Goal: Task Accomplishment & Management: Use online tool/utility

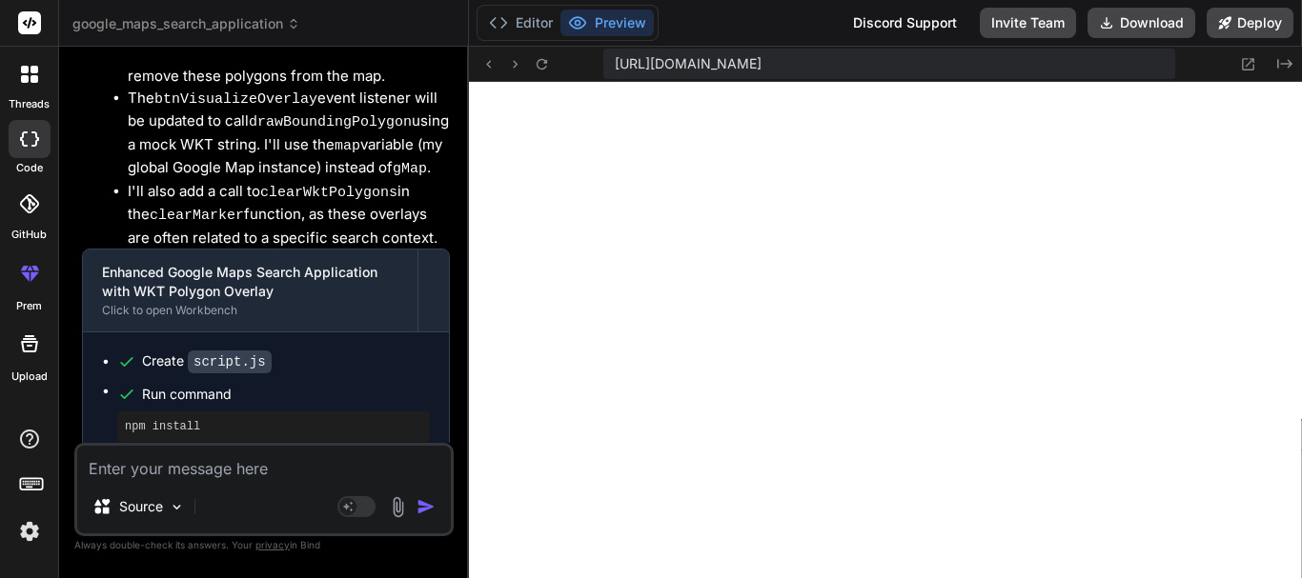
scroll to position [19195, 0]
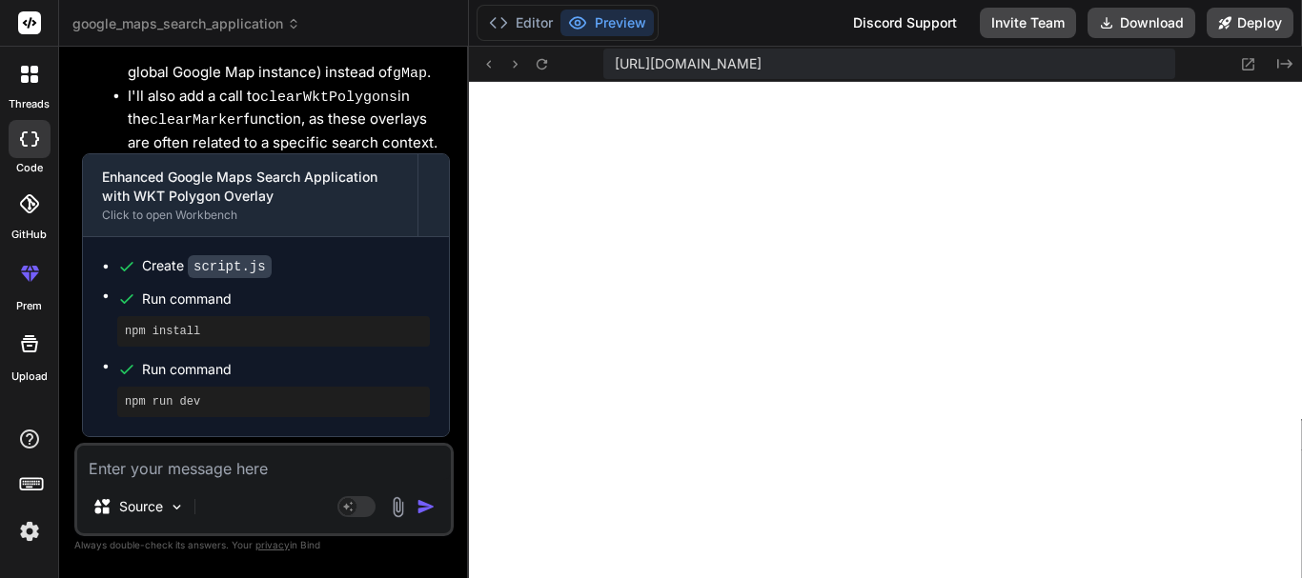
click at [227, 467] on textarea at bounding box center [264, 463] width 374 height 34
paste textarea "now i want to modify my code and get the value dynamically from the database fr…"
type textarea "now i want to modify my code and get the value dynamically from the database fr…"
type textarea "x"
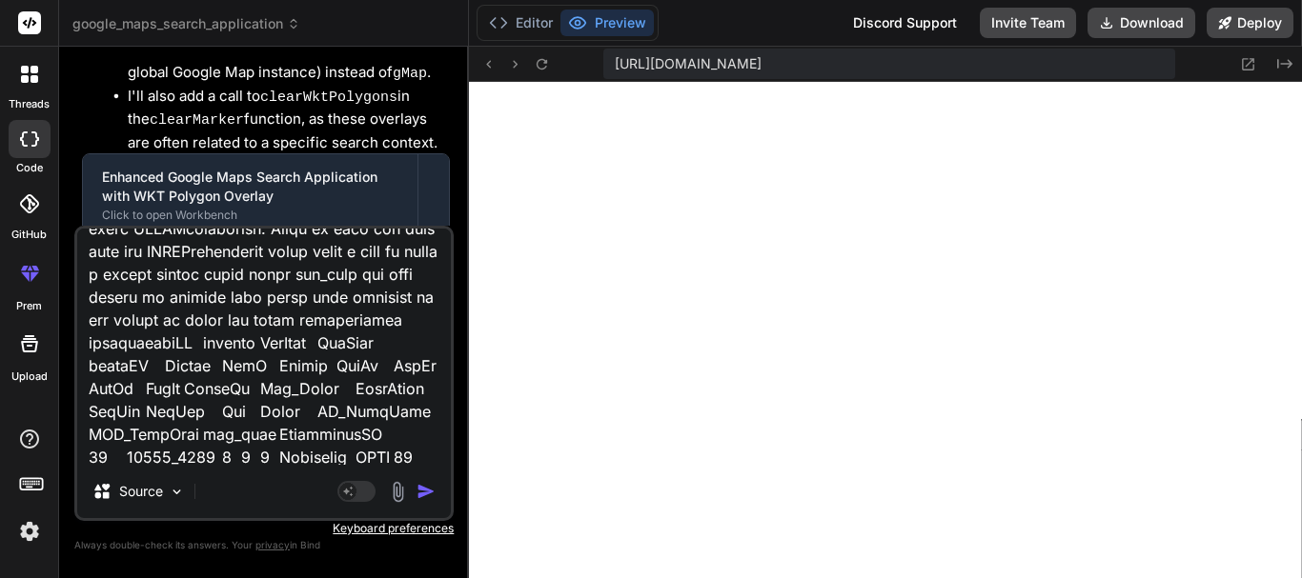
scroll to position [0, 0]
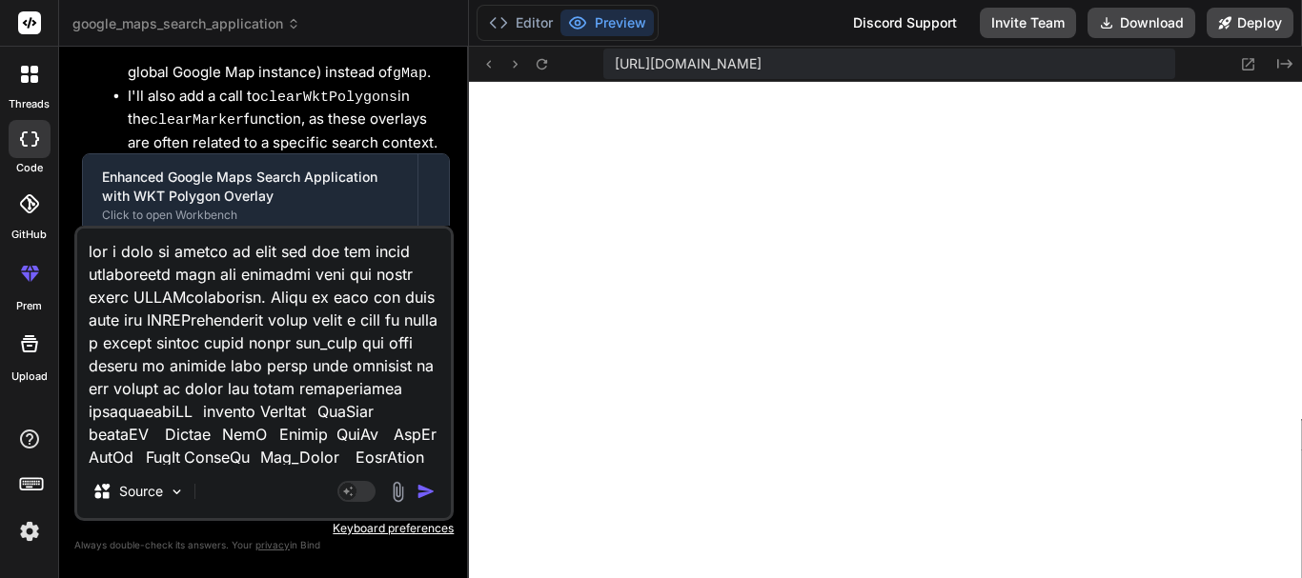
type textarea "now i want to modify my code and get the value dynamically from the database fr…"
click at [424, 485] on img "button" at bounding box center [425, 491] width 19 height 19
type textarea "// Re-render the grid to update button states getMapDataView( parseFloat(docume…"
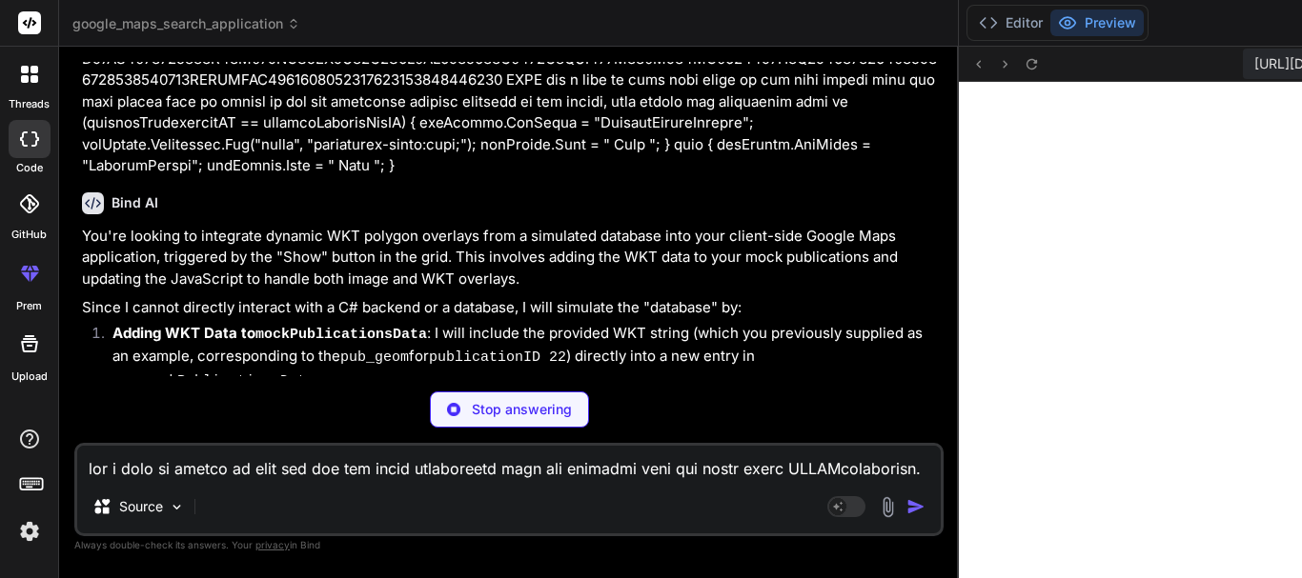
scroll to position [9551, 0]
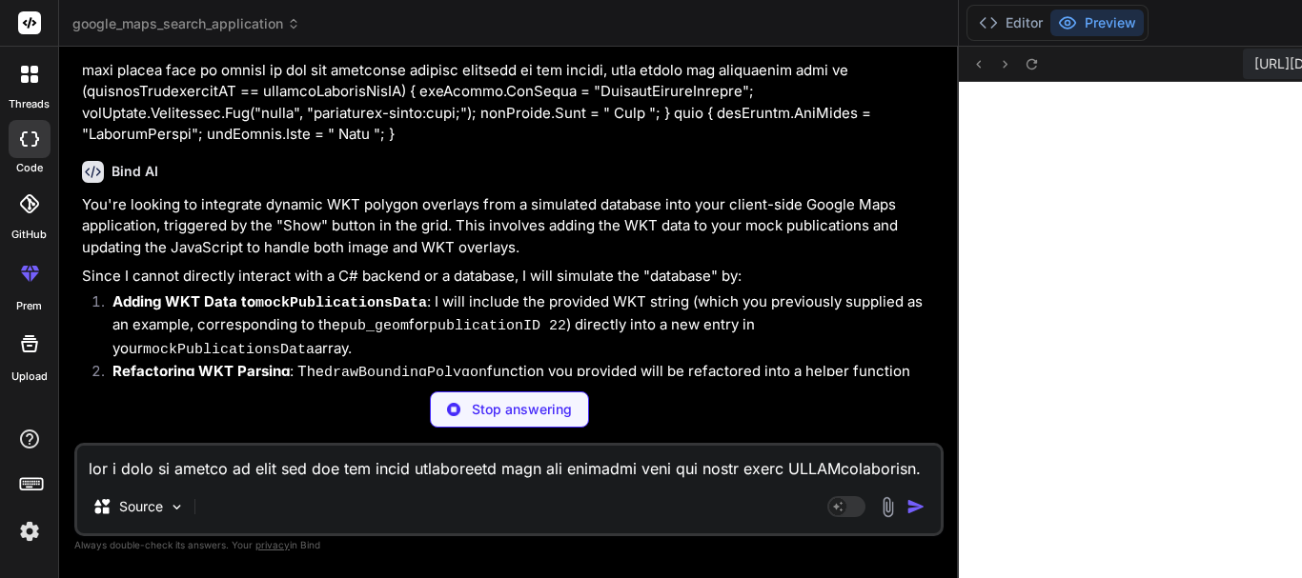
type textarea "x"
type textarea "parseFloat(document.getElementById('txtMarkerLat').value) || map.getCenter().la…"
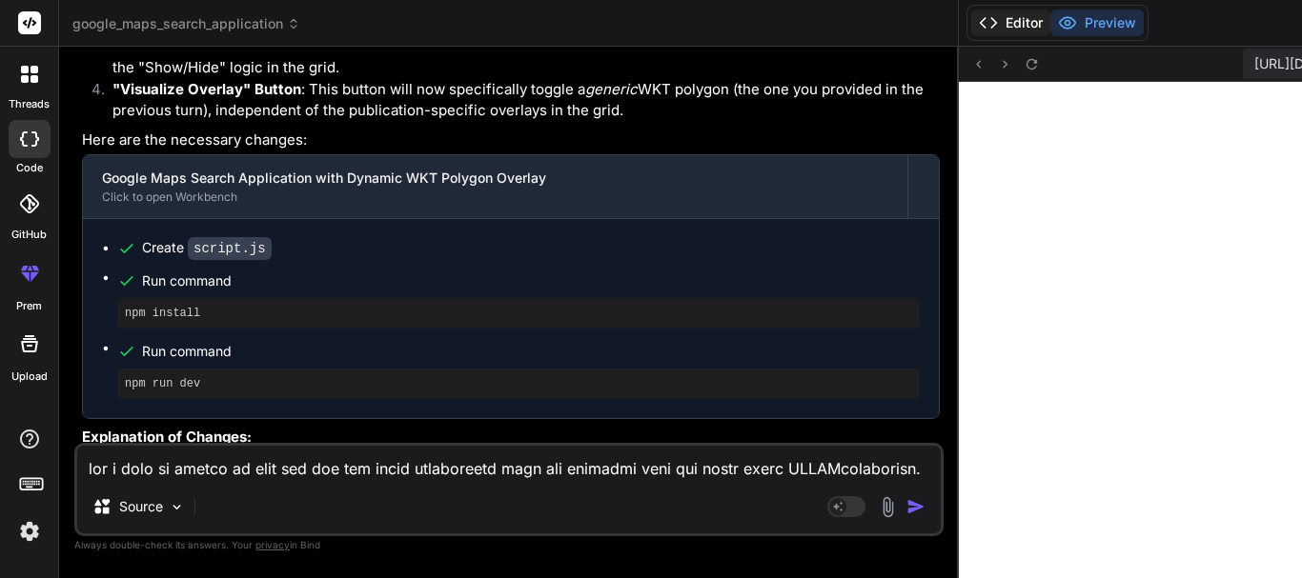
scroll to position [9938, 0]
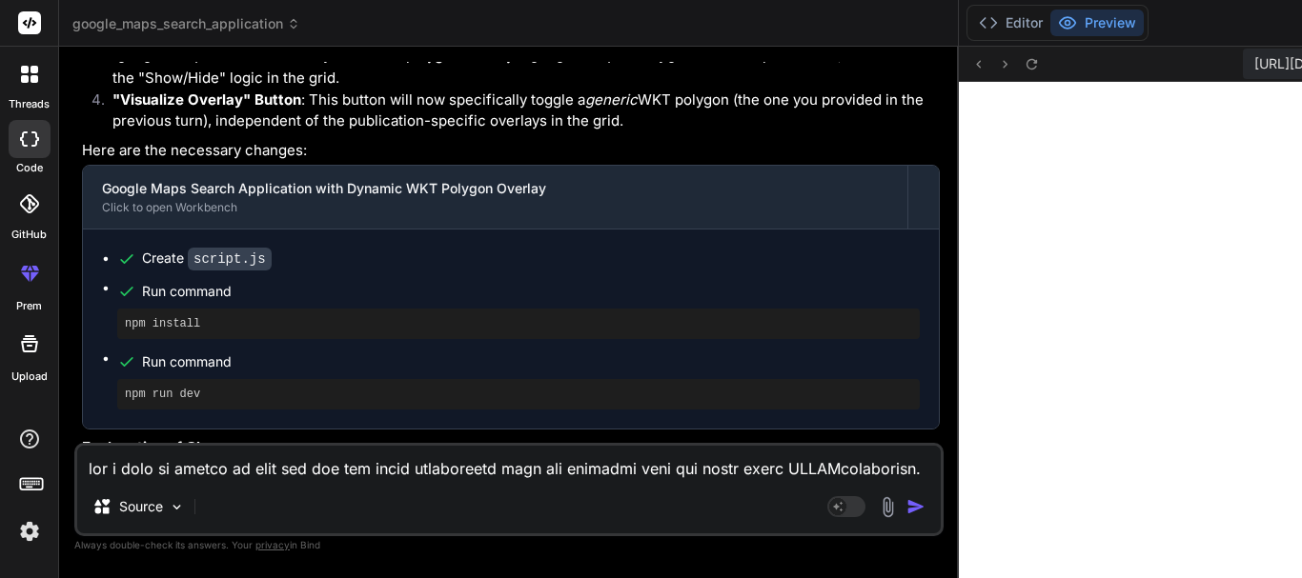
click at [1100, 16] on button "Preview" at bounding box center [1096, 23] width 93 height 27
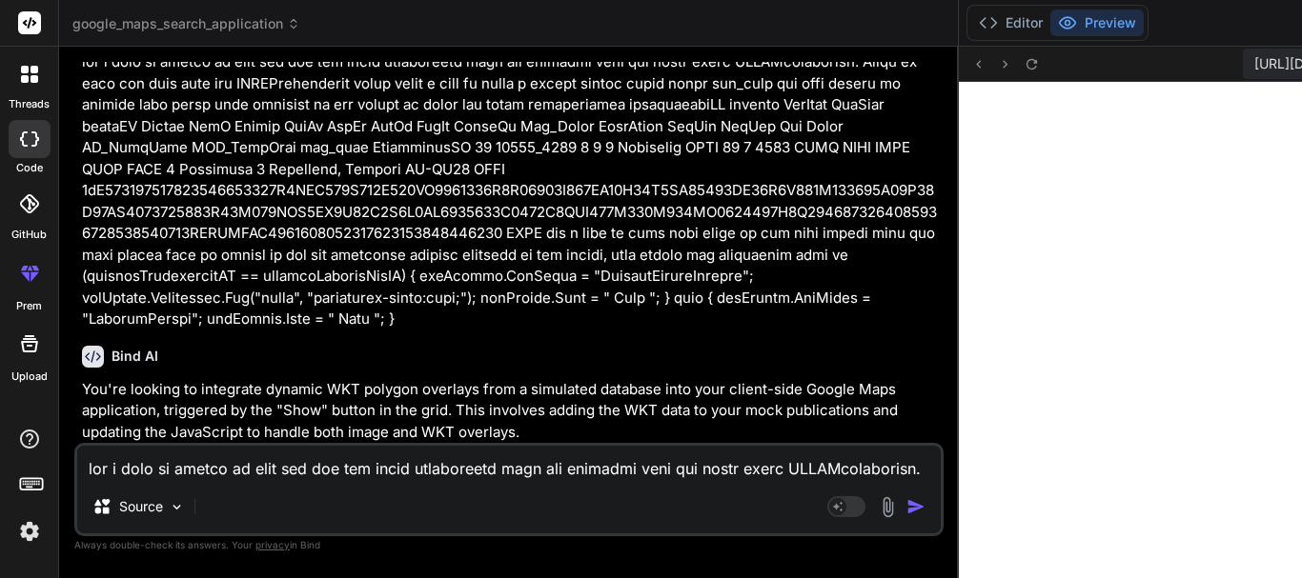
scroll to position [9461, 0]
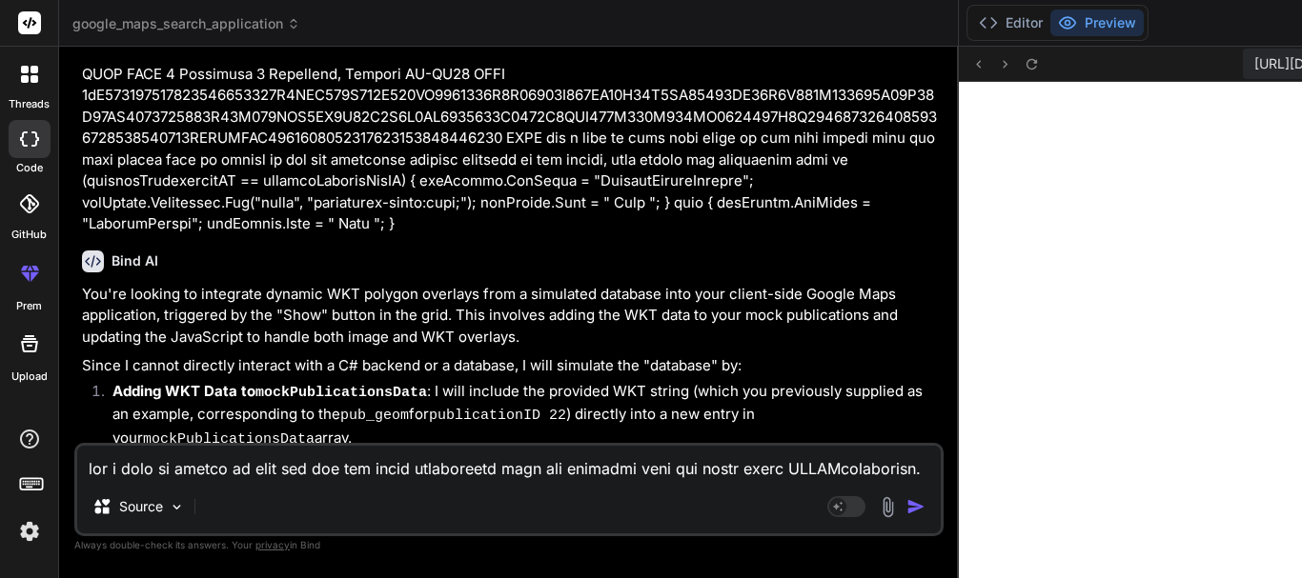
click at [241, 525] on code "google.maps.GroundOverlay" at bounding box center [224, 533] width 214 height 16
copy code "GroundOverlay"
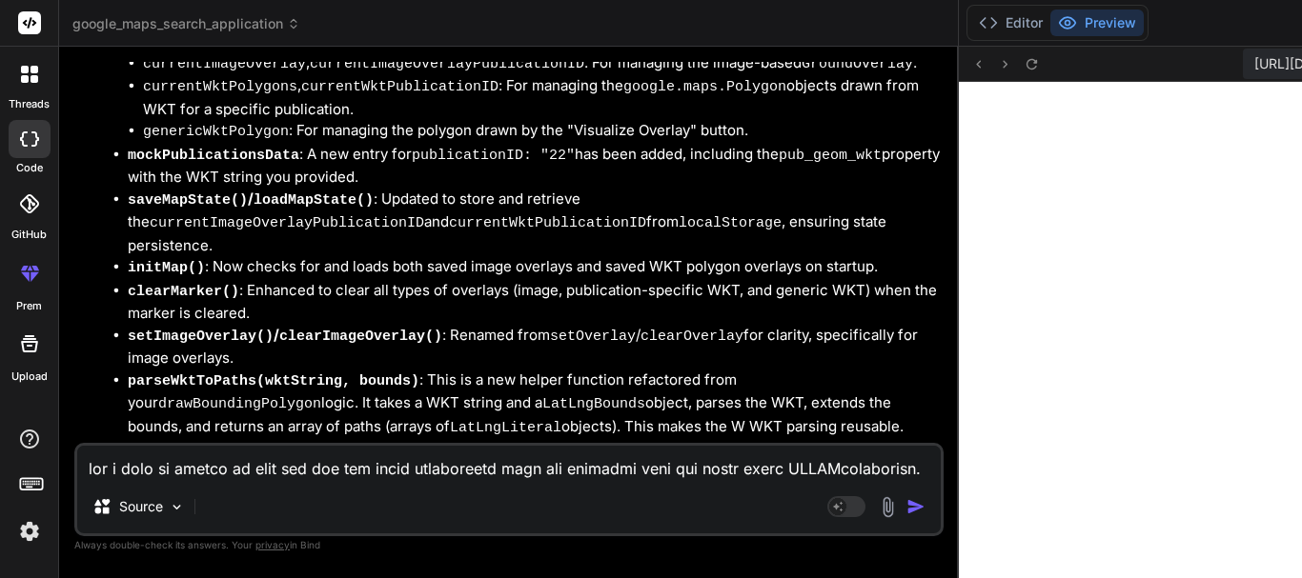
scroll to position [10795, 0]
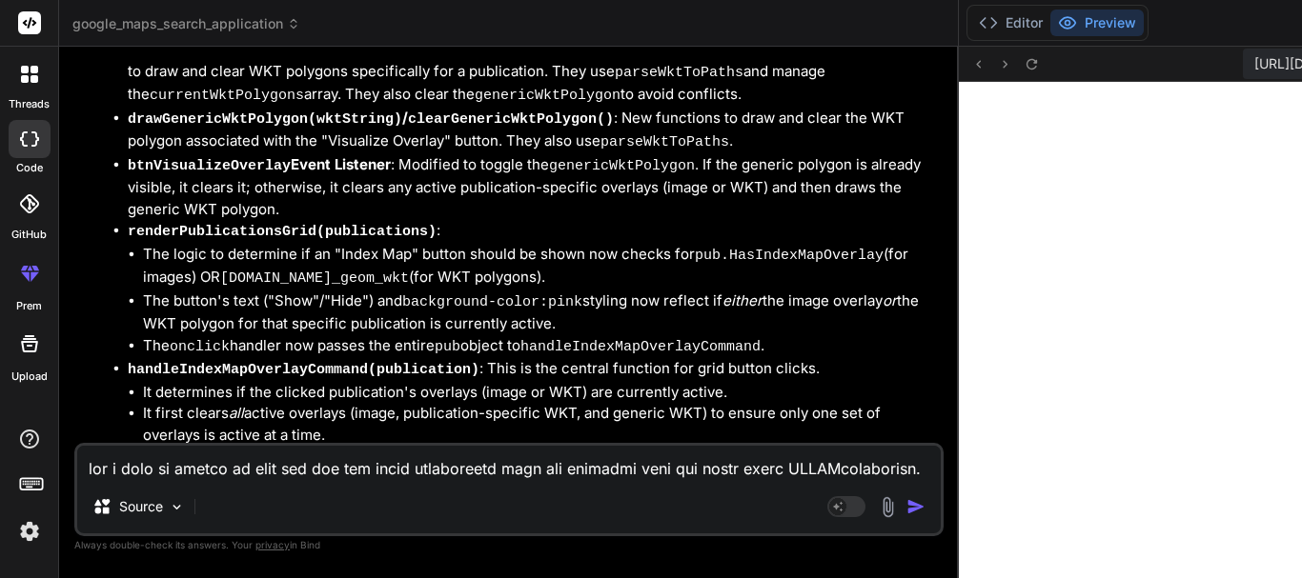
type textarea "x"
type textarea "getMapDataView( parseFloat(document.getElementById('txtMarkerLat').value) || ma…"
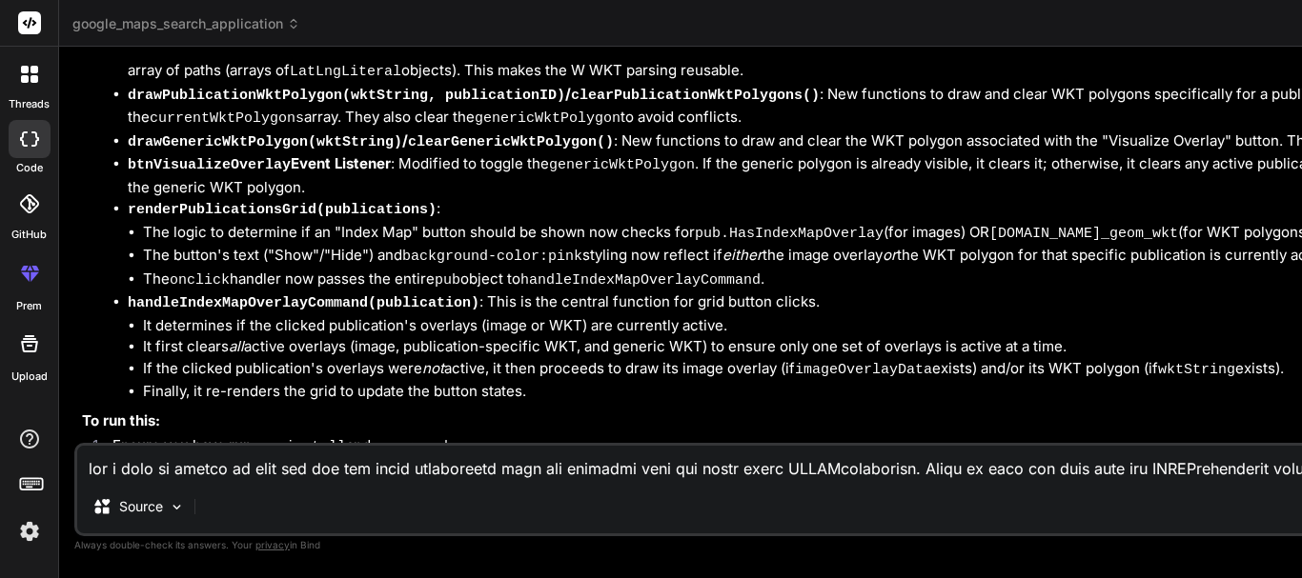
scroll to position [7106, 0]
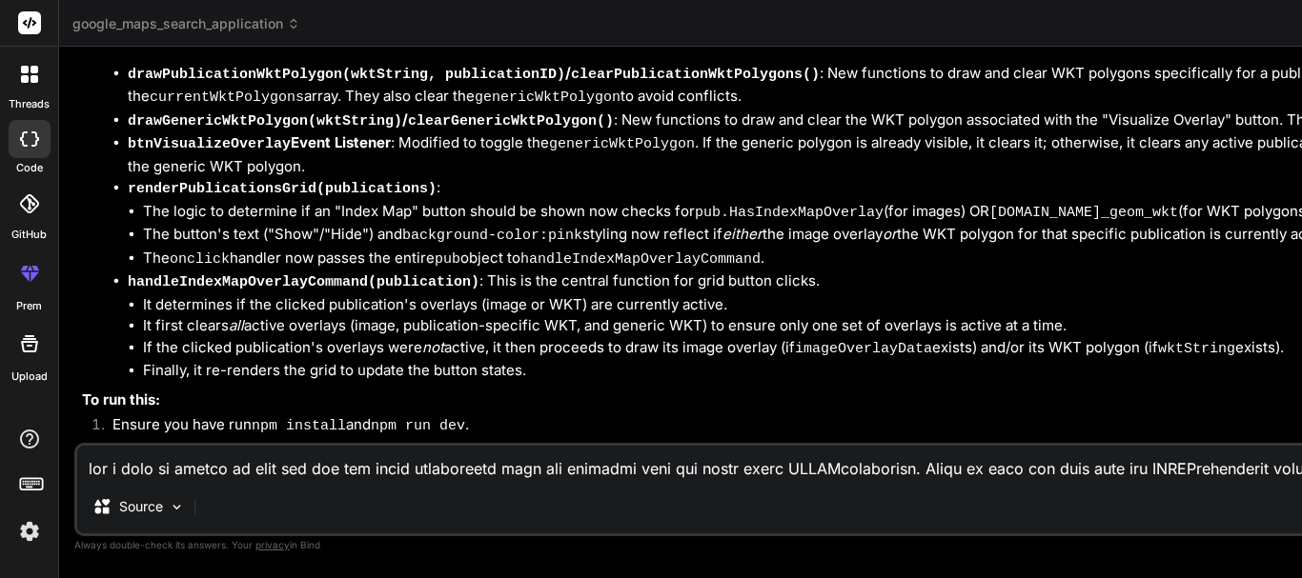
drag, startPoint x: 968, startPoint y: 63, endPoint x: 780, endPoint y: 71, distance: 187.9
click at [780, 71] on div "Bind AI Web Search Created with Pixso. Code Generator You hi Bind AI Hello! How…" at bounding box center [876, 313] width 1635 height 532
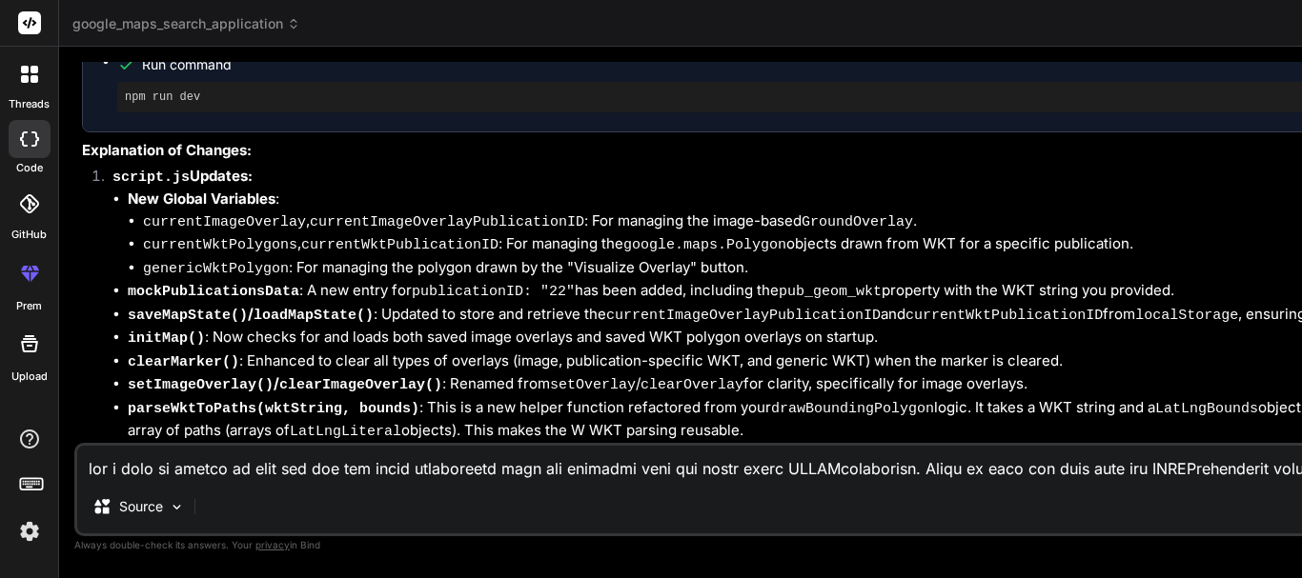
click at [588, 377] on code "setOverlay" at bounding box center [593, 385] width 86 height 16
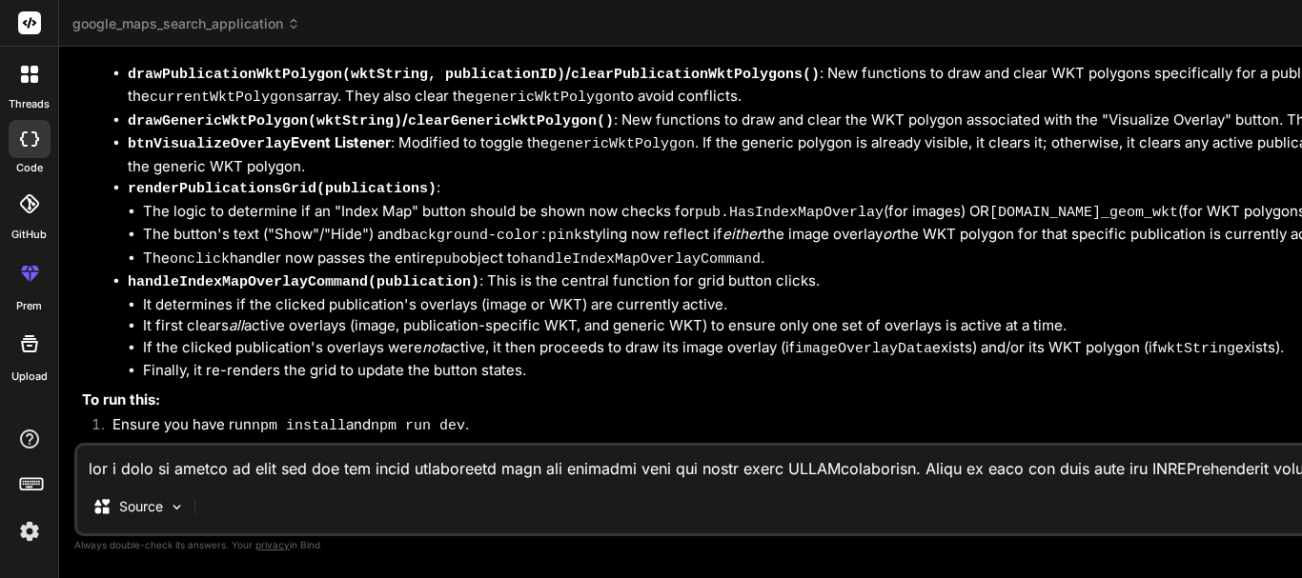
click at [24, 88] on div at bounding box center [30, 74] width 40 height 40
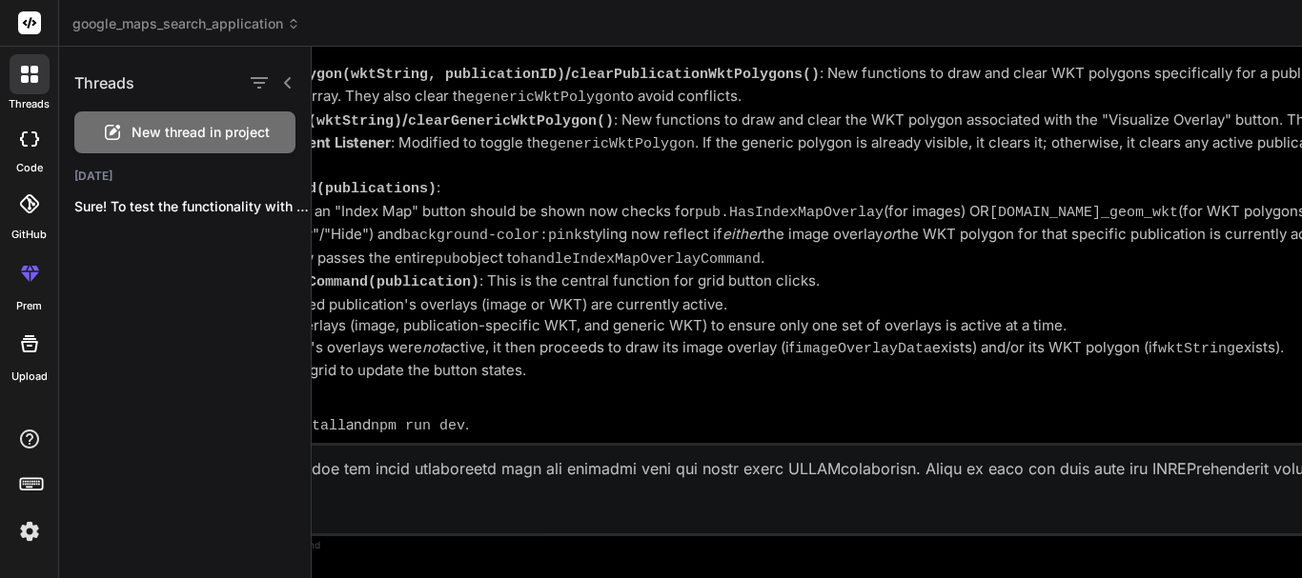
click at [27, 117] on div "code" at bounding box center [29, 144] width 58 height 64
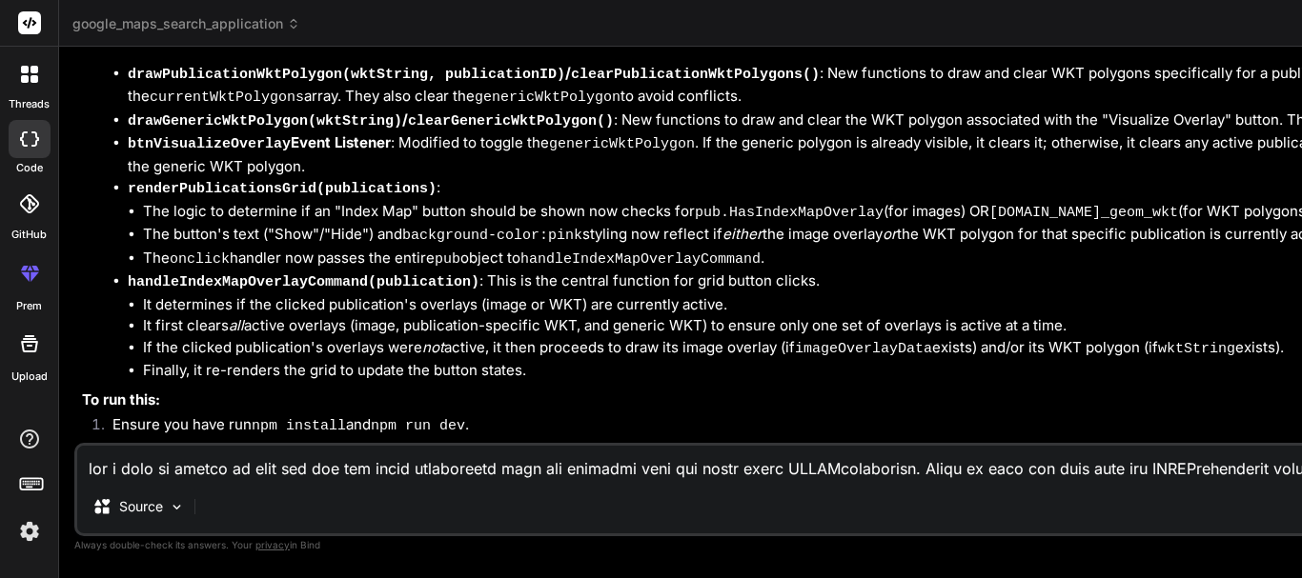
click at [32, 136] on icon at bounding box center [29, 138] width 19 height 15
click at [25, 143] on icon at bounding box center [29, 138] width 19 height 15
type textarea "x"
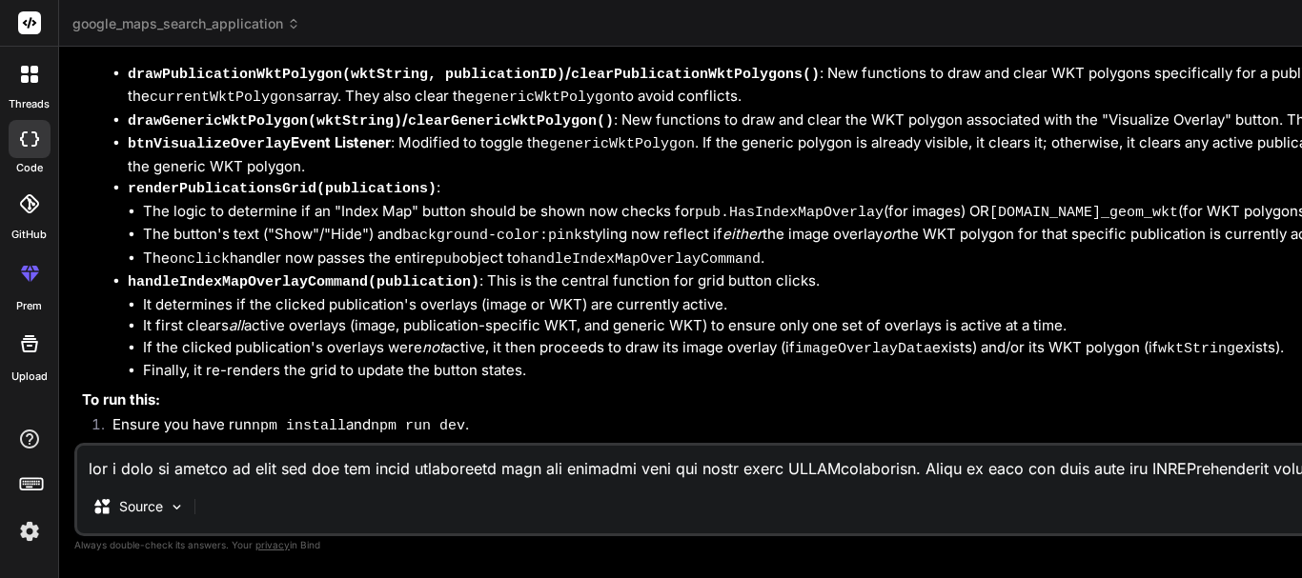
click at [776, 315] on li "It first clears all active overlays (image, publication-specific WKT, and gener…" at bounding box center [909, 326] width 1532 height 22
click at [130, 19] on span "google_maps_search_application" at bounding box center [186, 23] width 228 height 19
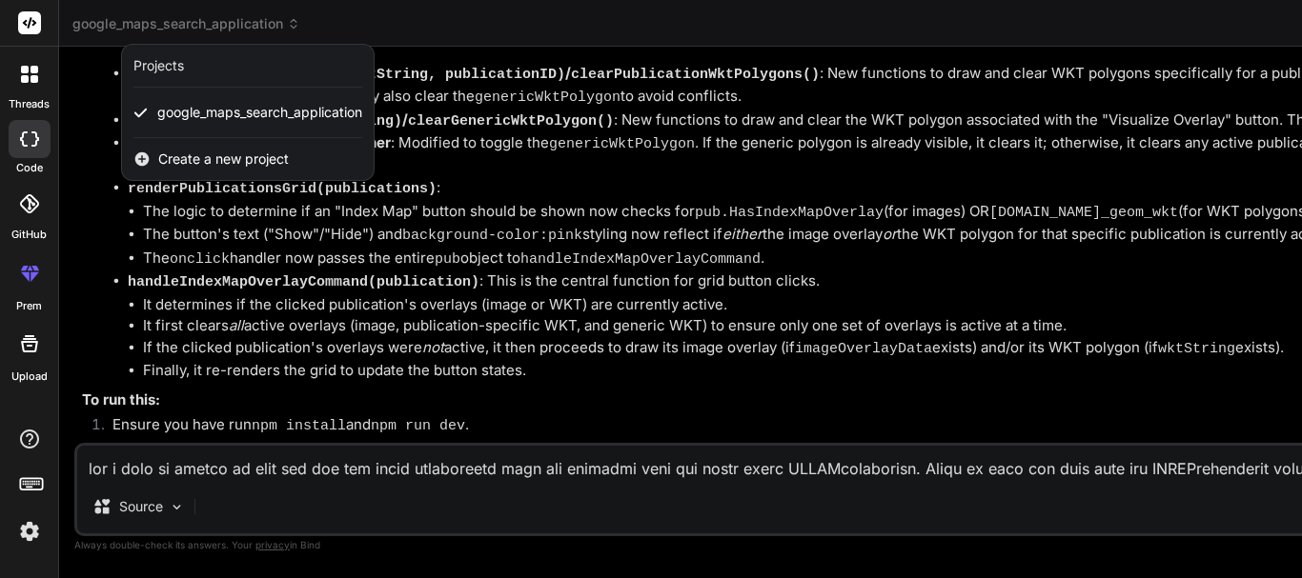
click at [130, 19] on div at bounding box center [651, 289] width 1302 height 578
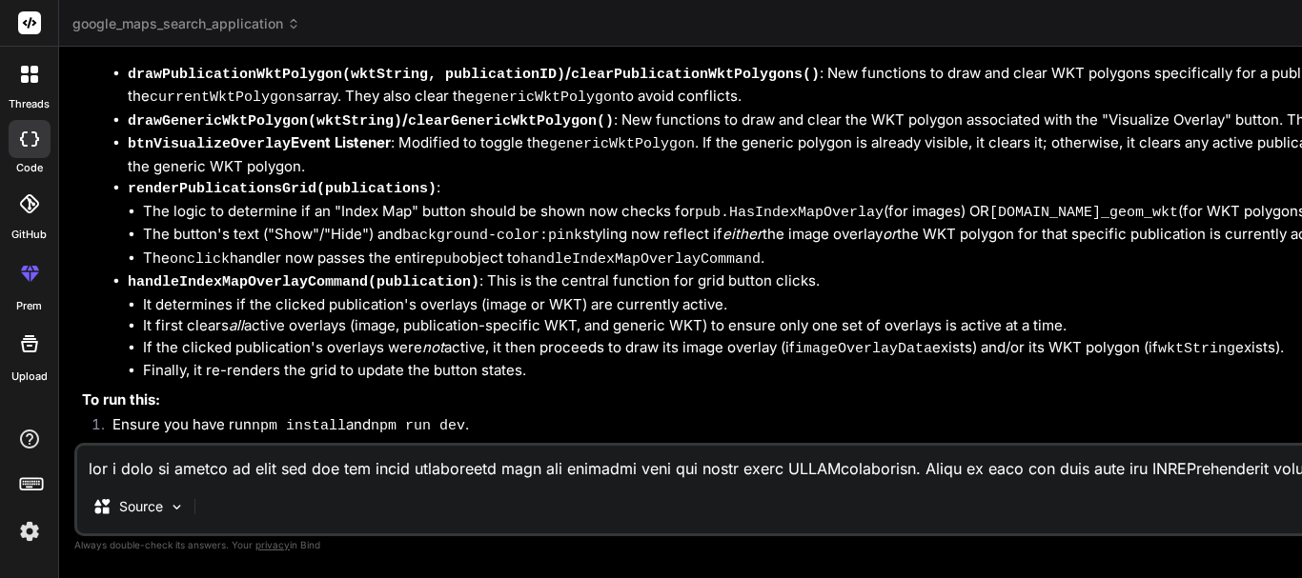
click at [143, 28] on span "google_maps_search_application" at bounding box center [186, 23] width 228 height 19
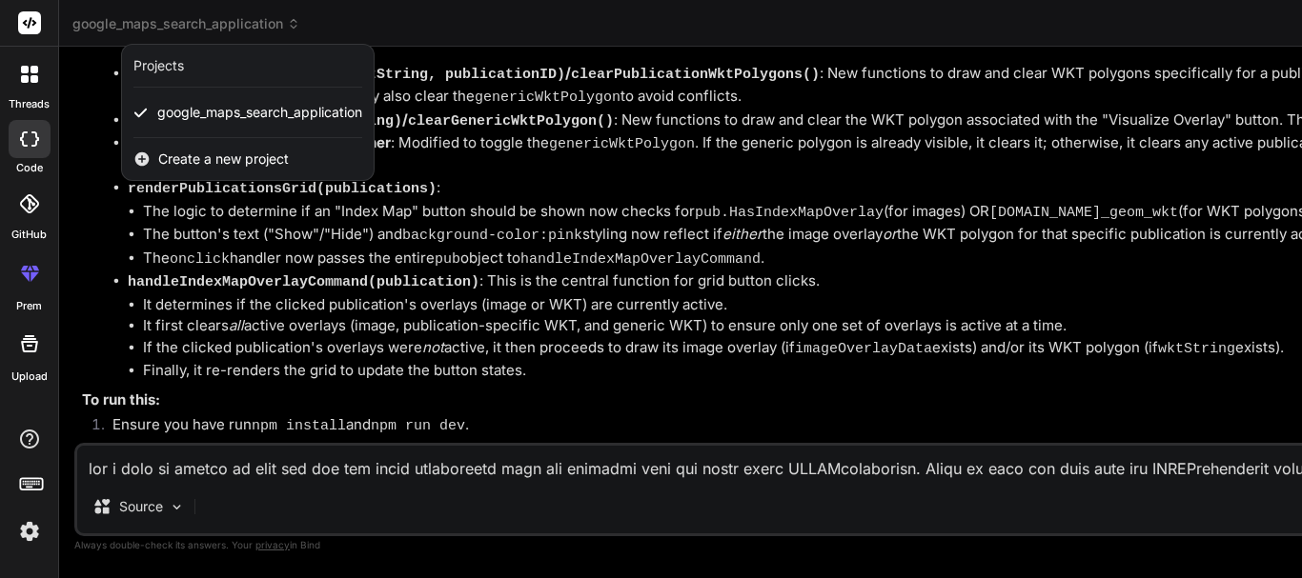
click at [500, 197] on div at bounding box center [651, 289] width 1302 height 578
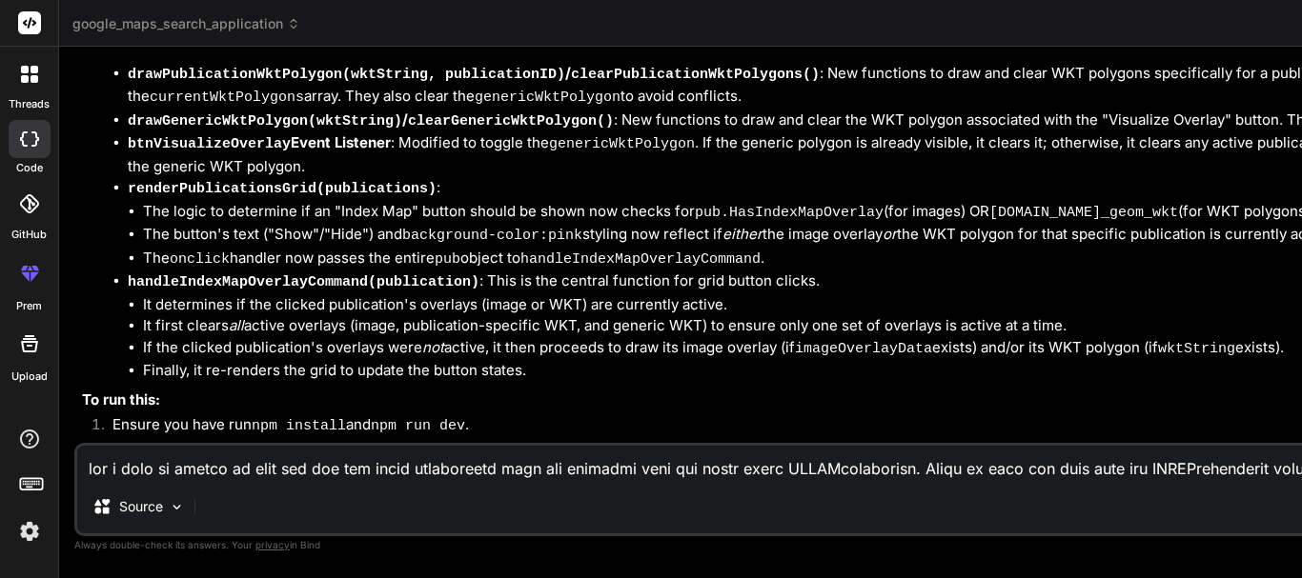
click at [32, 22] on rect at bounding box center [29, 22] width 23 height 23
click at [293, 21] on icon at bounding box center [294, 20] width 6 height 3
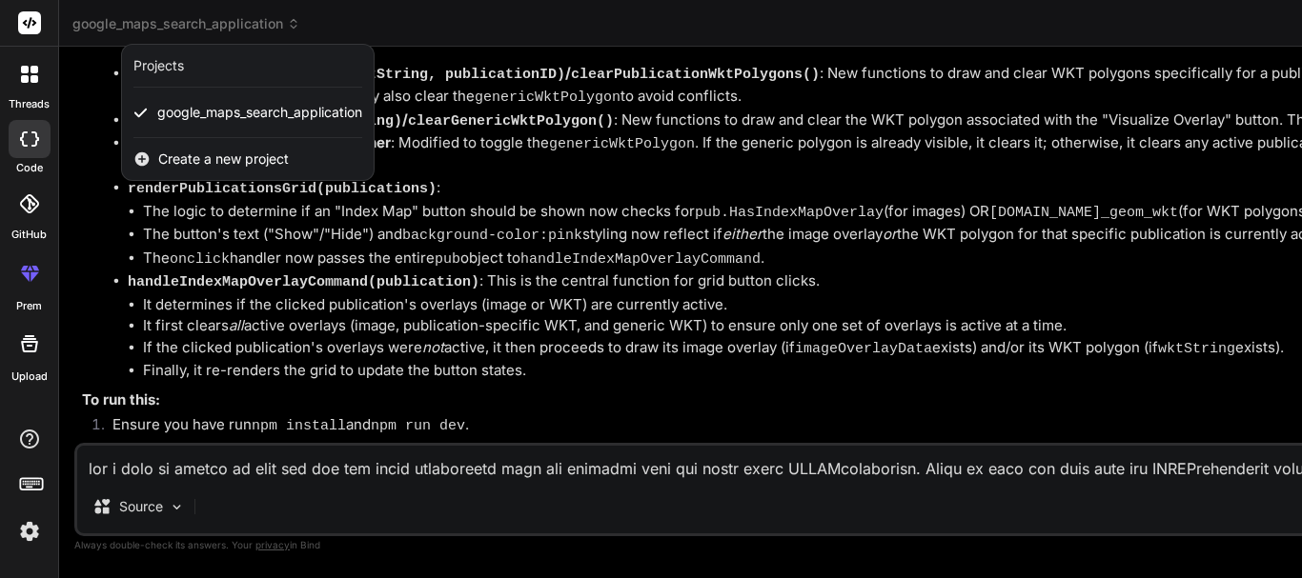
drag, startPoint x: 1294, startPoint y: 95, endPoint x: 1101, endPoint y: 57, distance: 196.2
click at [1047, 124] on div at bounding box center [651, 289] width 1302 height 578
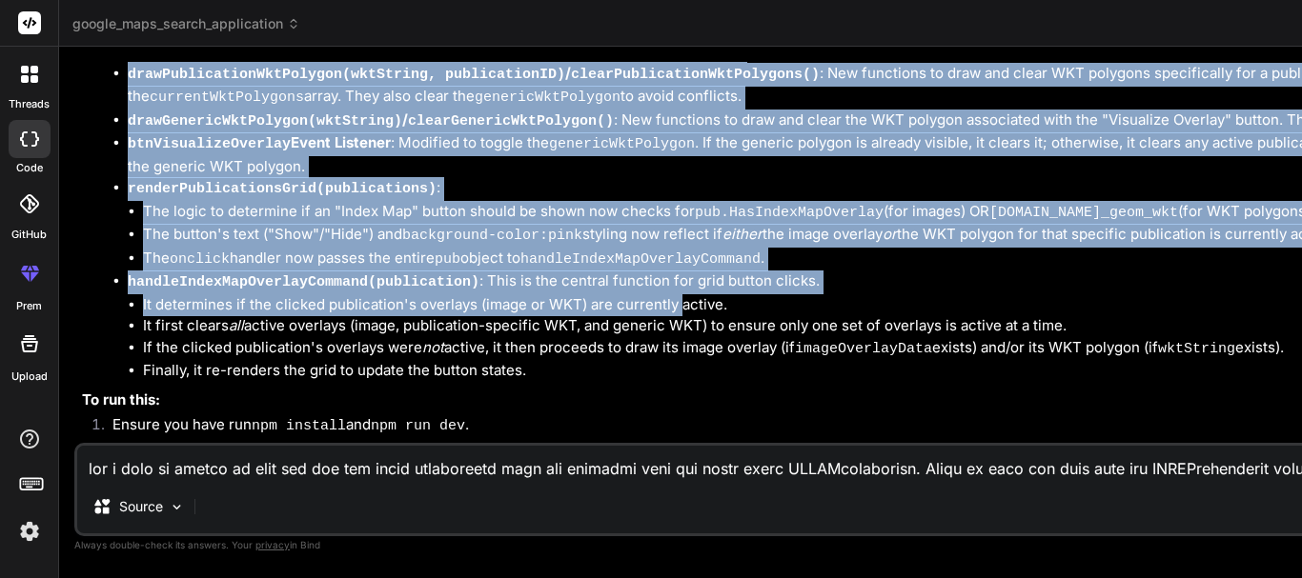
drag, startPoint x: 1161, startPoint y: 25, endPoint x: 680, endPoint y: 108, distance: 488.3
click at [680, 108] on div "google_maps_search_application Created with Pixso. Bind AI Web Search Created w…" at bounding box center [876, 289] width 1635 height 578
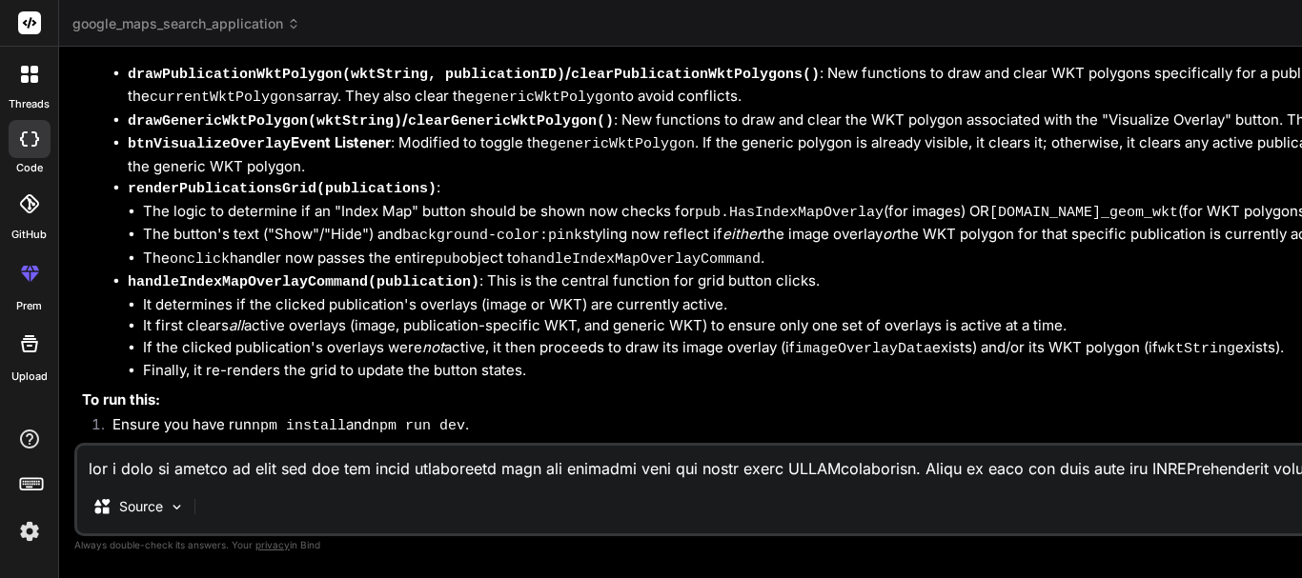
click at [635, 468] on li "You will see the grid populated with mock data, including "[GEOGRAPHIC_DATA]" (…" at bounding box center [886, 481] width 1578 height 27
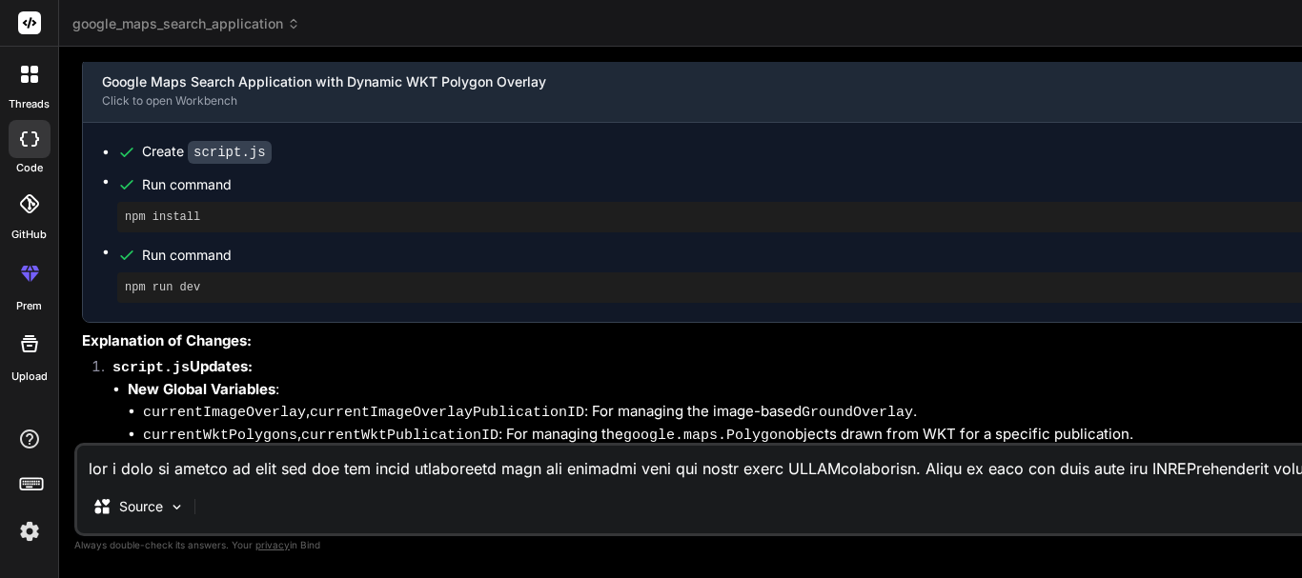
scroll to position [7106, 0]
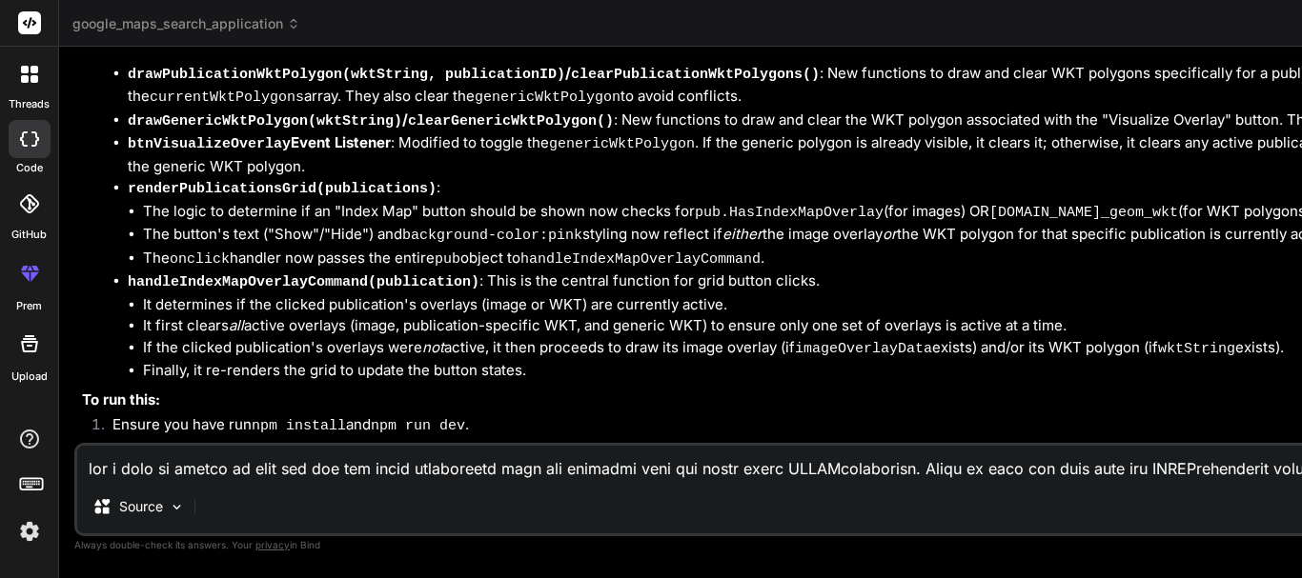
click at [26, 485] on rect at bounding box center [26, 485] width 2 height 2
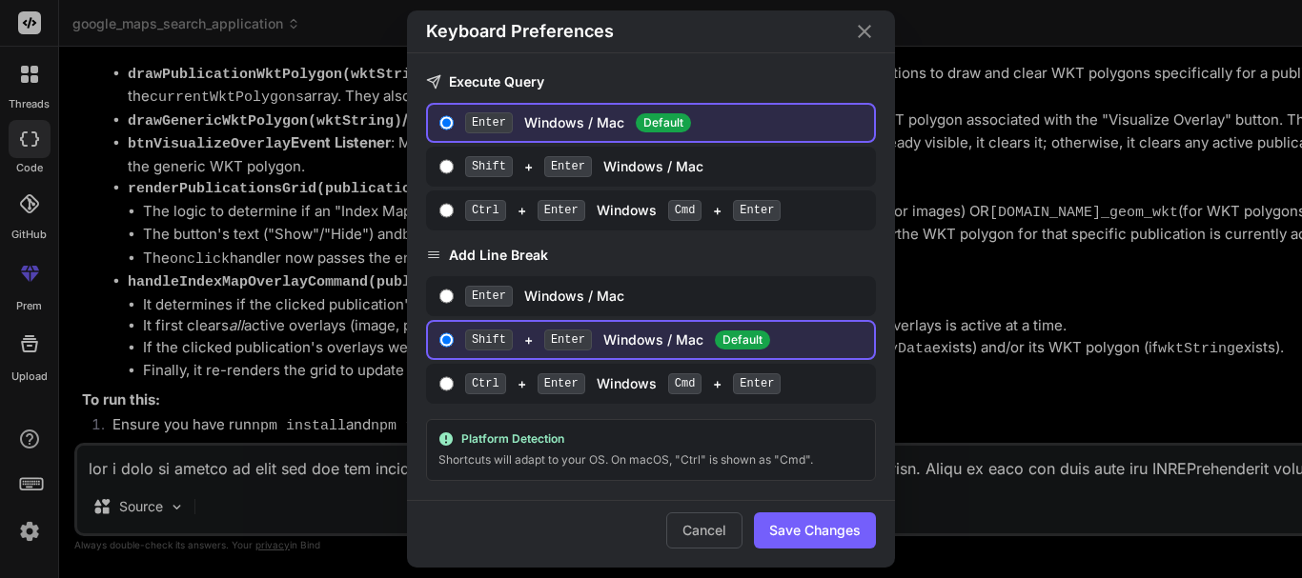
click at [26, 485] on div "Keyboard Preferences Execute Query Enter Windows / Mac Default Shift + Enter Wi…" at bounding box center [651, 289] width 1302 height 578
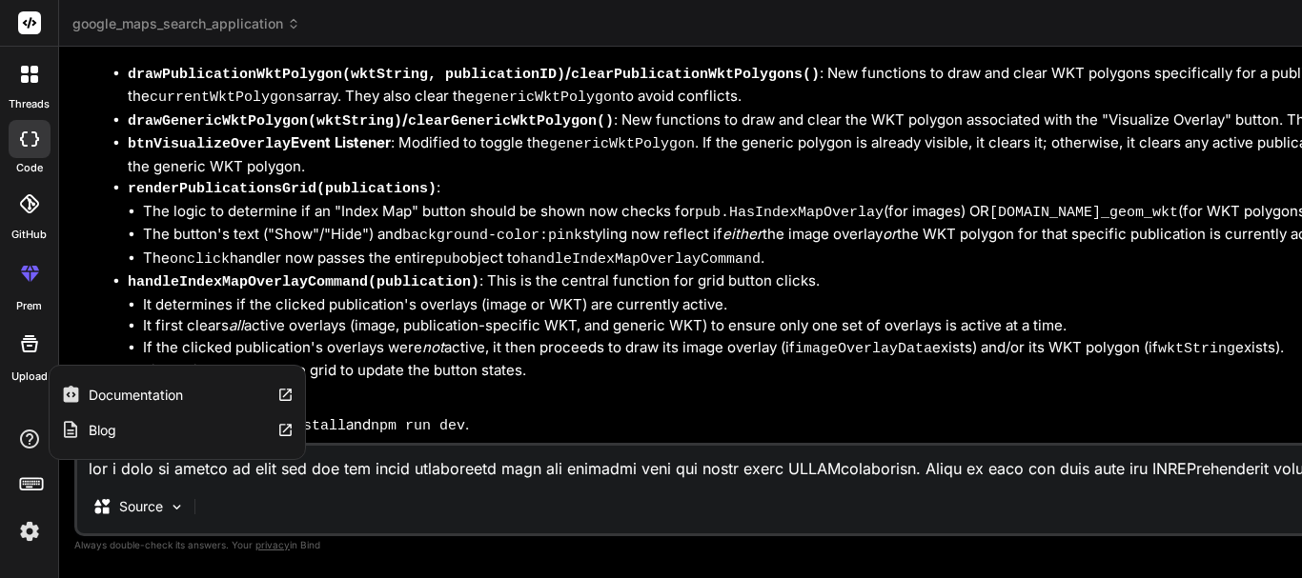
click at [31, 445] on icon at bounding box center [29, 439] width 23 height 23
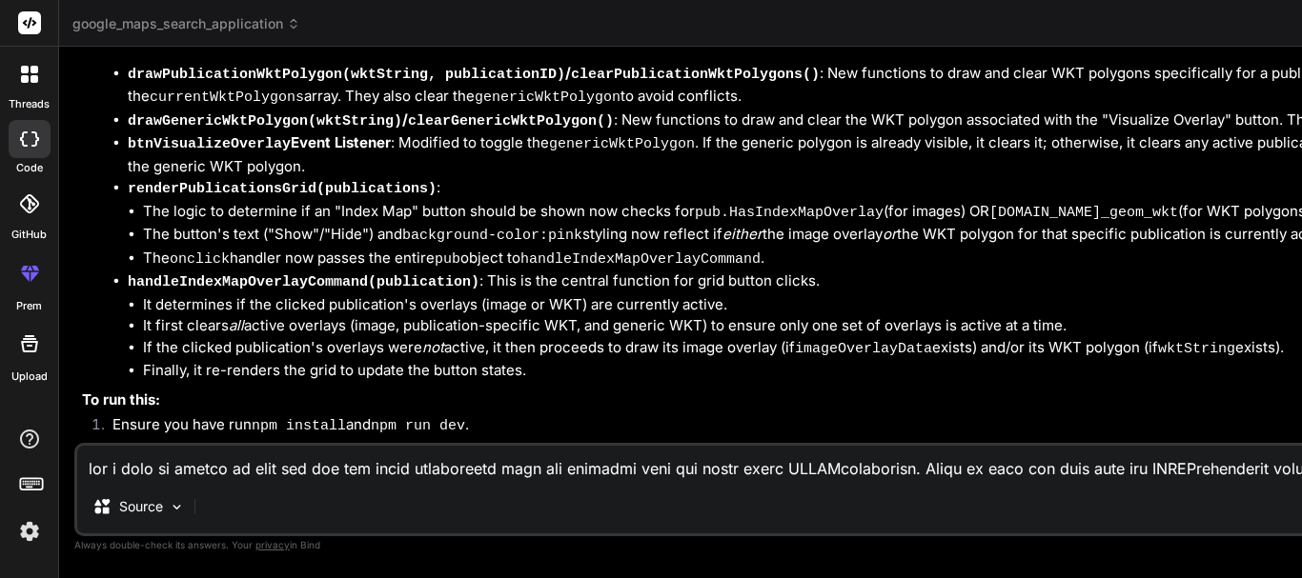
click at [40, 76] on div at bounding box center [30, 74] width 40 height 40
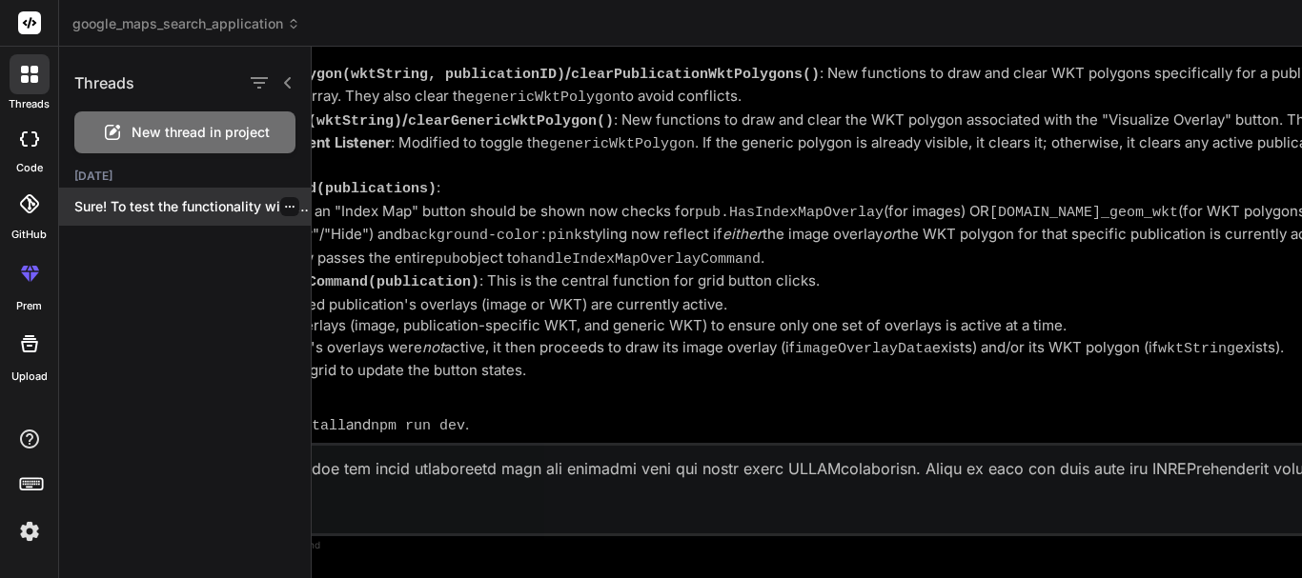
click at [144, 203] on p "Sure! To test the functionality with a..." at bounding box center [192, 206] width 236 height 19
type textarea "// Initialize map when the Google Maps API script is loaded window.initMap = in…"
type textarea "x"
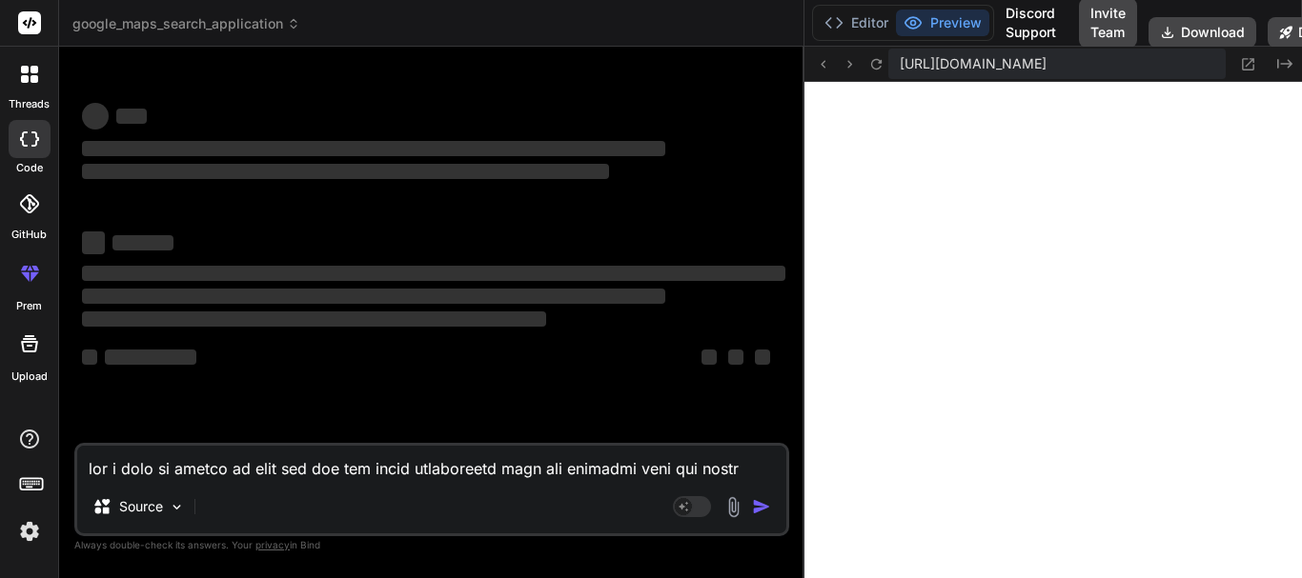
type textarea "getCenter().lng() ); } // Initialize map when the Google Maps API script is loa…"
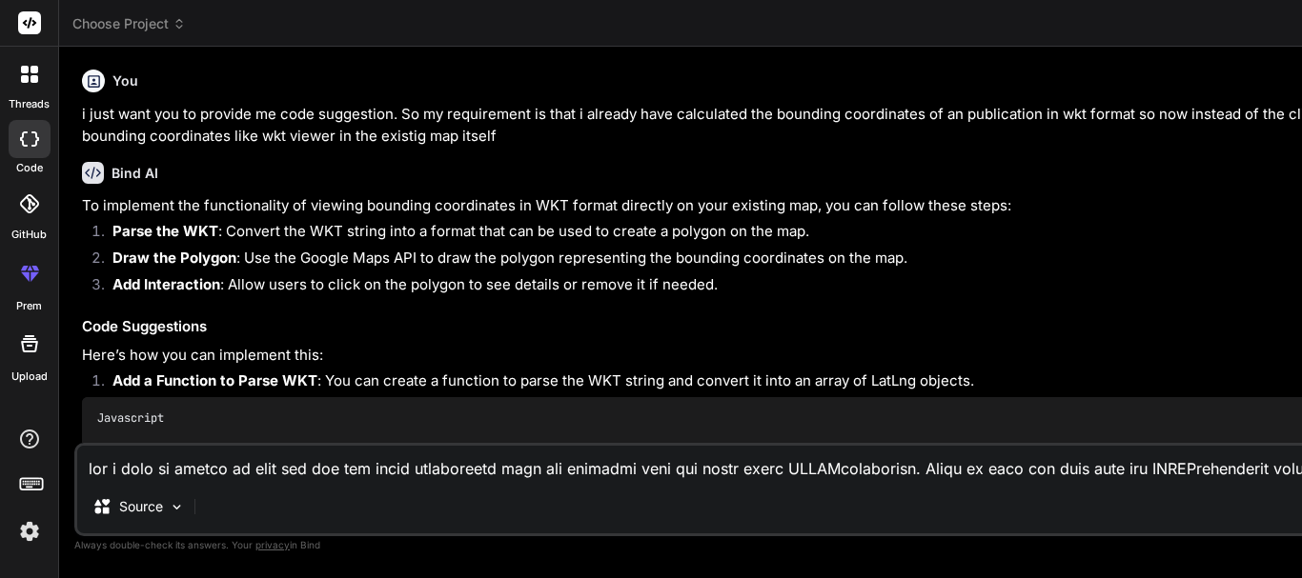
scroll to position [4218, 0]
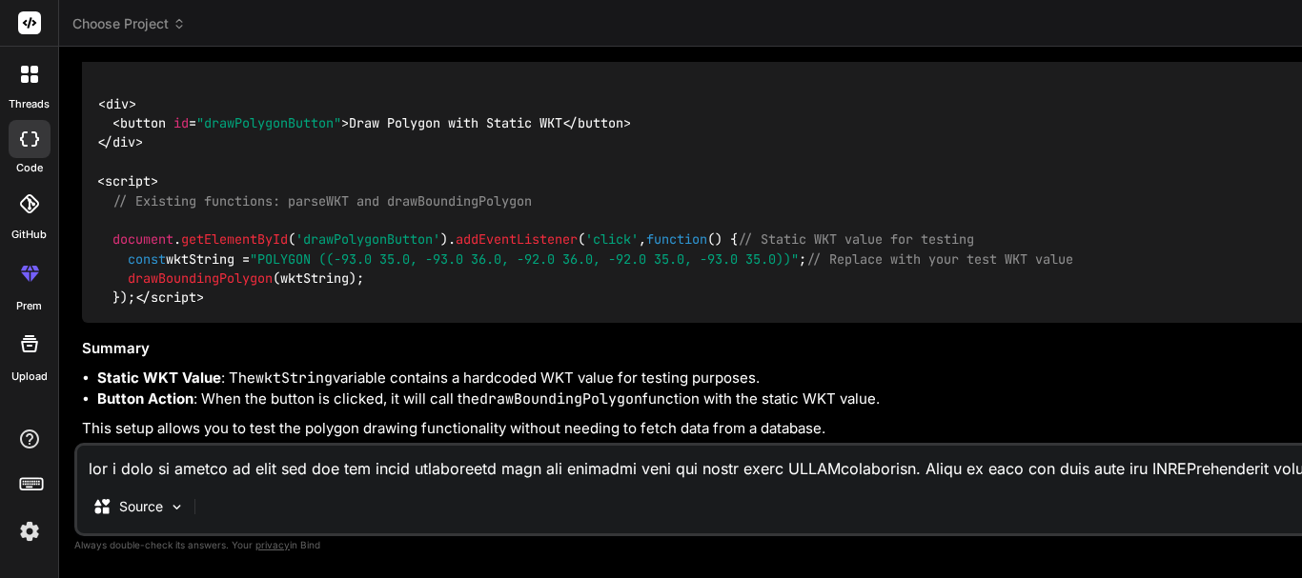
scroll to position [5209, 0]
click at [34, 148] on div at bounding box center [30, 139] width 42 height 38
click at [21, 70] on icon at bounding box center [25, 70] width 8 height 8
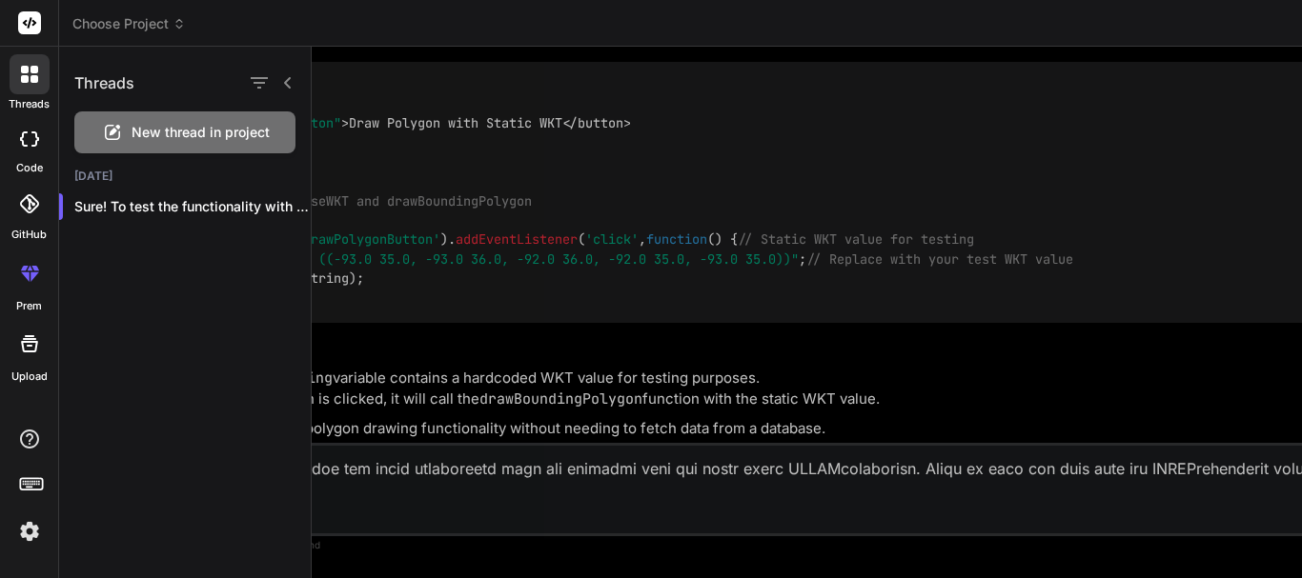
click at [488, 154] on div at bounding box center [807, 313] width 990 height 532
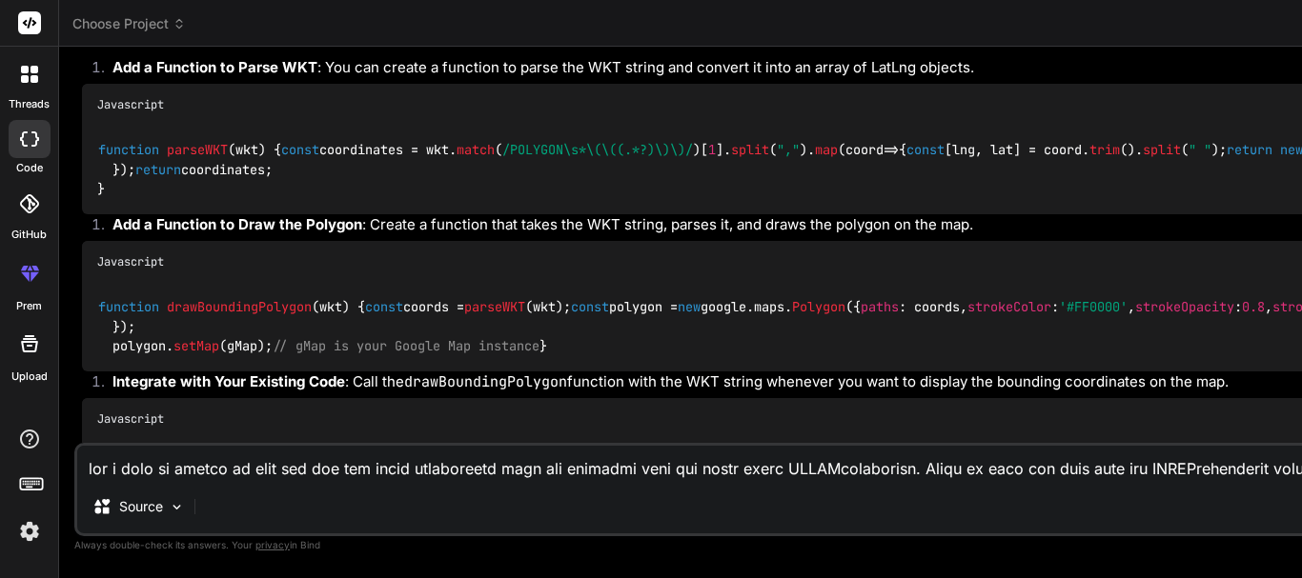
scroll to position [0, 0]
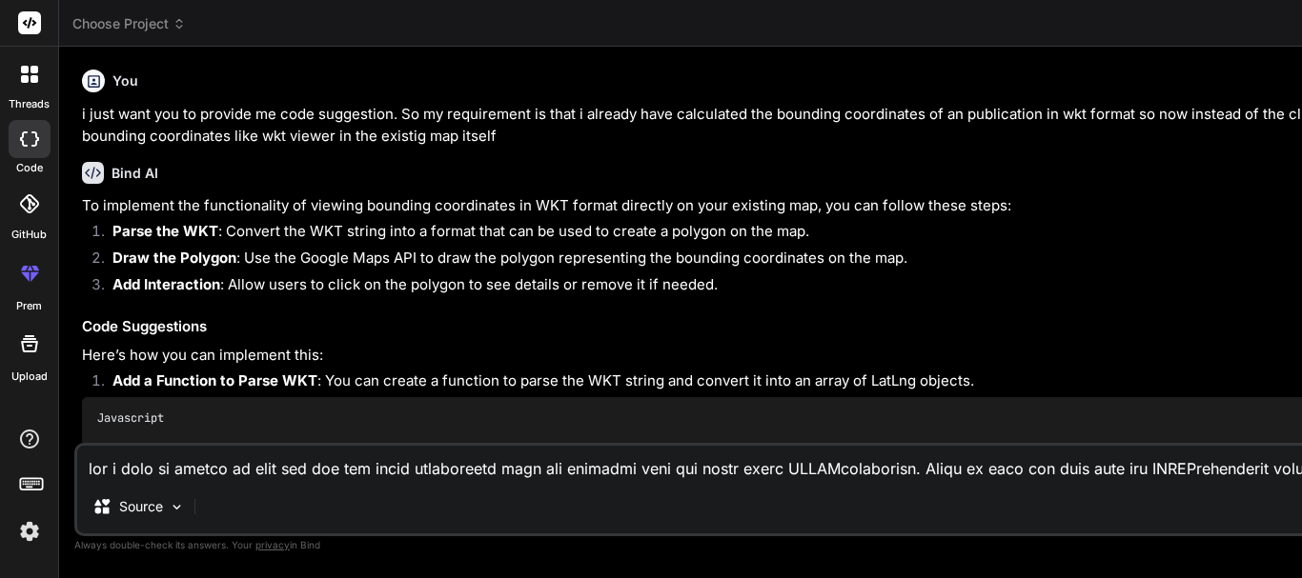
click at [27, 106] on label "threads" at bounding box center [29, 104] width 41 height 16
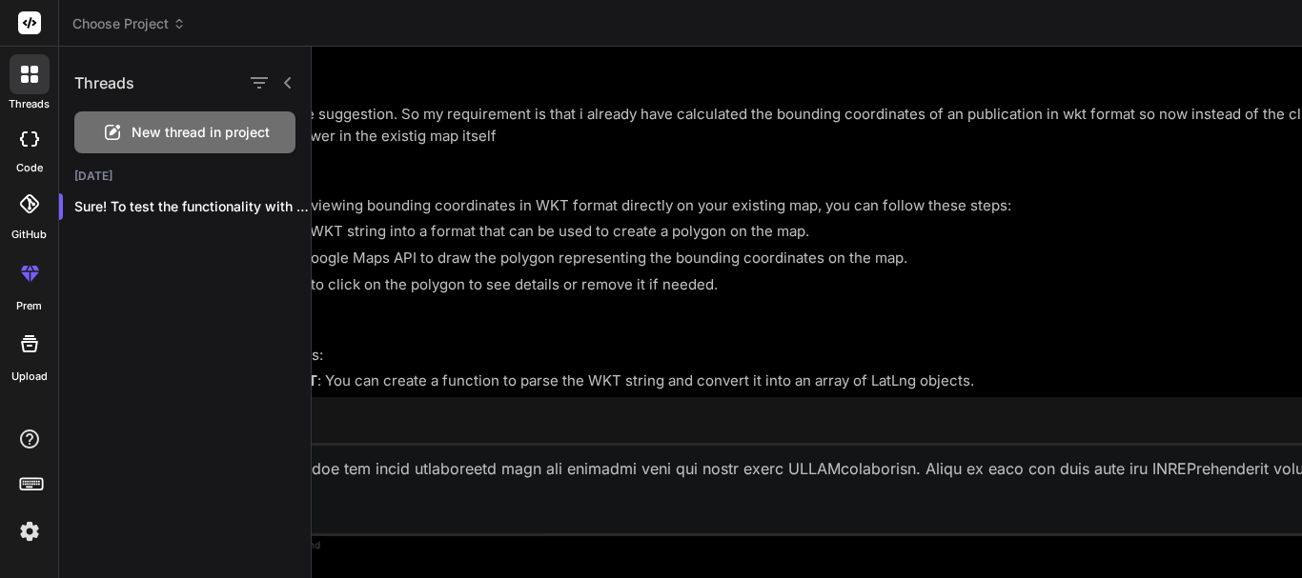
click at [34, 151] on div at bounding box center [30, 139] width 42 height 38
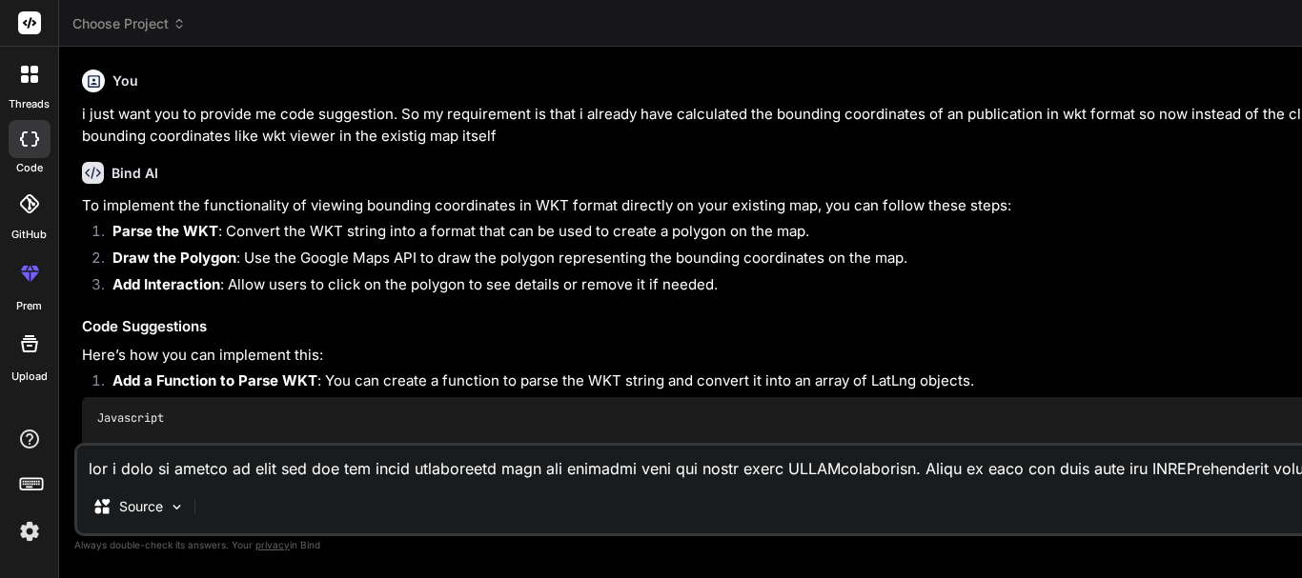
click at [34, 151] on div at bounding box center [30, 139] width 42 height 38
click at [20, 209] on icon at bounding box center [29, 203] width 19 height 19
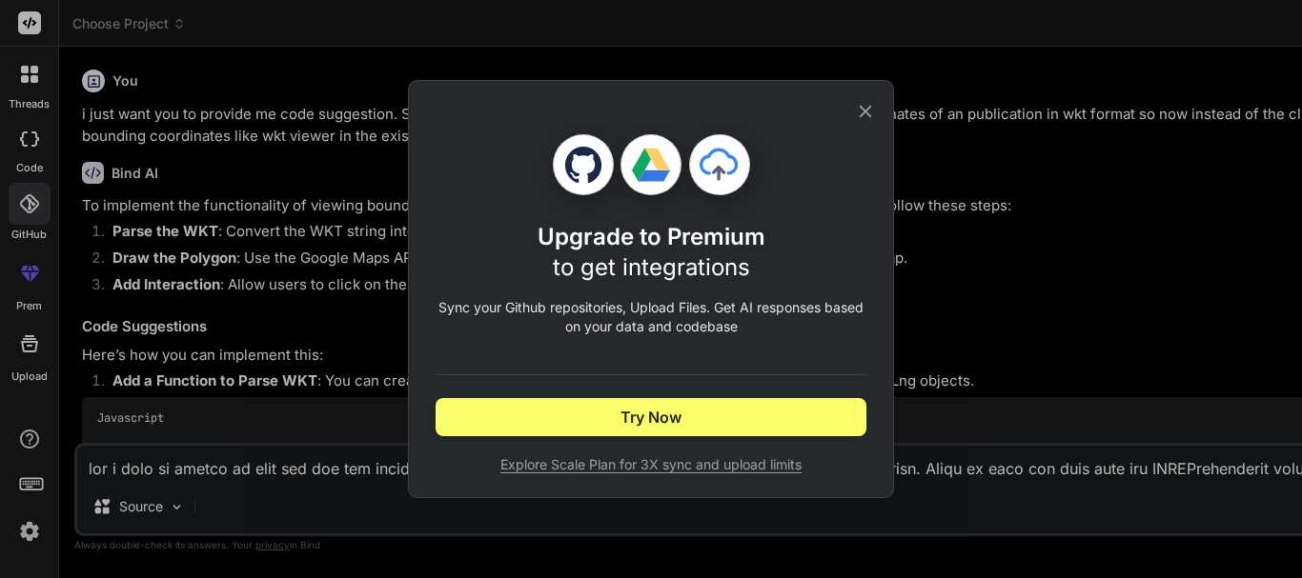
click at [868, 104] on icon at bounding box center [865, 111] width 21 height 21
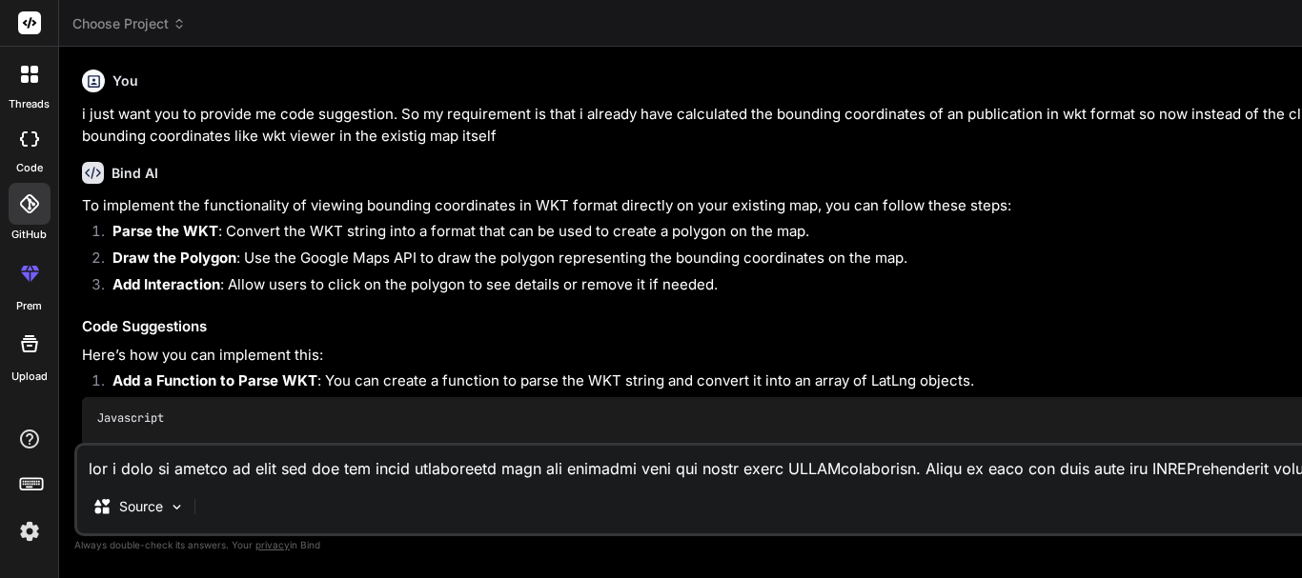
type textarea "x"
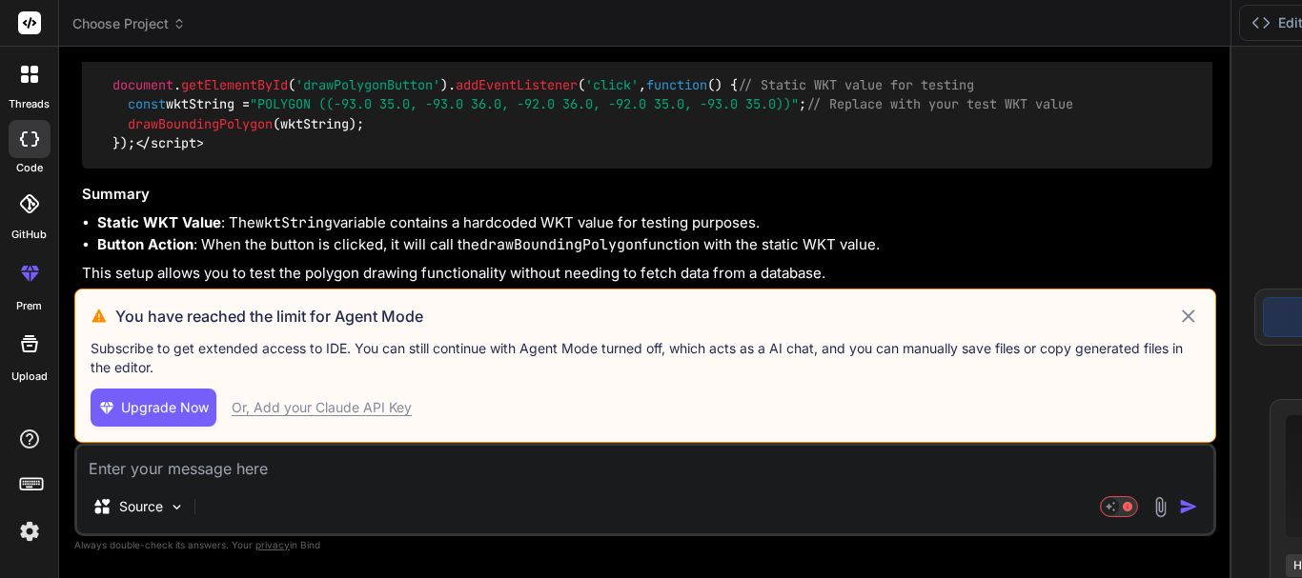
scroll to position [5740, 0]
click at [1177, 305] on icon at bounding box center [1188, 316] width 23 height 23
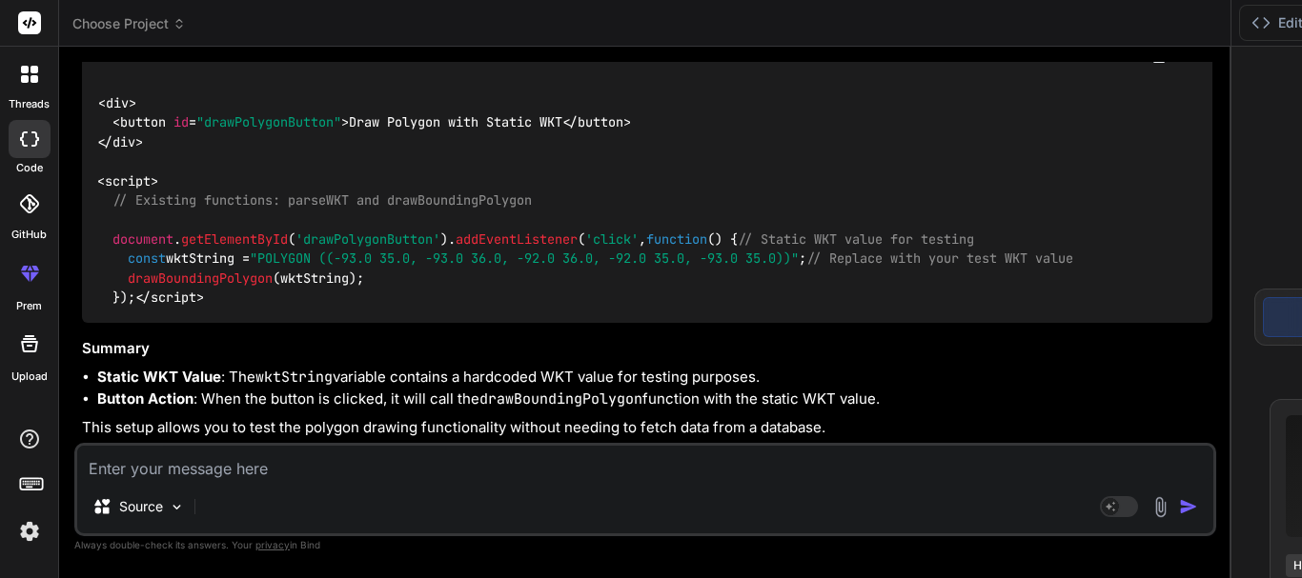
scroll to position [4791, 0]
click at [48, 61] on div at bounding box center [30, 74] width 40 height 40
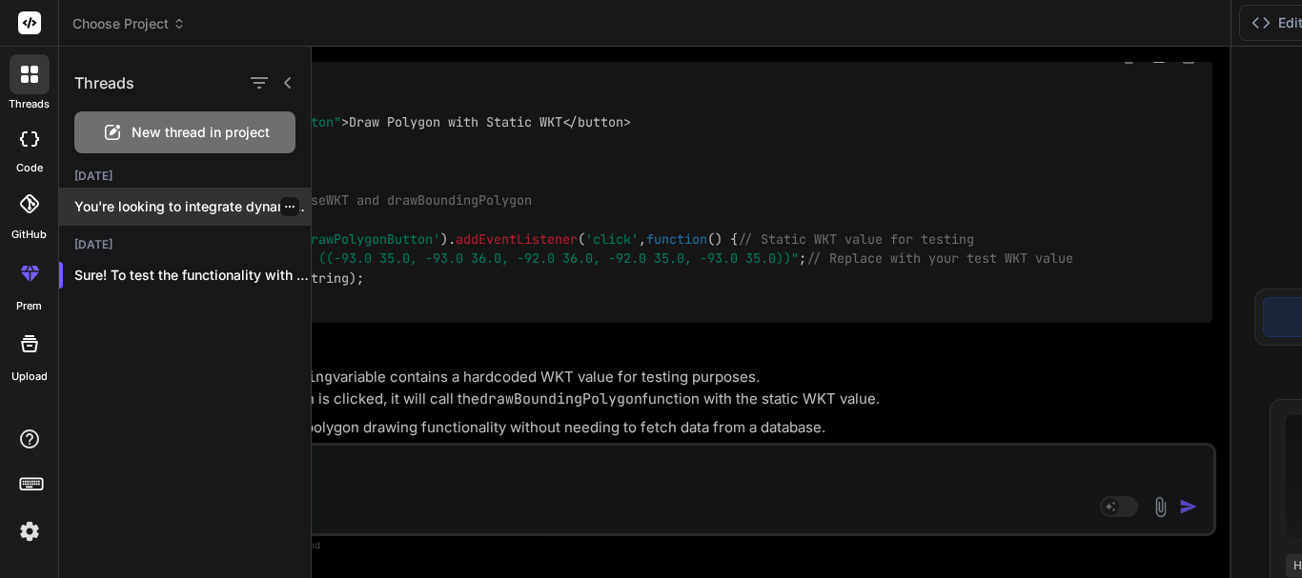
click at [181, 206] on p "You're looking to integrate dynamic WKT polygon..." at bounding box center [192, 206] width 236 height 19
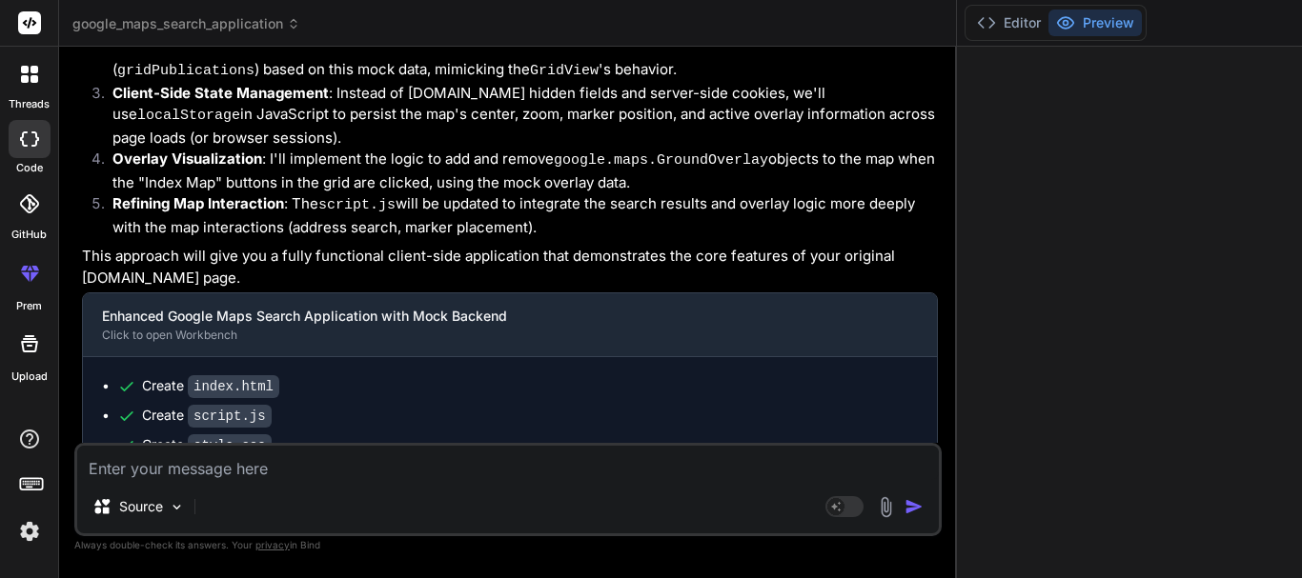
scroll to position [181, 0]
click at [188, 503] on pre "npm install" at bounding box center [517, 510] width 785 height 15
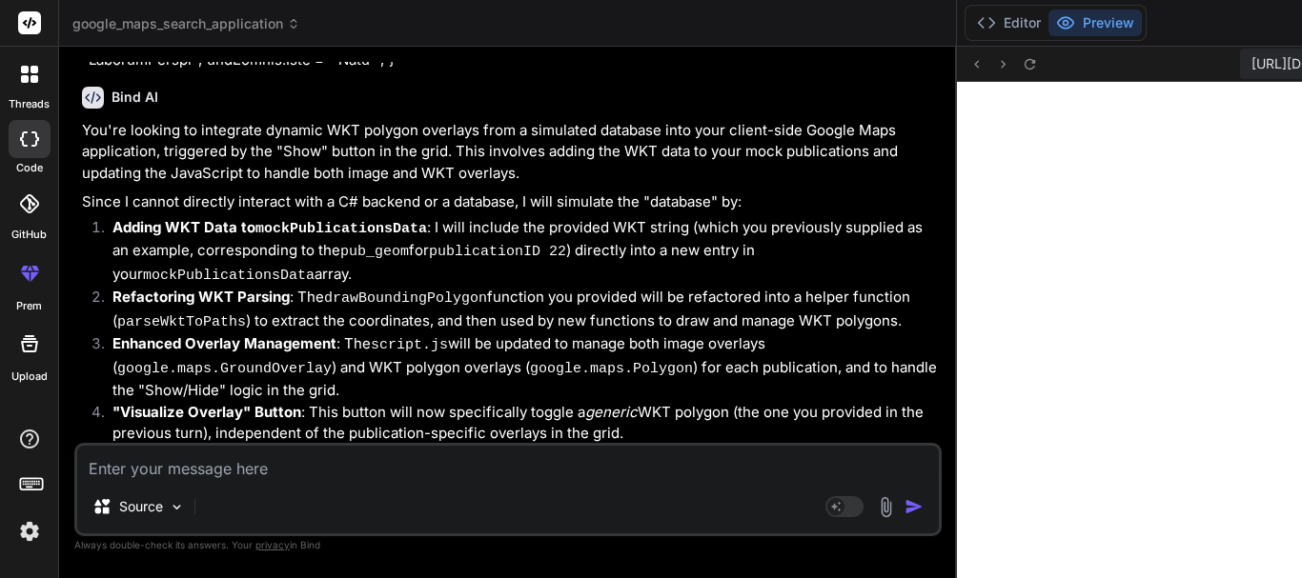
scroll to position [9652, 0]
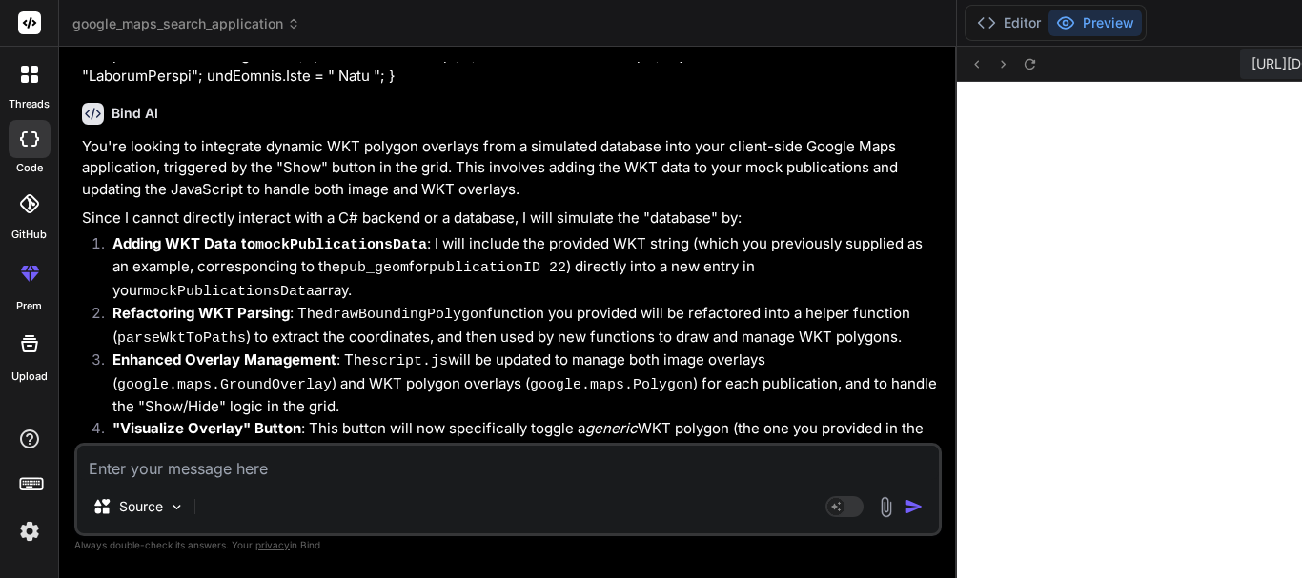
click at [229, 529] on div "Click to open Workbench" at bounding box center [494, 536] width 785 height 15
click at [245, 508] on div "Google Maps Search Application with Dynamic WKT Polygon Overlay" at bounding box center [494, 517] width 785 height 19
click at [217, 576] on code "script.js" at bounding box center [230, 587] width 84 height 23
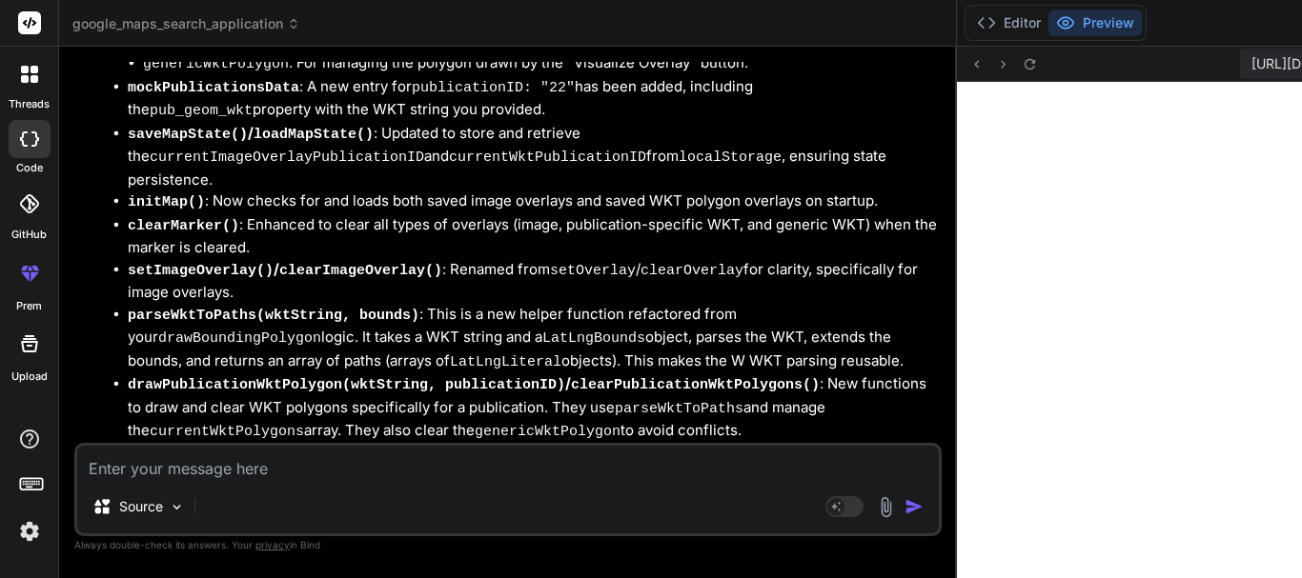
scroll to position [10795, 0]
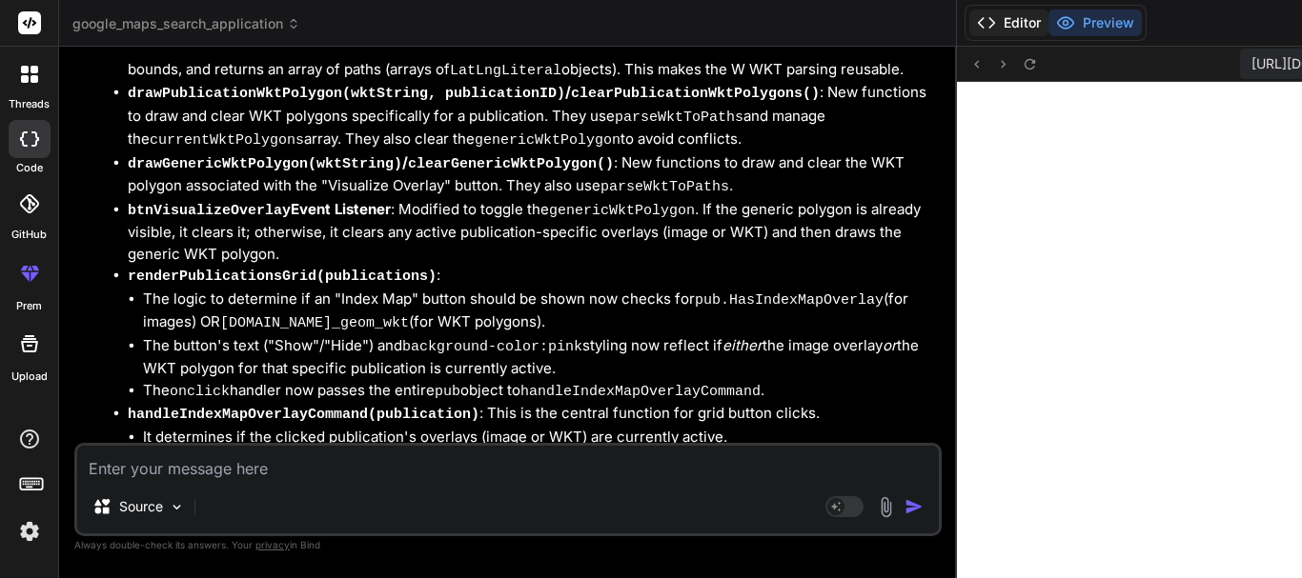
click at [1045, 20] on button "Editor" at bounding box center [1008, 23] width 79 height 27
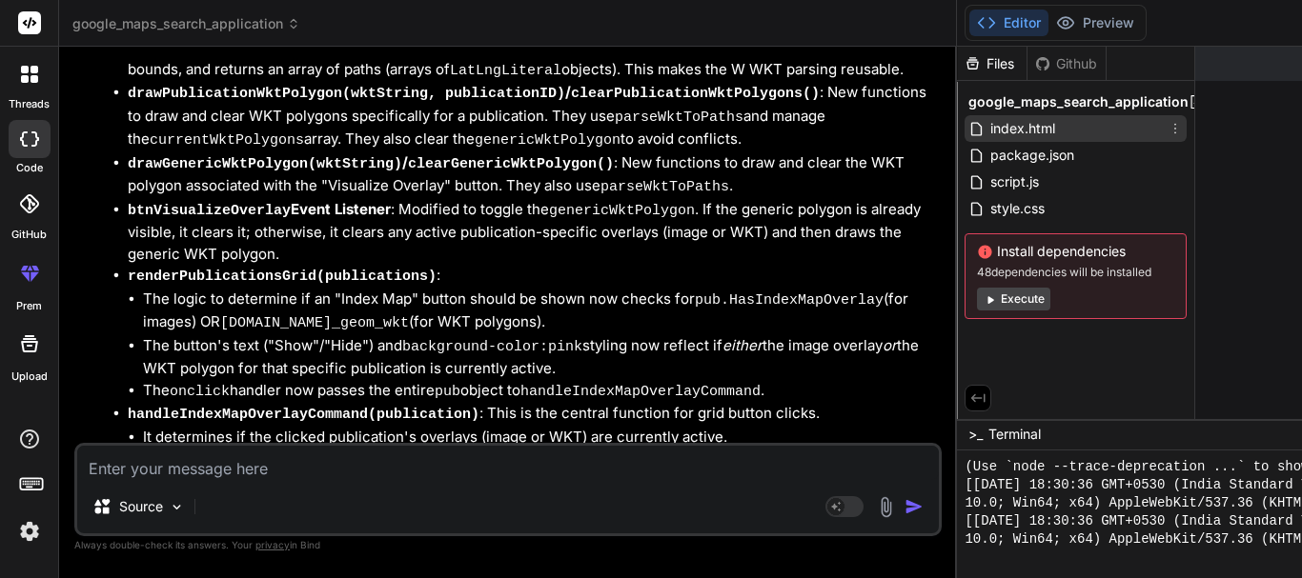
click at [1057, 125] on span "index.html" at bounding box center [1022, 128] width 69 height 23
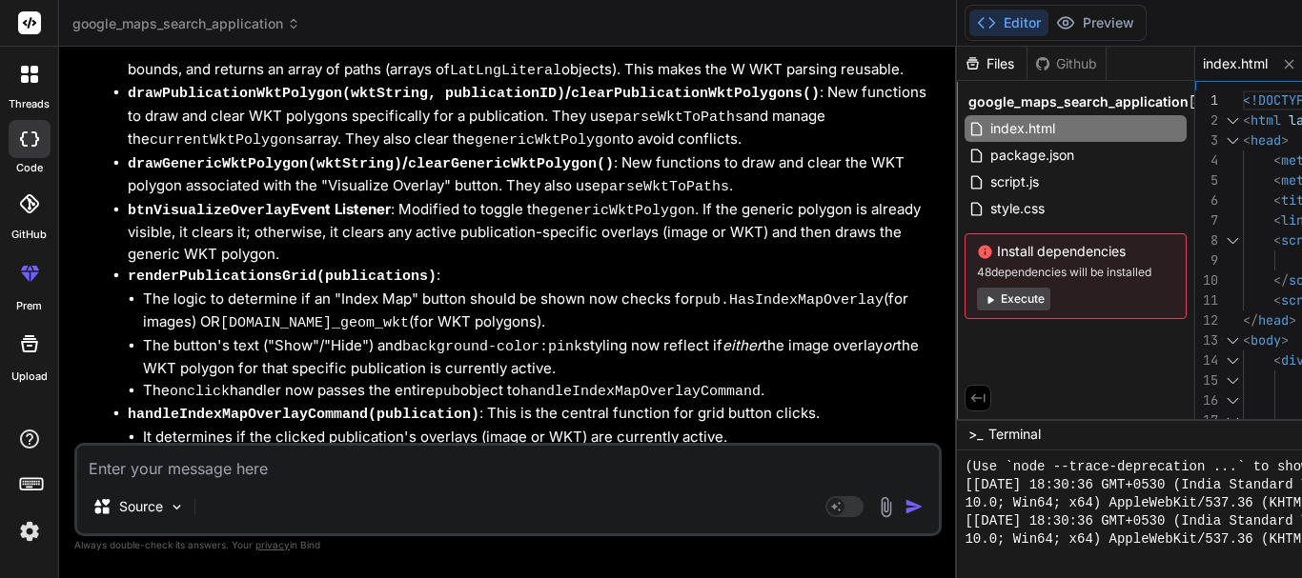
click at [985, 394] on icon at bounding box center [978, 398] width 14 height 9
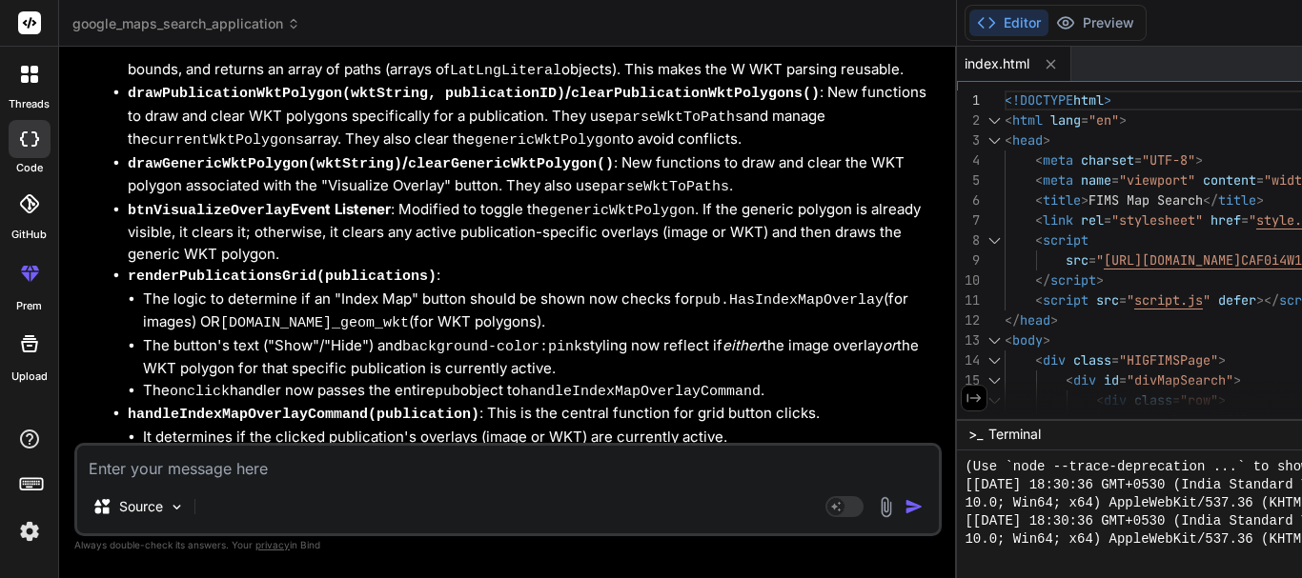
click at [981, 398] on icon at bounding box center [974, 398] width 14 height 9
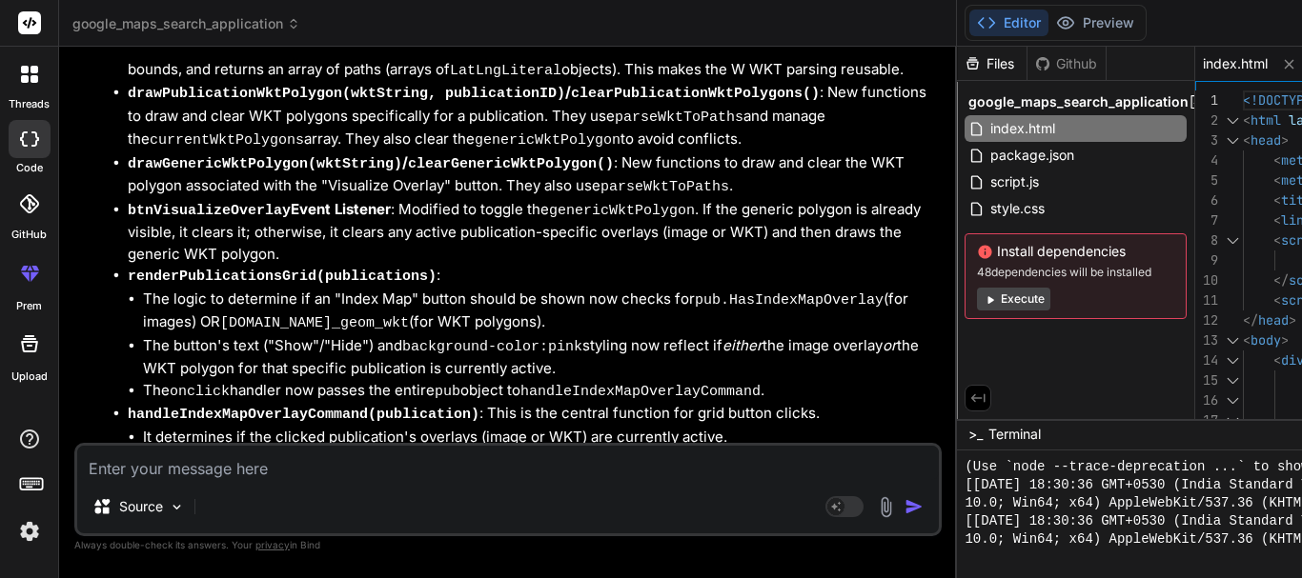
click at [1020, 286] on div "Install dependencies 48 dependencies will be installed Execute" at bounding box center [1075, 276] width 222 height 86
click at [1016, 292] on button "Execute" at bounding box center [1013, 299] width 73 height 23
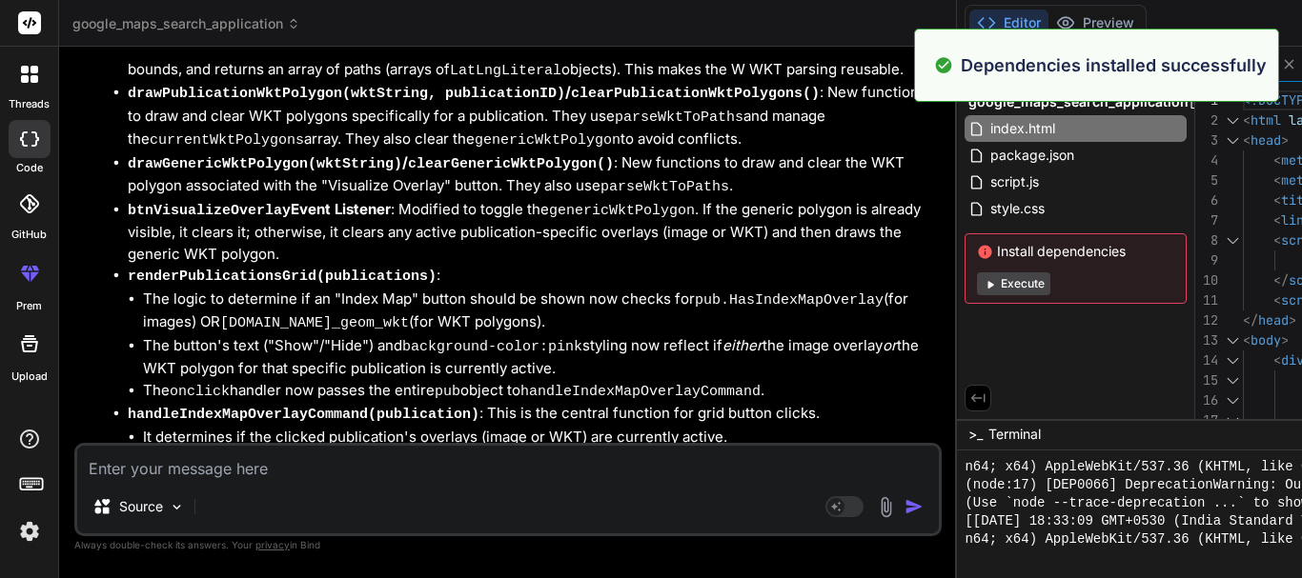
scroll to position [1702, 0]
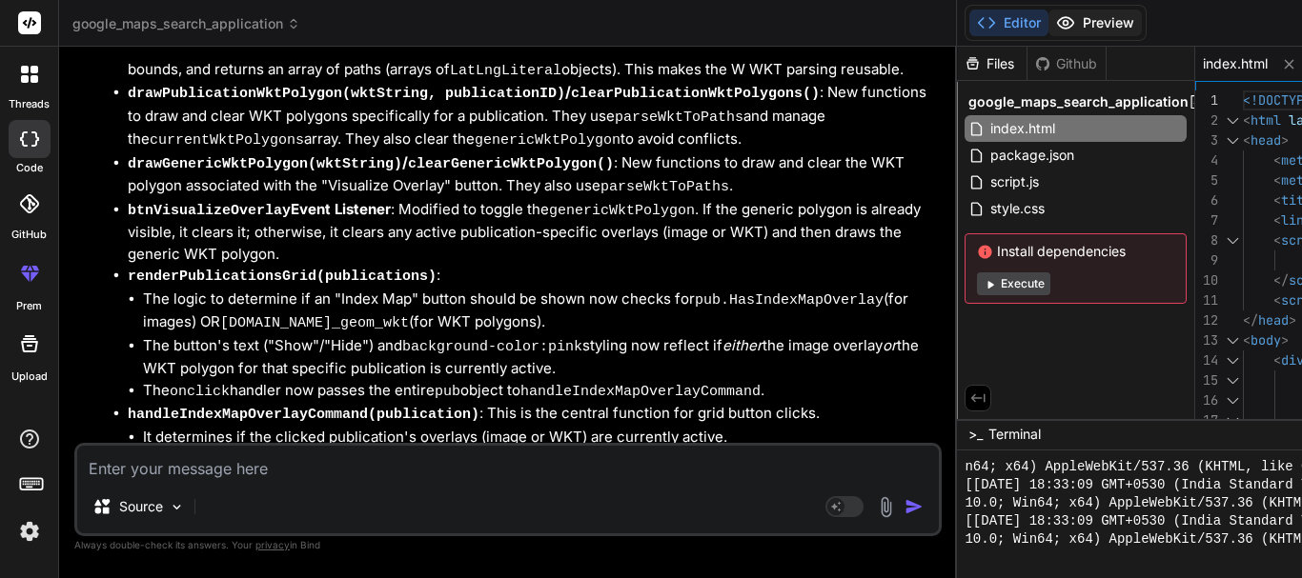
click at [1101, 14] on button "Preview" at bounding box center [1094, 23] width 93 height 27
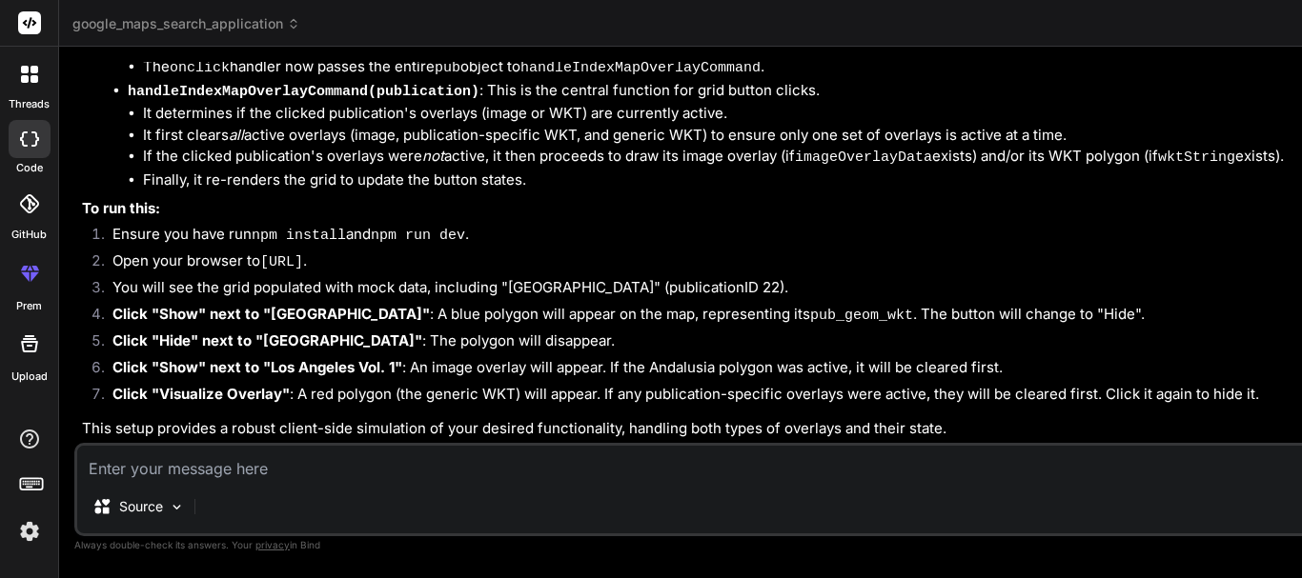
scroll to position [7085, 0]
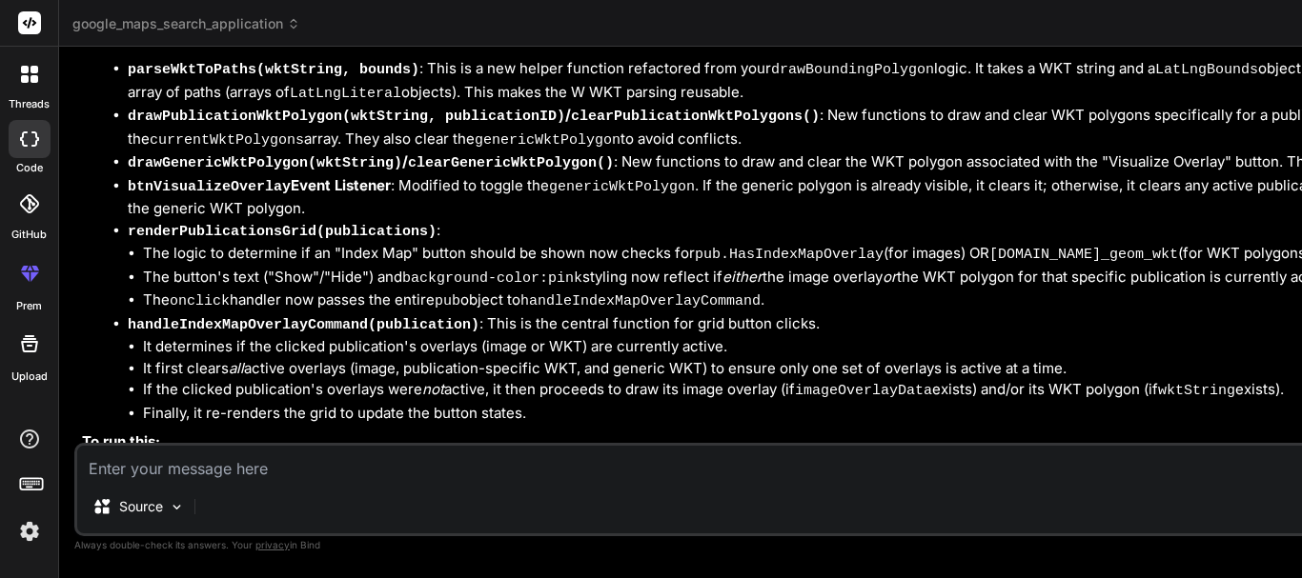
drag, startPoint x: 967, startPoint y: 51, endPoint x: 924, endPoint y: 55, distance: 43.0
click at [924, 55] on div "Bind AI Web Search Created with Pixso. Code Generator You hi Bind AI Hello! How…" at bounding box center [875, 313] width 1633 height 532
click at [35, 141] on icon at bounding box center [35, 138] width 8 height 15
drag, startPoint x: 1288, startPoint y: 86, endPoint x: 753, endPoint y: 306, distance: 579.0
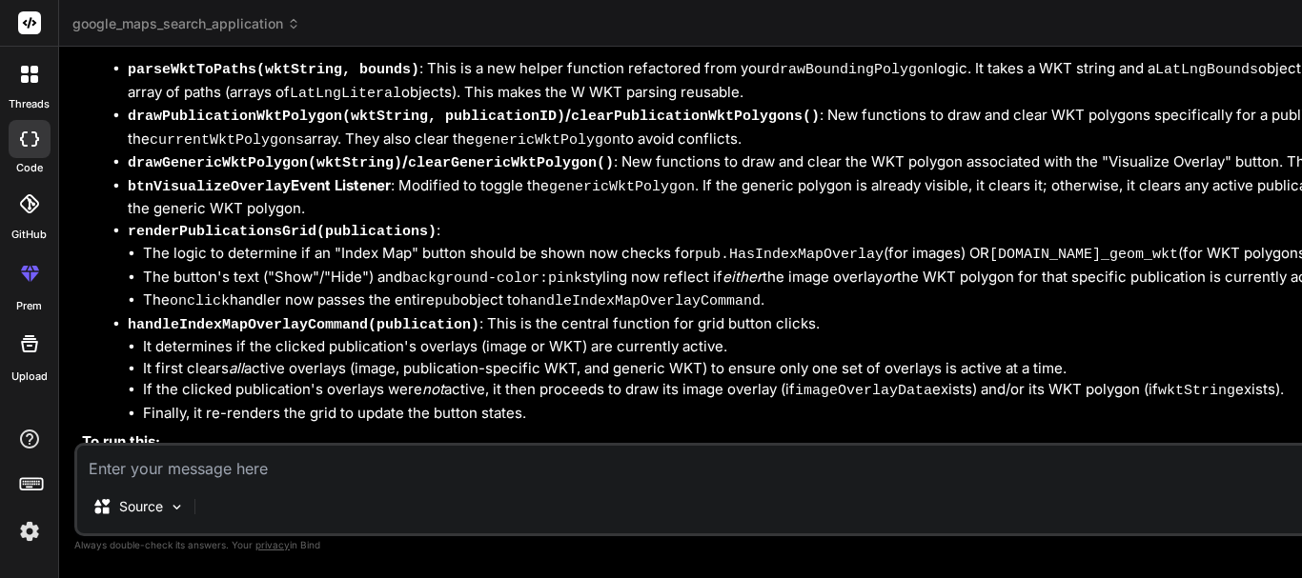
click at [216, 460] on textarea at bounding box center [875, 463] width 1597 height 34
click at [159, 514] on p "Source" at bounding box center [141, 506] width 44 height 19
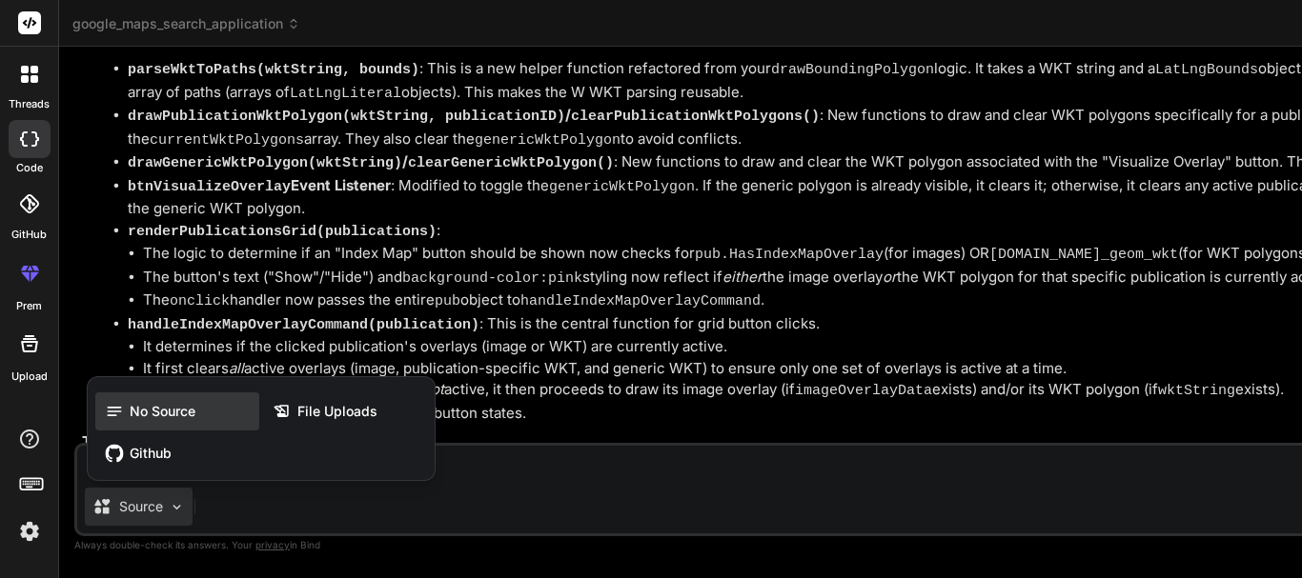
click at [190, 403] on span "No Source" at bounding box center [163, 411] width 66 height 19
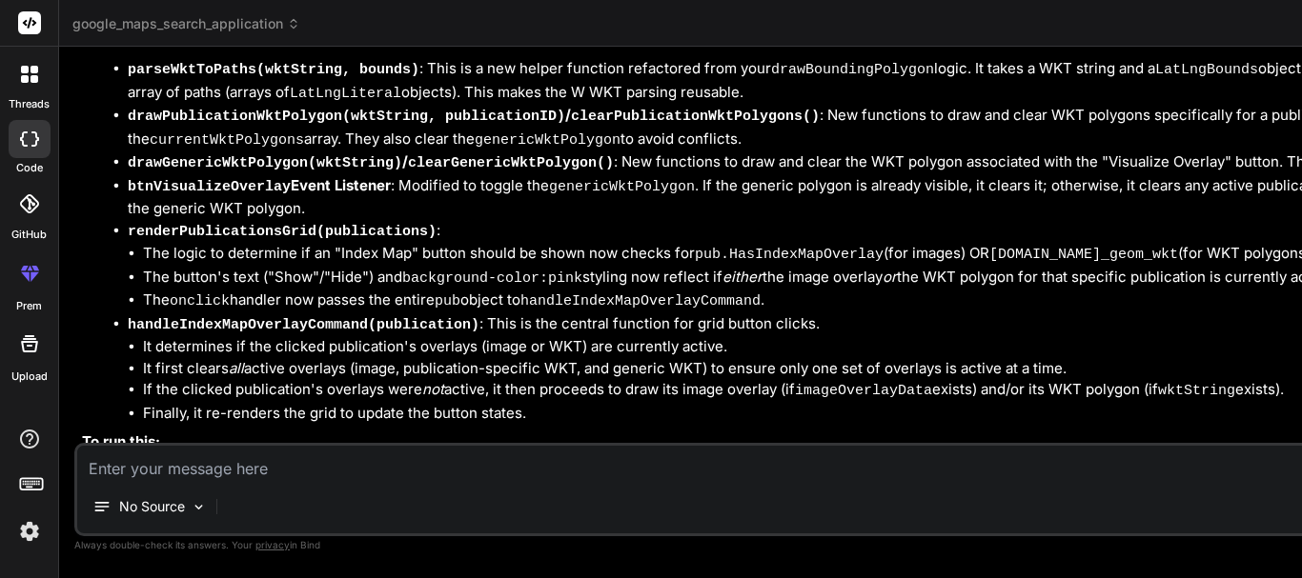
click at [168, 464] on textarea at bounding box center [875, 463] width 1597 height 34
click at [159, 498] on p "No Source" at bounding box center [152, 506] width 66 height 19
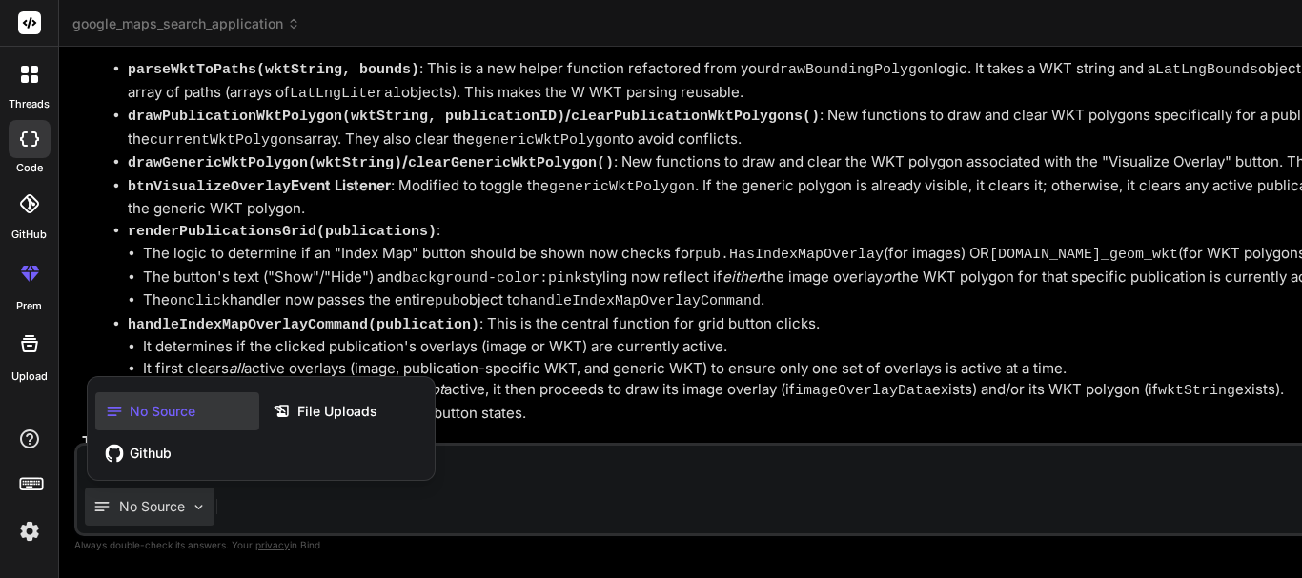
click at [299, 273] on div at bounding box center [651, 289] width 1302 height 578
type textarea "x"
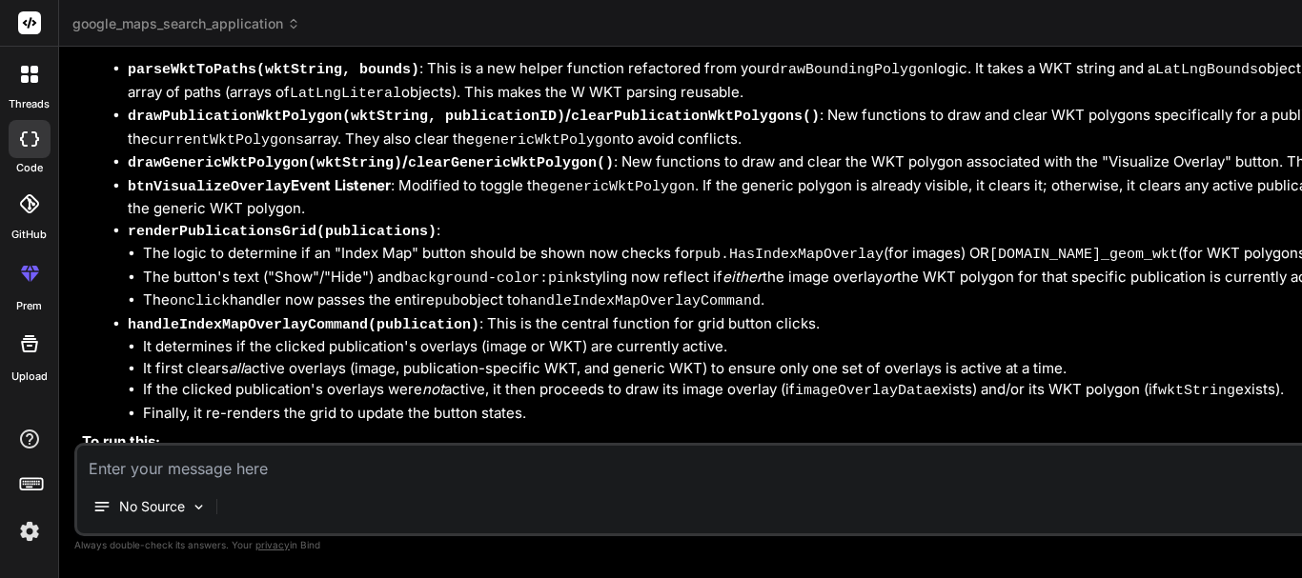
click at [194, 469] on textarea at bounding box center [875, 463] width 1597 height 34
type textarea "w"
type textarea "x"
type textarea "wh"
type textarea "x"
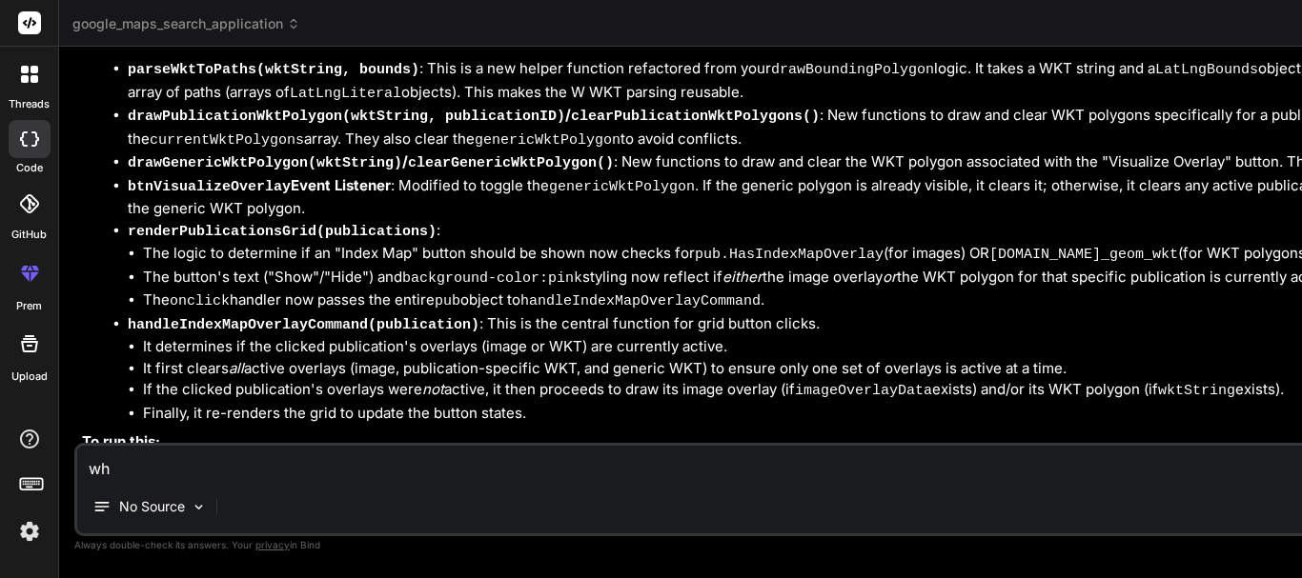
type textarea "whe"
type textarea "x"
type textarea "wher"
type textarea "x"
type textarea "where"
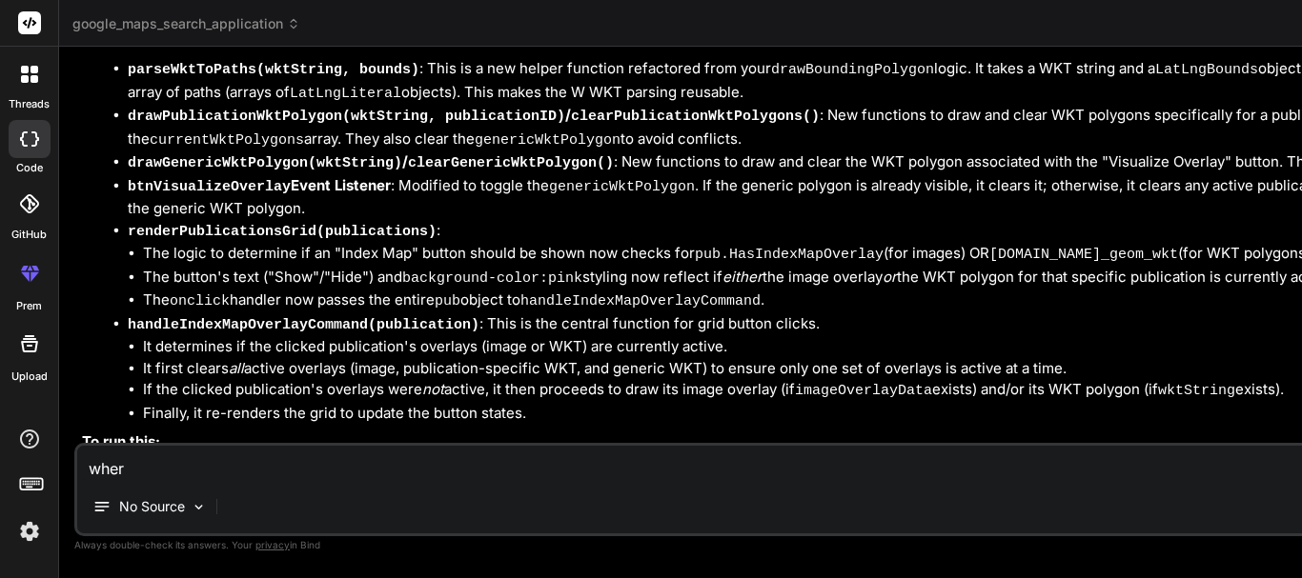
type textarea "x"
type textarea "where"
type textarea "x"
type textarea "where i"
type textarea "x"
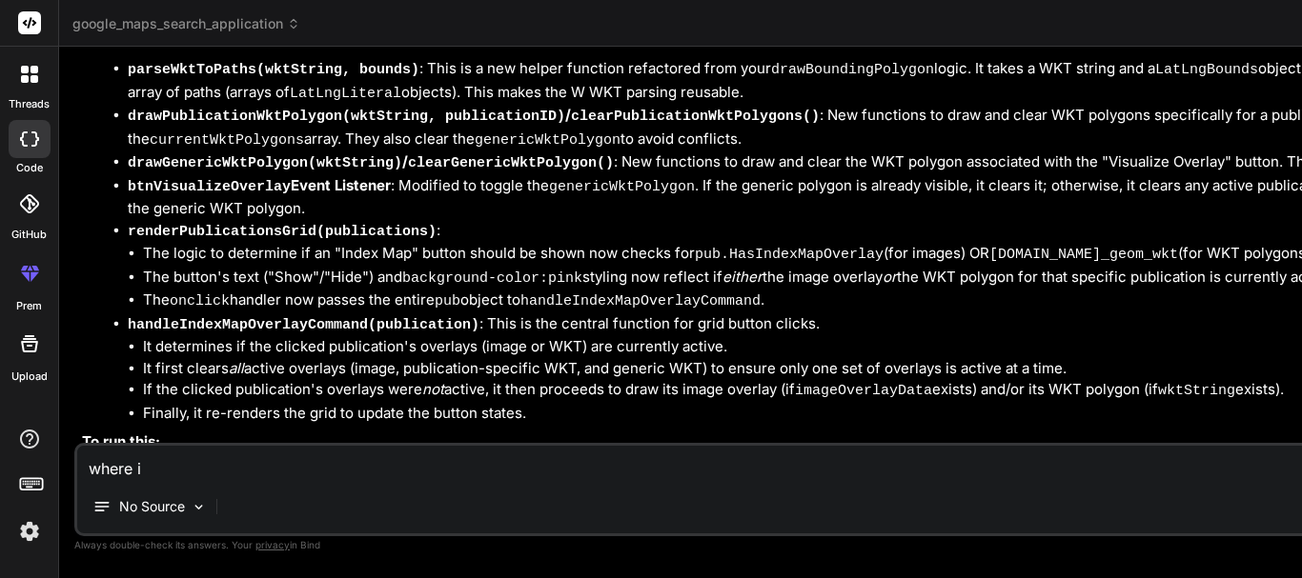
type textarea "where is"
type textarea "x"
type textarea "where is"
type textarea "x"
type textarea "where is t"
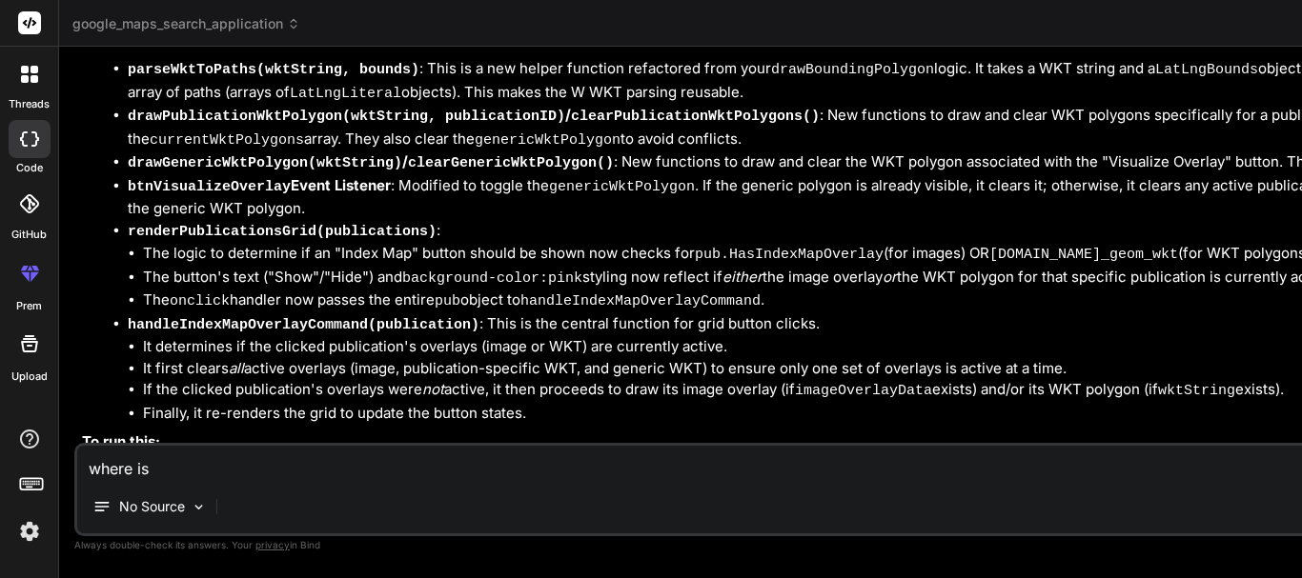
type textarea "x"
type textarea "where is th"
type textarea "x"
type textarea "where is the"
type textarea "x"
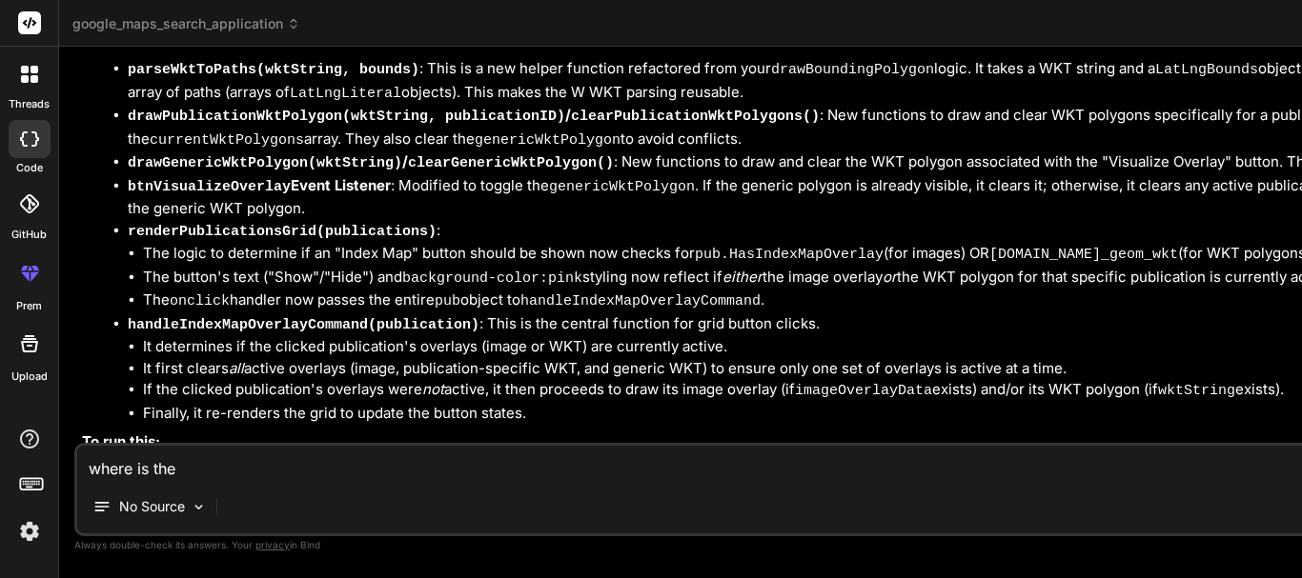
type textarea "where is the"
type textarea "x"
type textarea "where is the w"
type textarea "x"
type textarea "where is the wr"
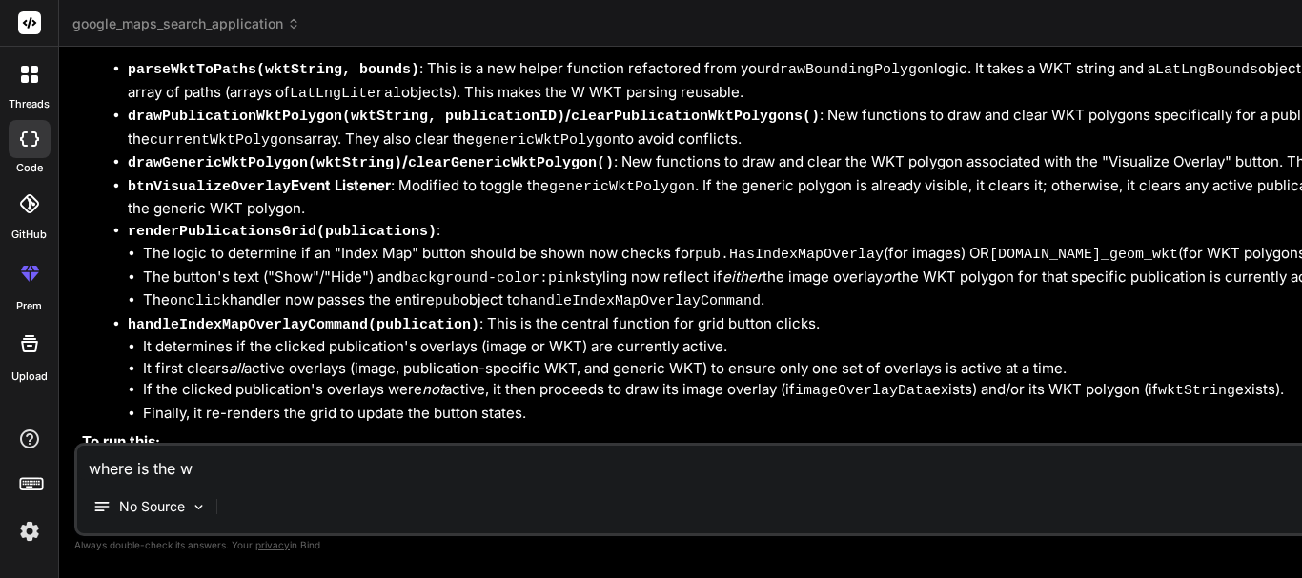
type textarea "x"
type textarea "where is the wri"
type textarea "x"
type textarea "where is the writ"
type textarea "x"
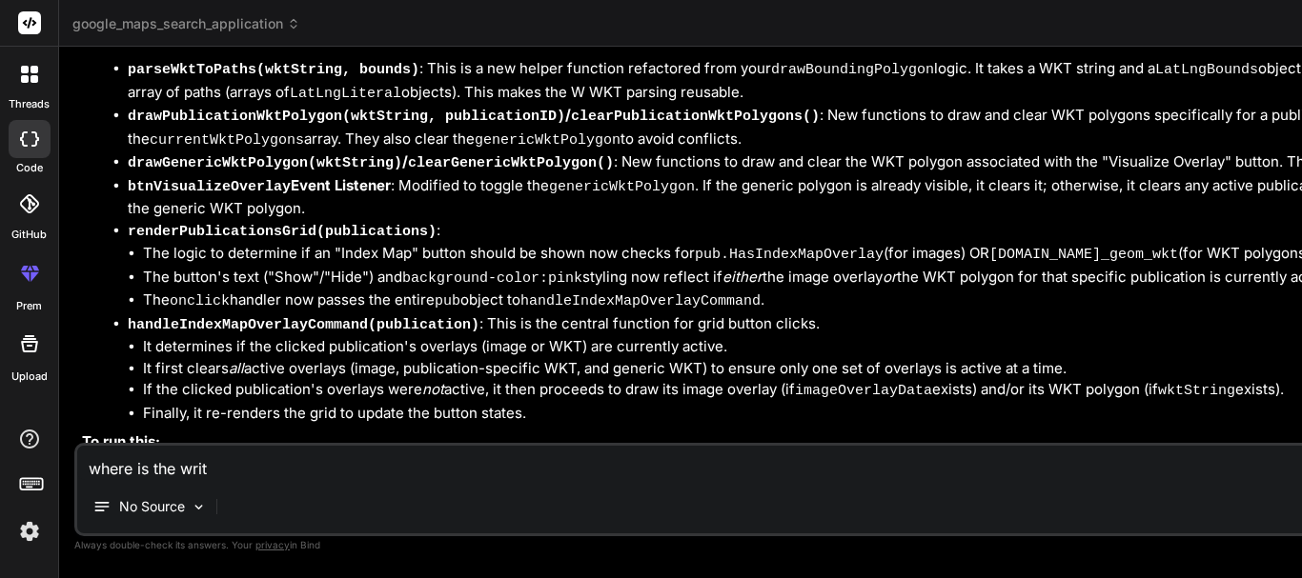
type textarea "where is the writt"
type textarea "x"
type textarea "where is the writtn"
type textarea "x"
type textarea "where is the writtne"
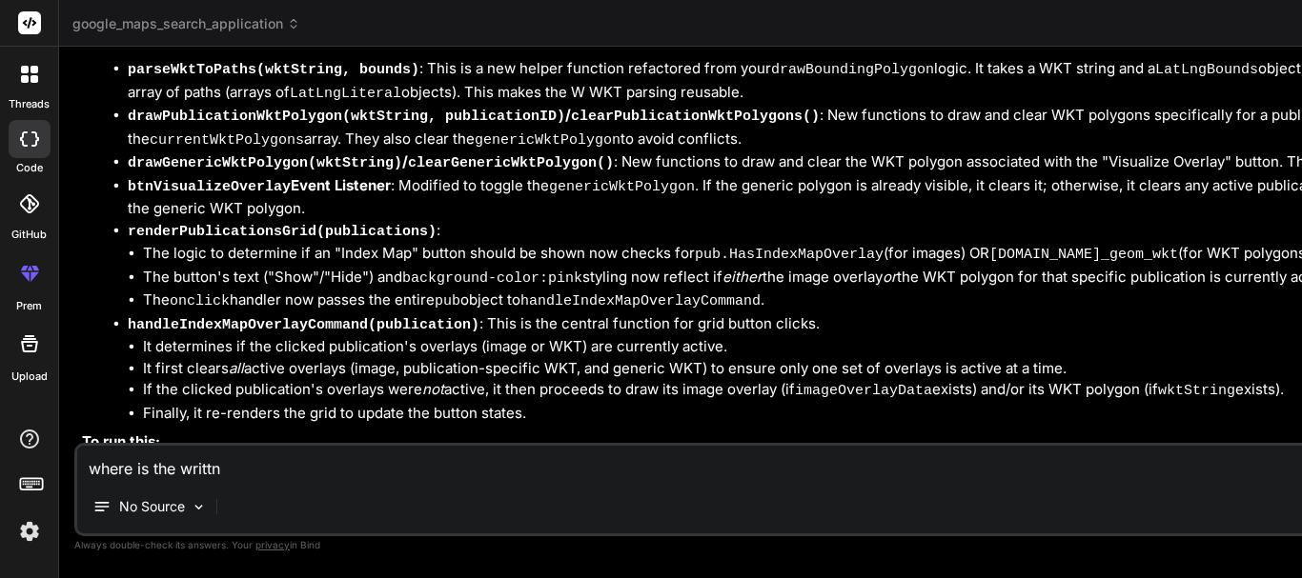
type textarea "x"
type textarea "where is the writtn"
type textarea "x"
type textarea "where is the writt"
type textarea "x"
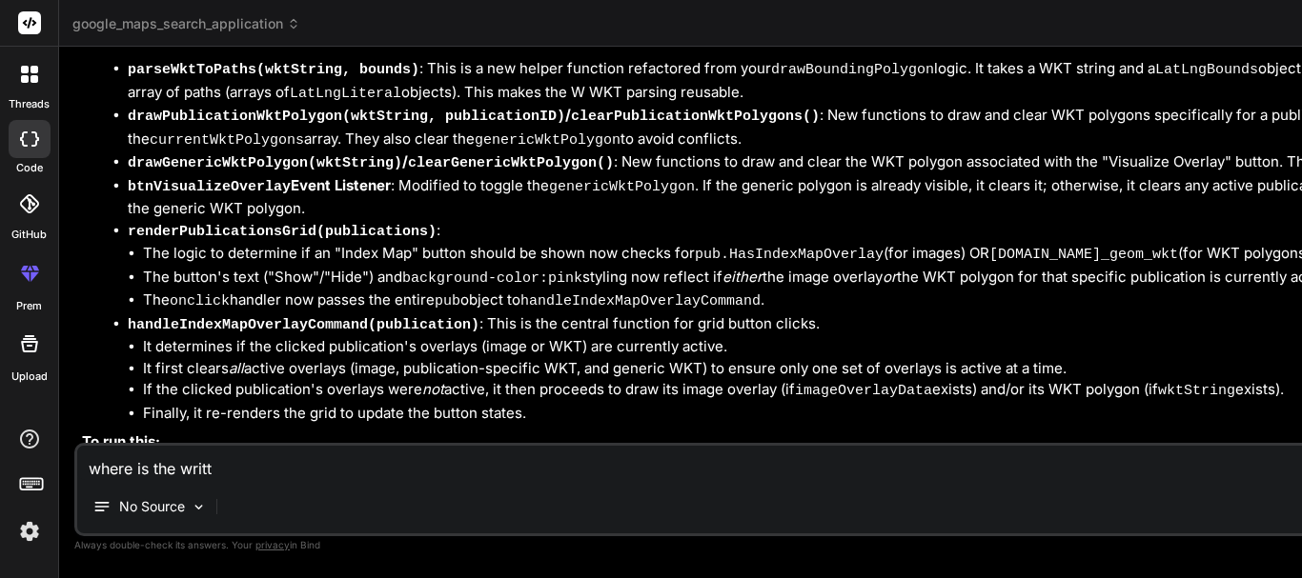
type textarea "where is the writte"
type textarea "x"
type textarea "where is the written"
type textarea "x"
type textarea "where is the written"
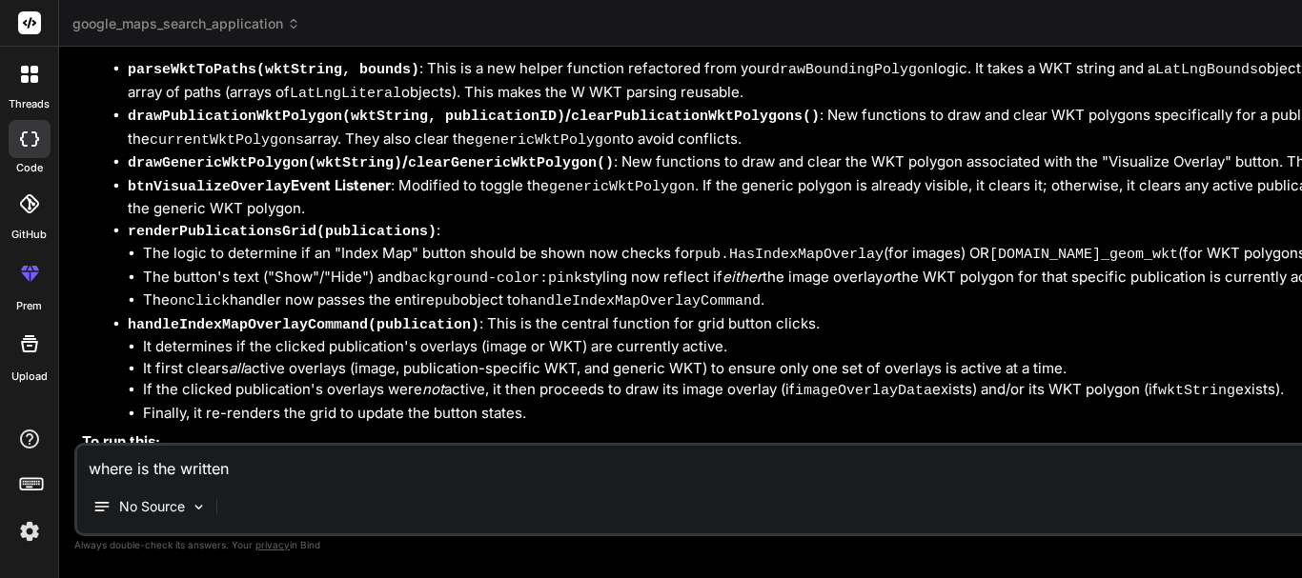
type textarea "x"
type textarea "where is the written c"
type textarea "x"
type textarea "where is the written co"
type textarea "x"
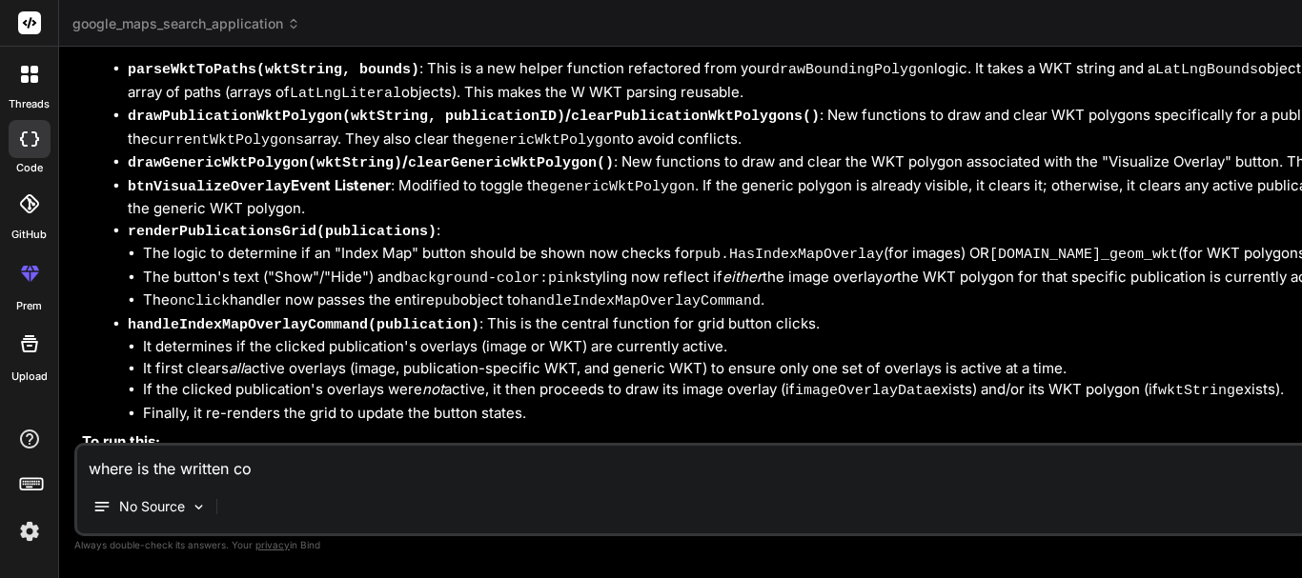
type textarea "where is the written cod"
type textarea "x"
type textarea "where is the written code"
type textarea "x"
type textarea "where is the written code?"
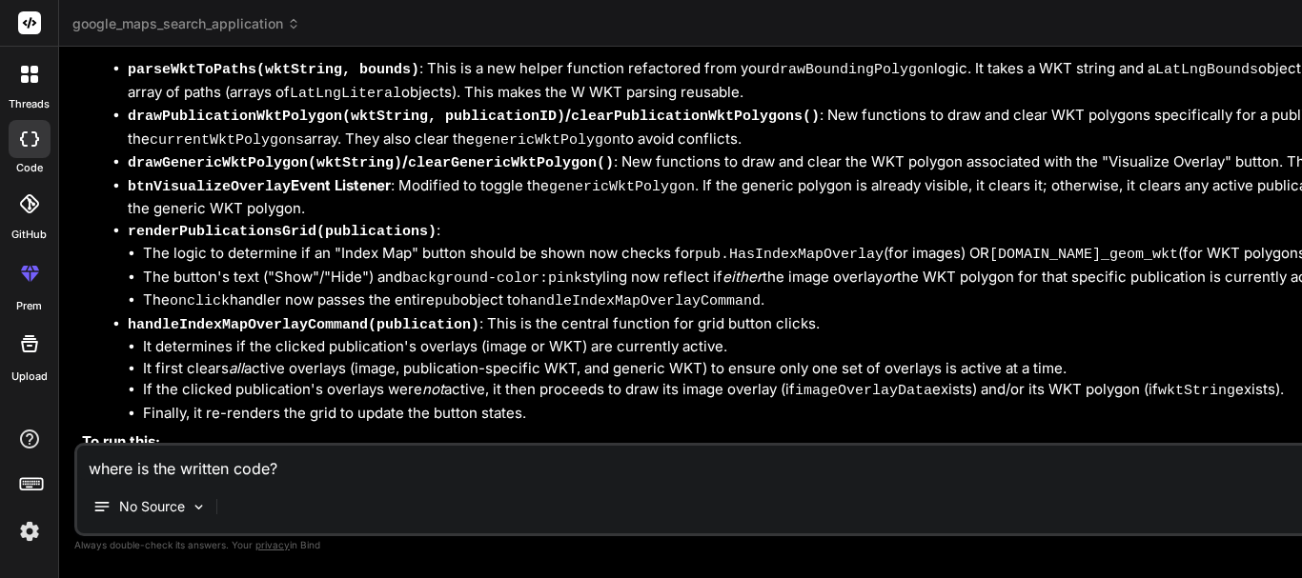
type textarea "x"
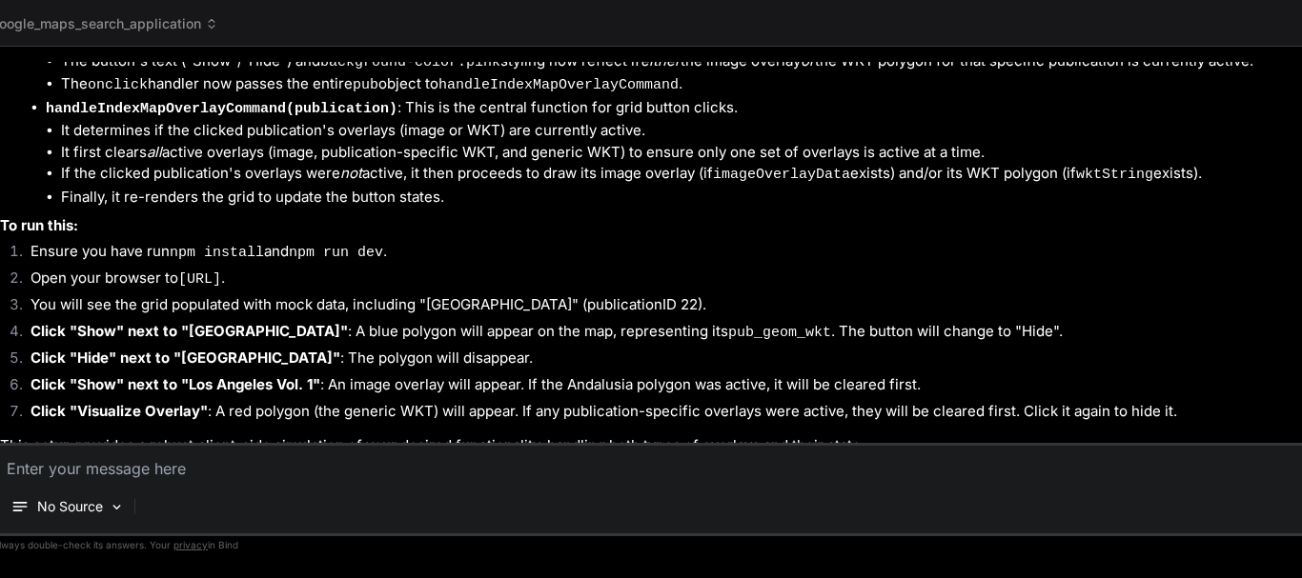
scroll to position [7391, 0]
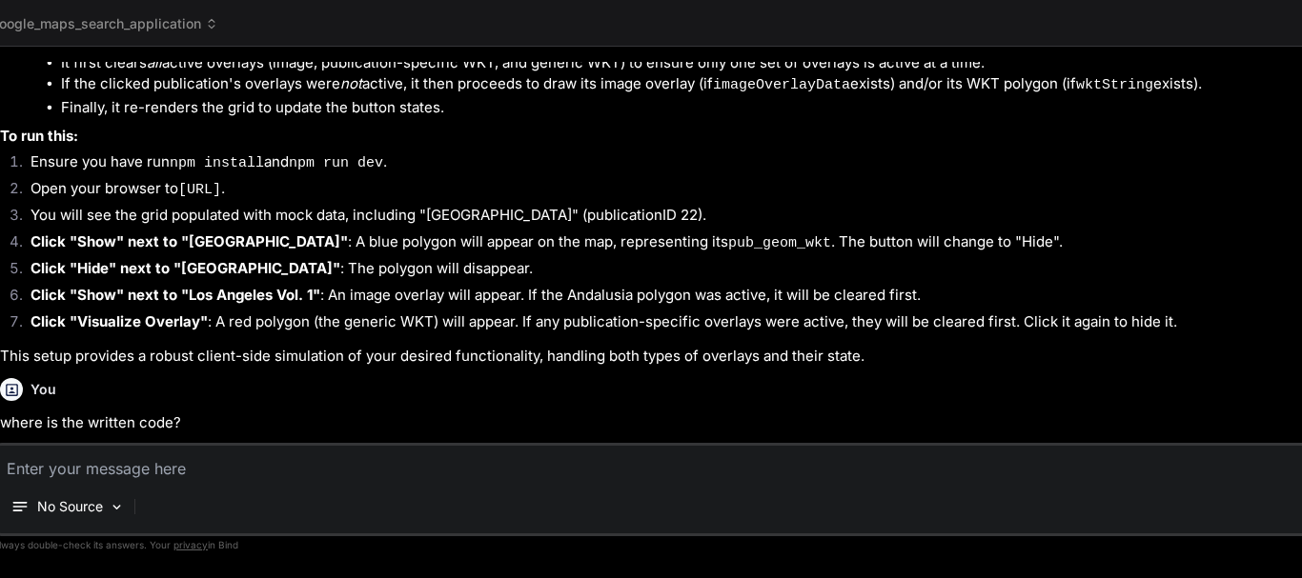
click at [206, 18] on icon at bounding box center [211, 23] width 13 height 13
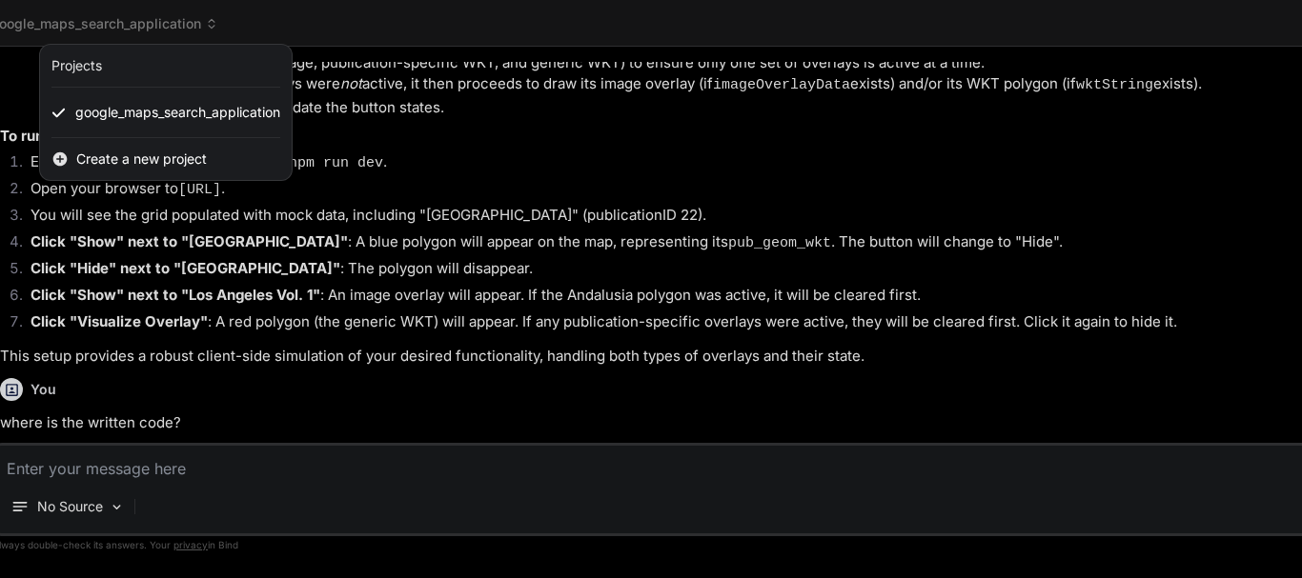
click at [723, 140] on div at bounding box center [651, 289] width 1302 height 578
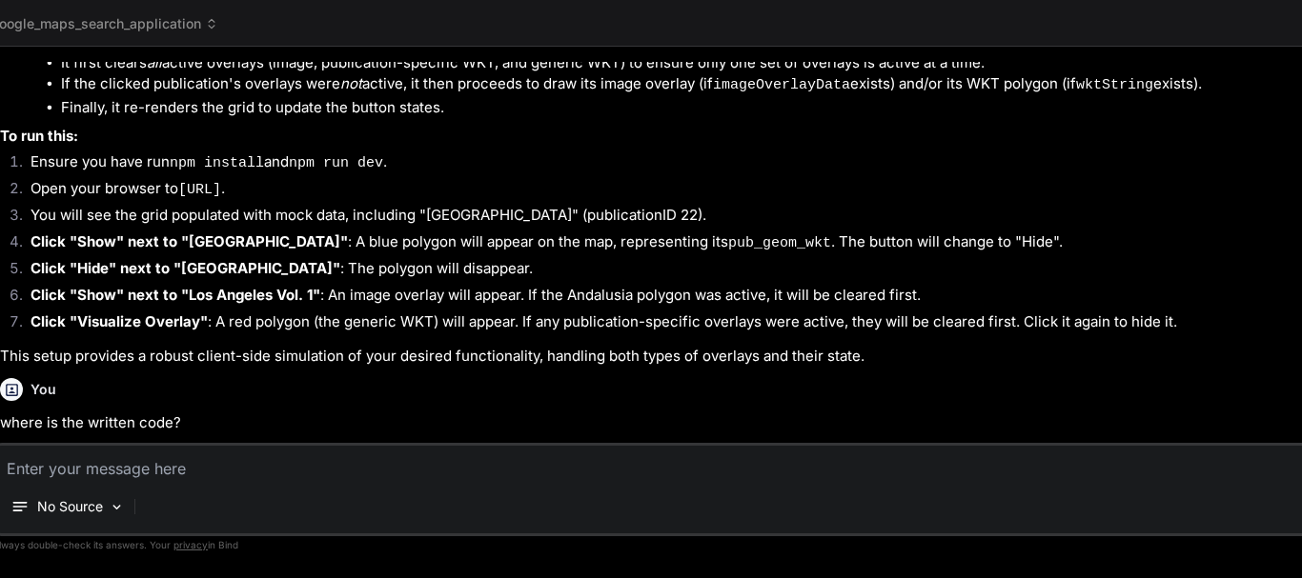
type textarea "x"
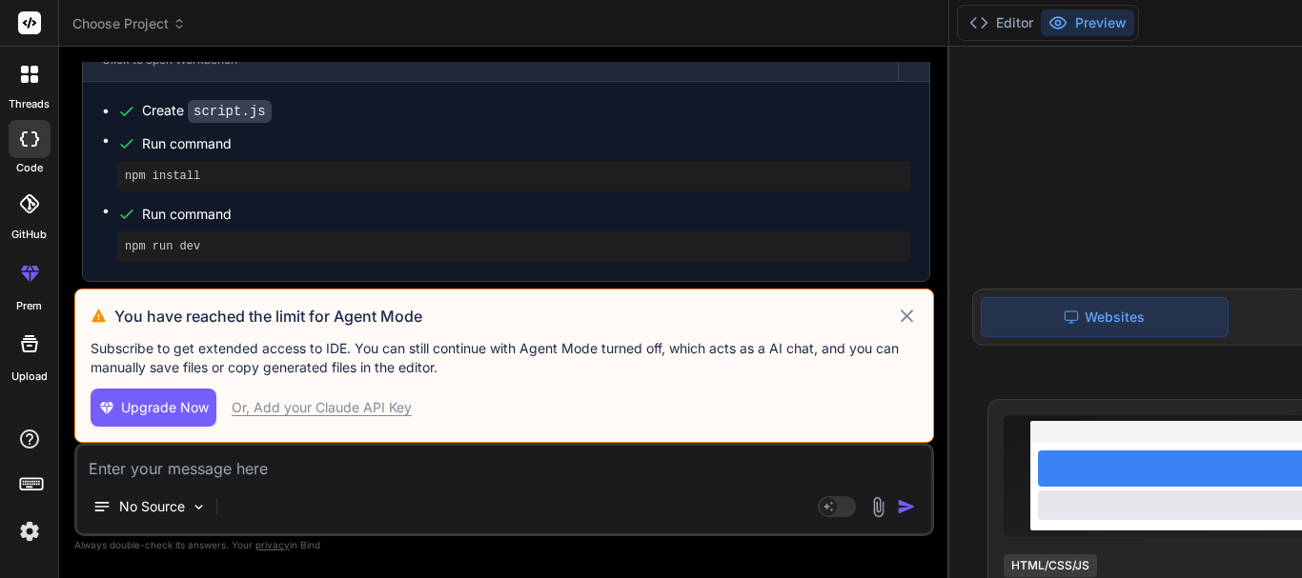
scroll to position [10091, 0]
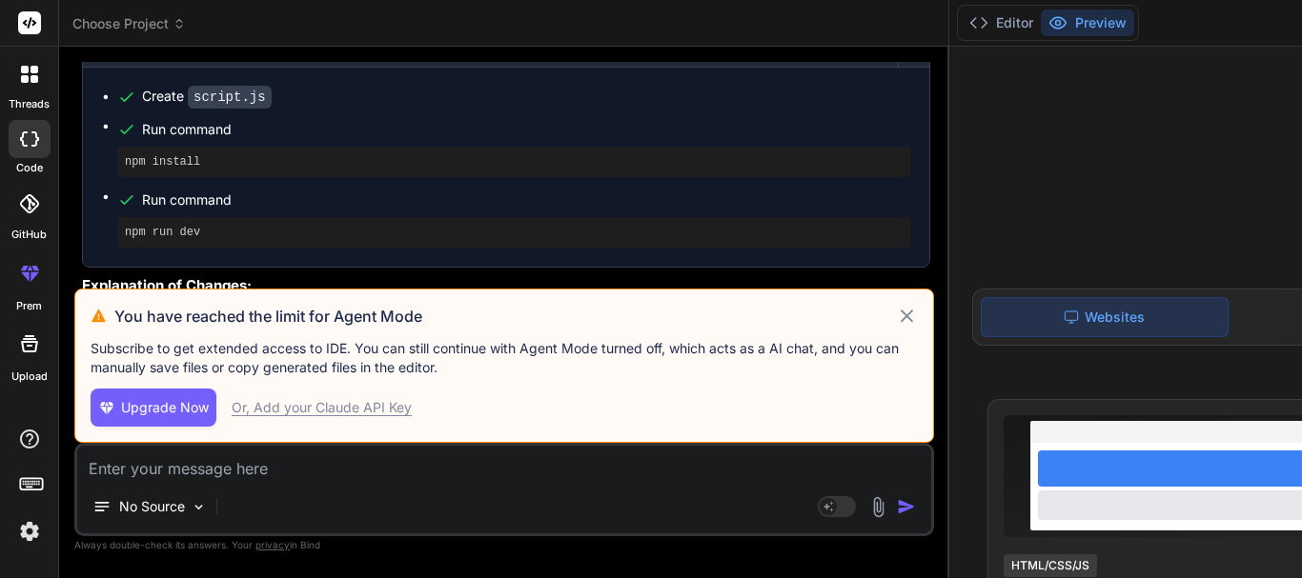
click at [918, 315] on icon at bounding box center [907, 316] width 22 height 23
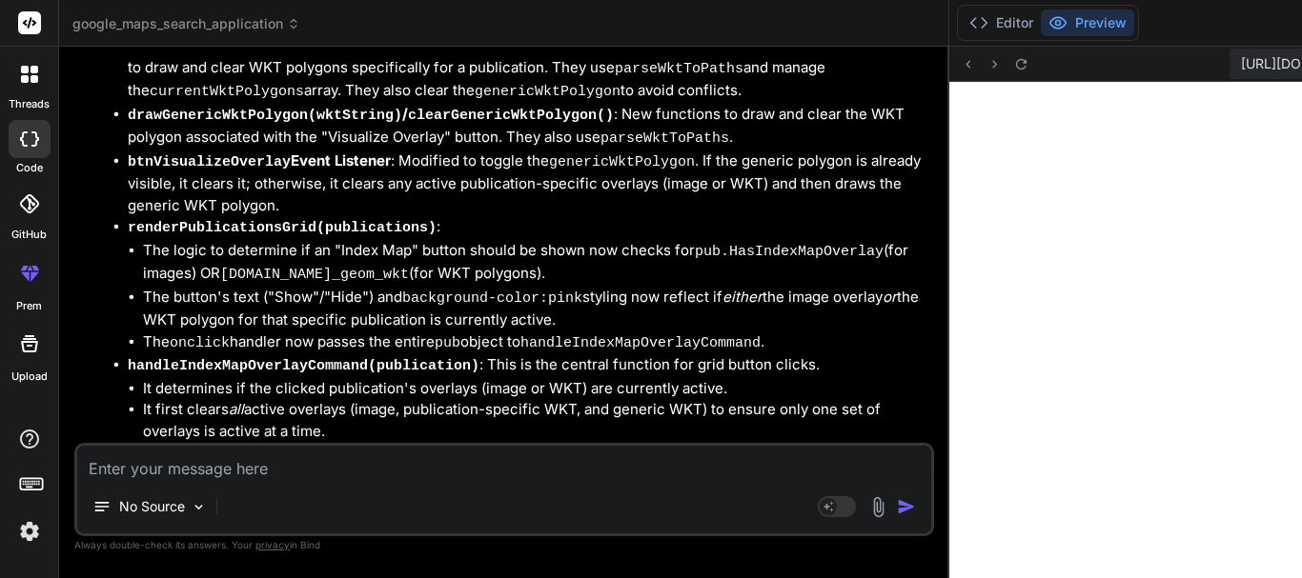
scroll to position [11007, 0]
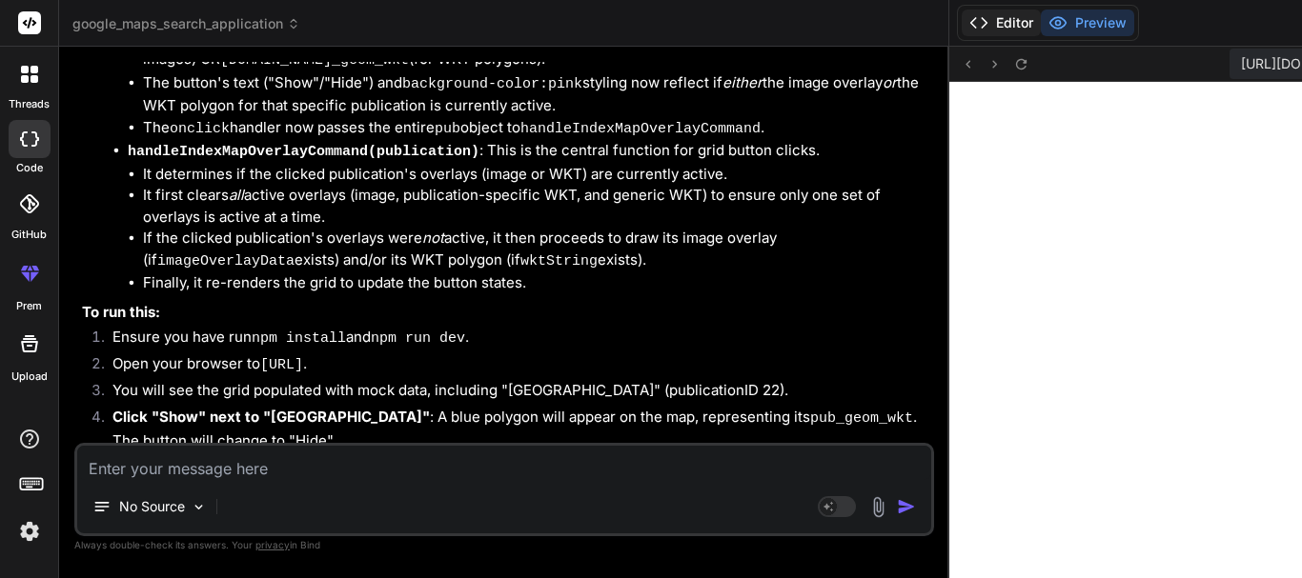
click at [1024, 19] on button "Editor" at bounding box center [1000, 23] width 79 height 27
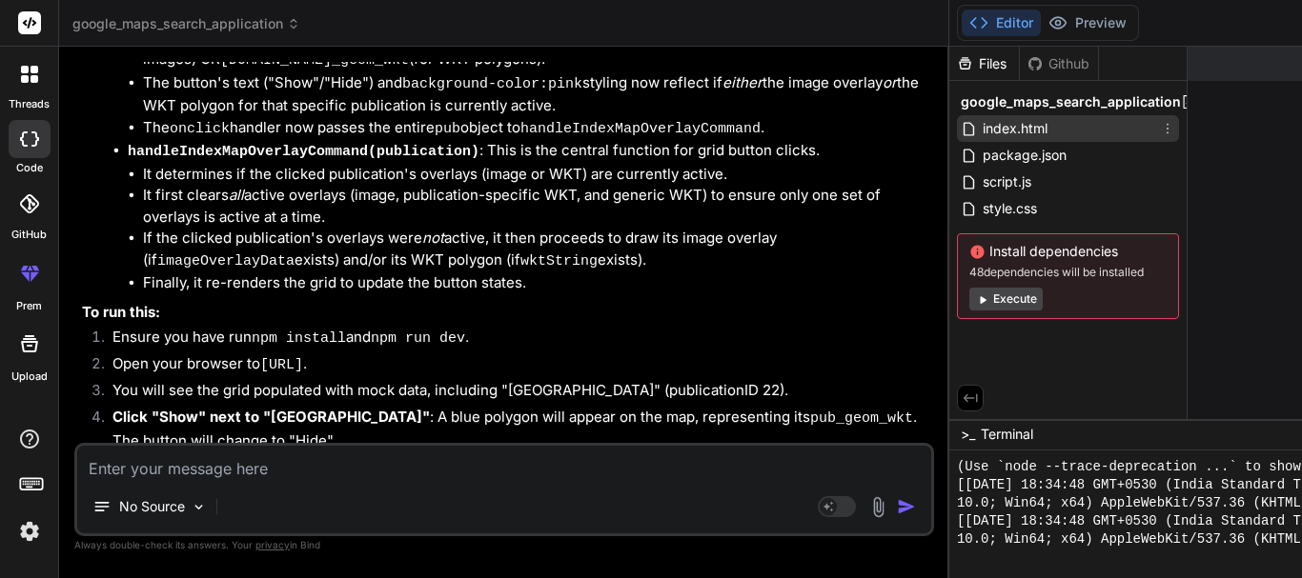
click at [1026, 129] on span "index.html" at bounding box center [1014, 128] width 69 height 23
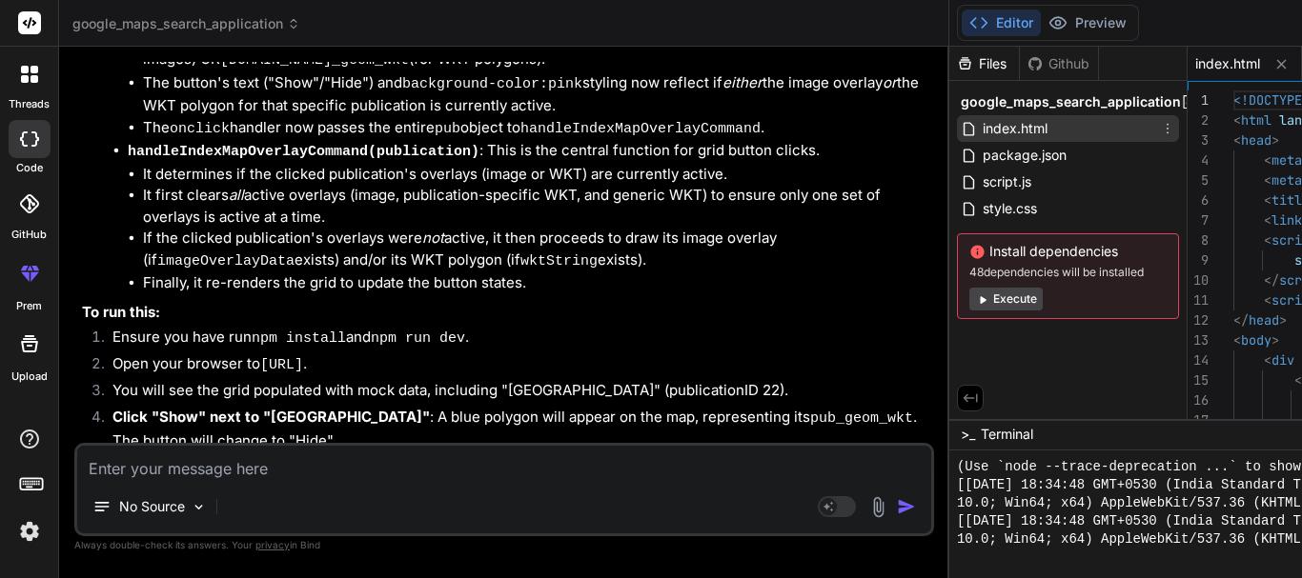
type textarea "x"
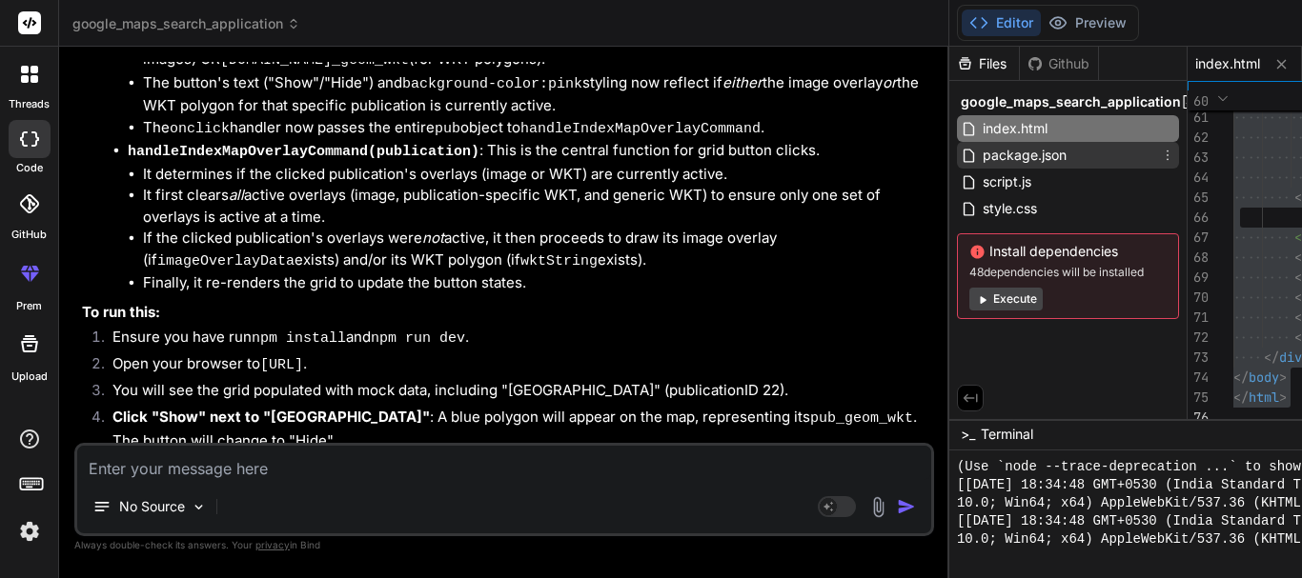
click at [1046, 163] on span "package.json" at bounding box center [1024, 155] width 88 height 23
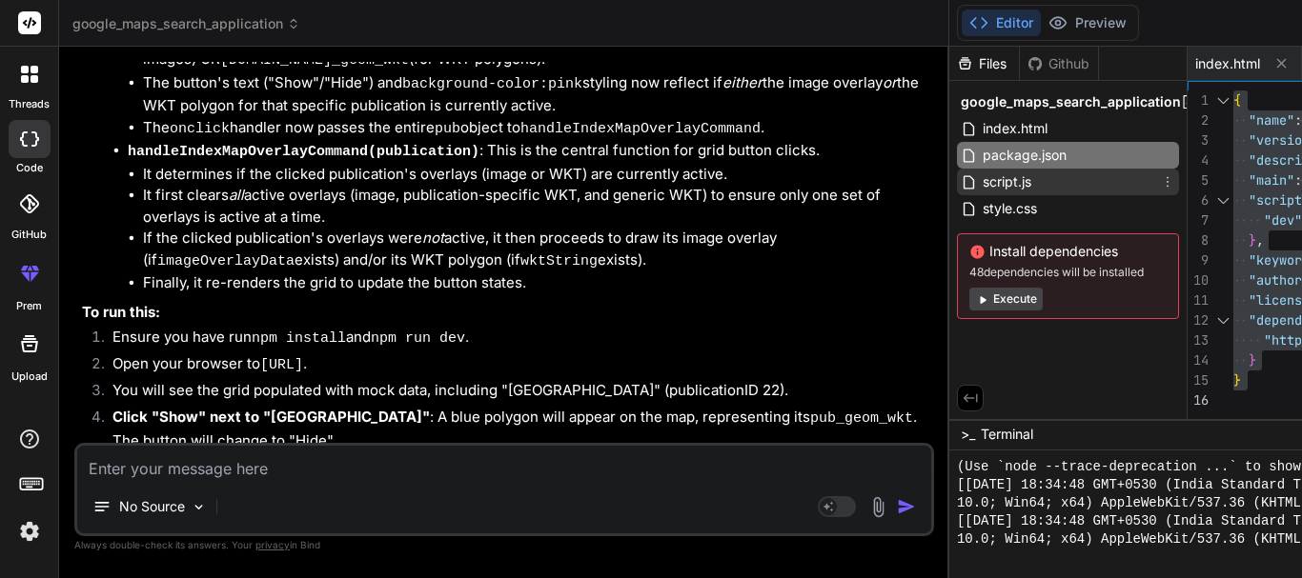
click at [1072, 184] on div "script.js" at bounding box center [1068, 182] width 222 height 27
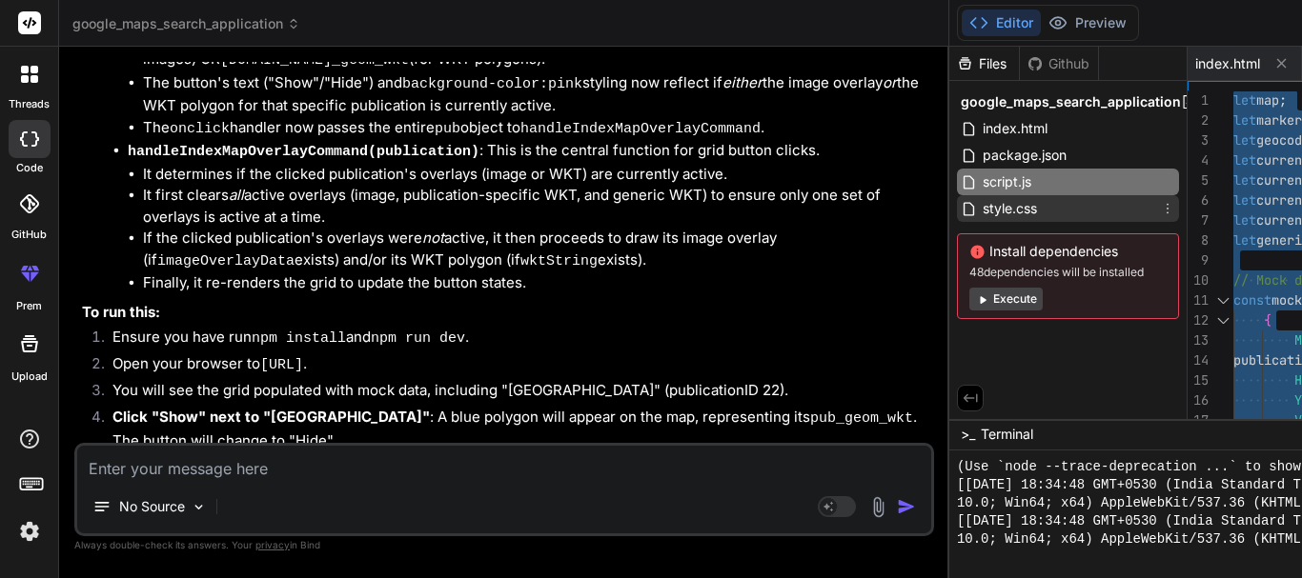
click at [1035, 207] on span "style.css" at bounding box center [1009, 208] width 58 height 23
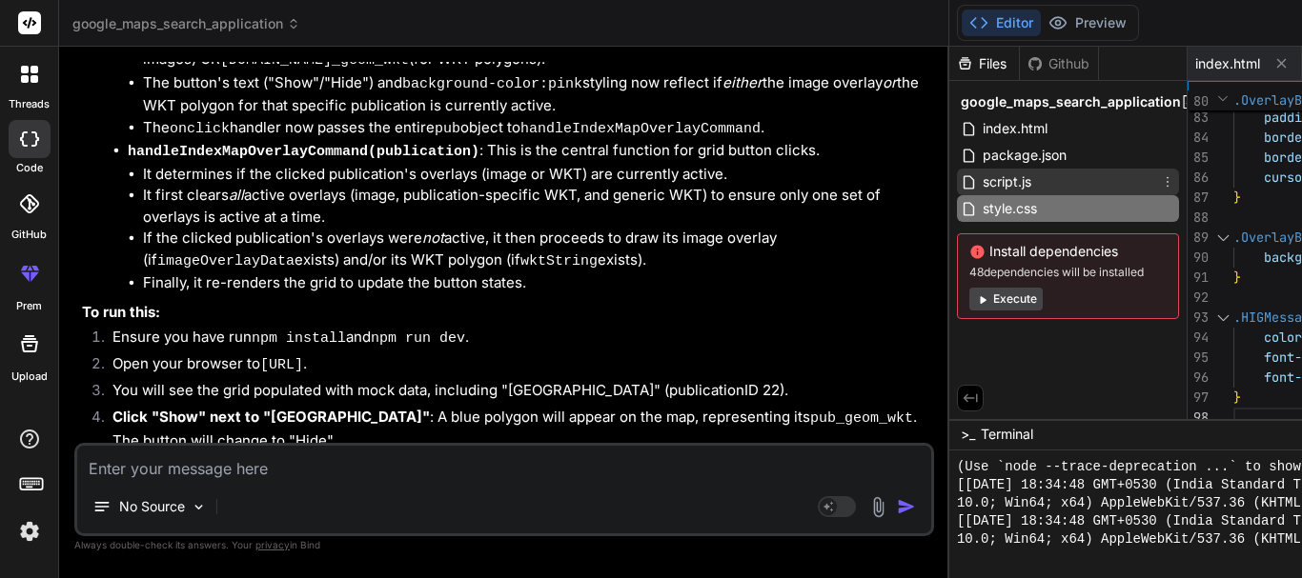
click at [1064, 172] on div "script.js" at bounding box center [1068, 182] width 222 height 27
type textarea "parseFloat(document.getElementById('txtMarkerLat').value) || map.getCenter().la…"
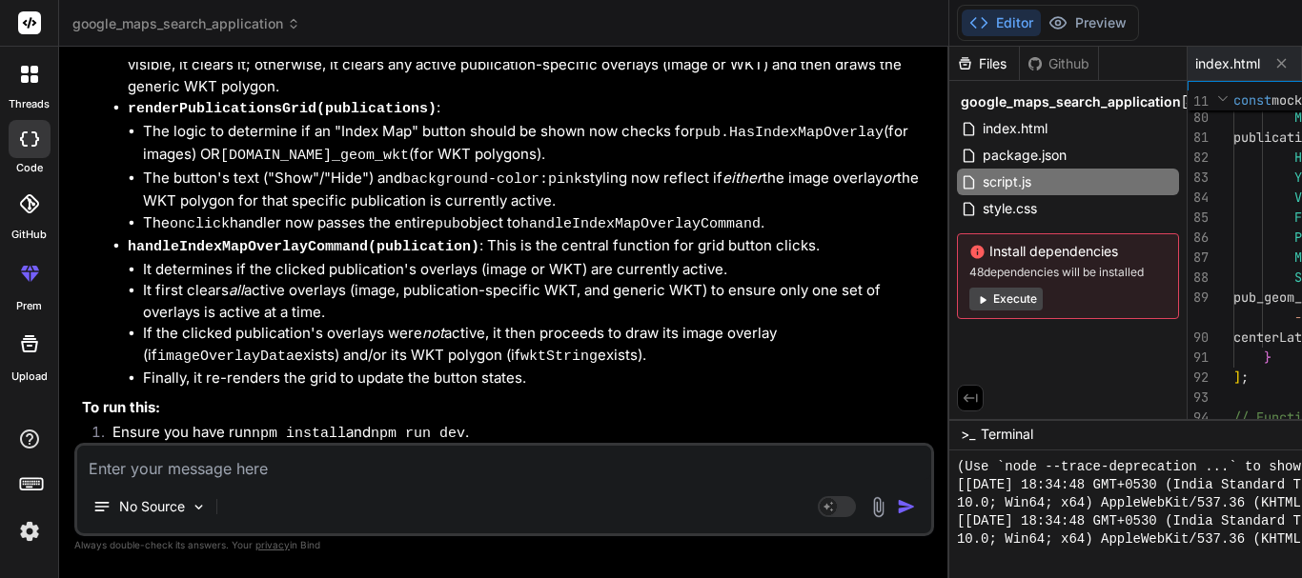
scroll to position [11007, 0]
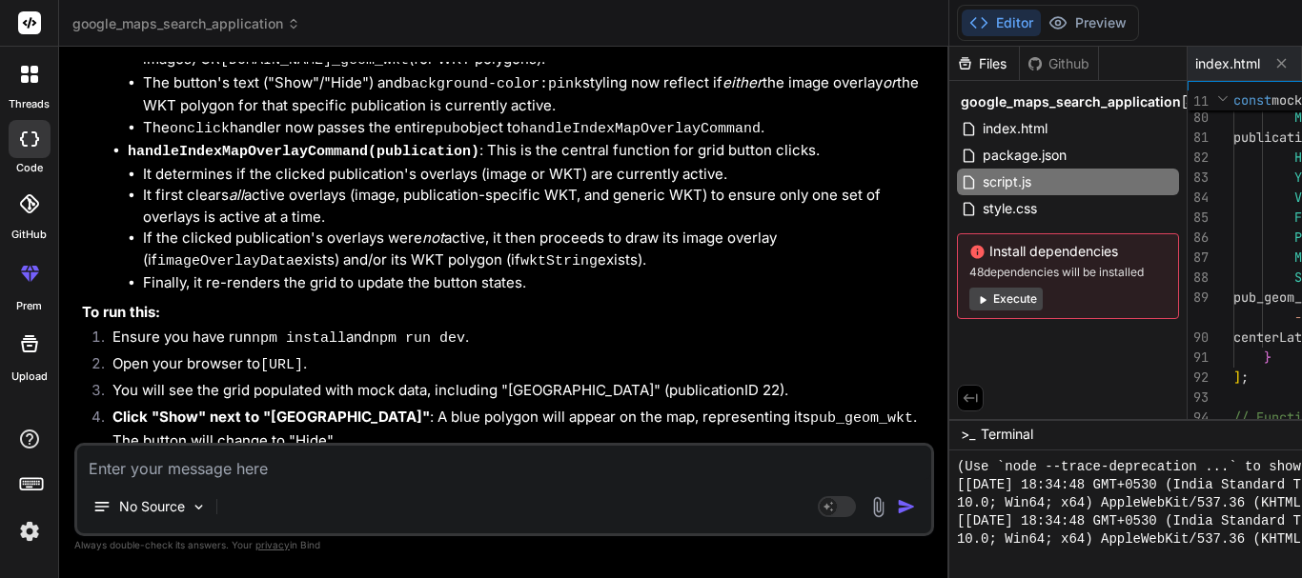
click at [372, 458] on textarea at bounding box center [504, 463] width 854 height 34
